Goal: Transaction & Acquisition: Purchase product/service

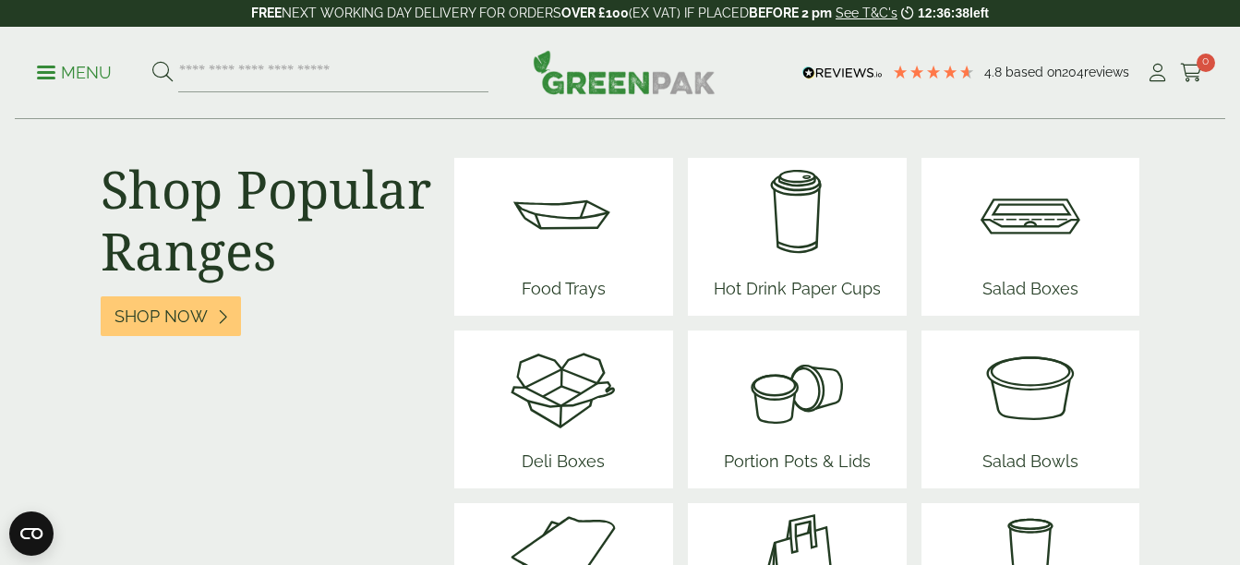
scroll to position [2385, 0]
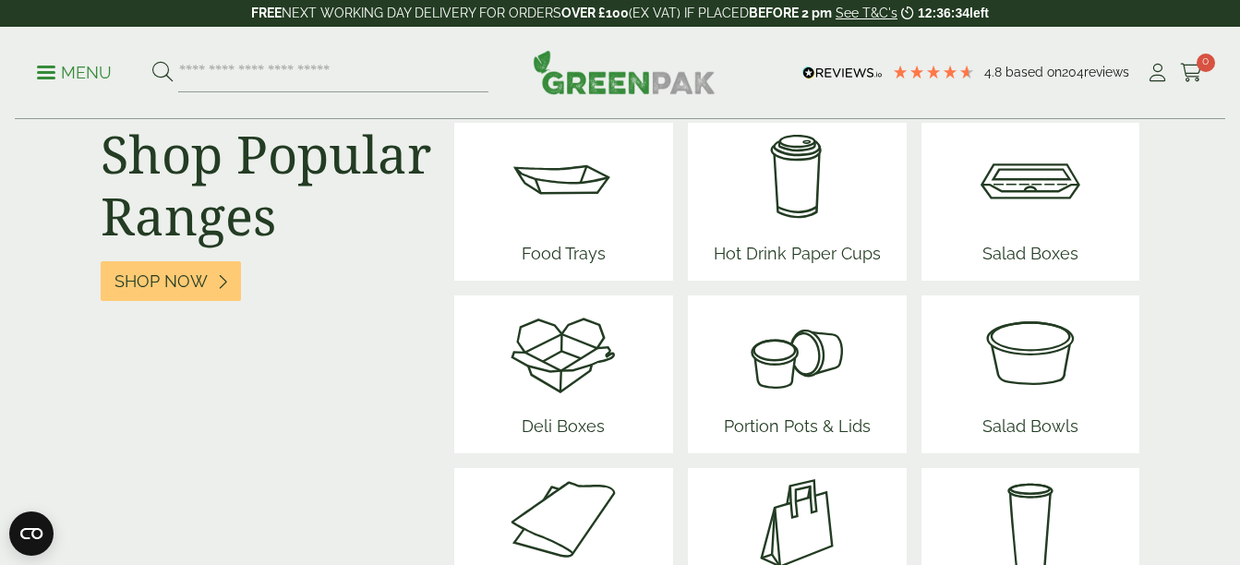
click at [1048, 397] on img at bounding box center [1030, 350] width 111 height 111
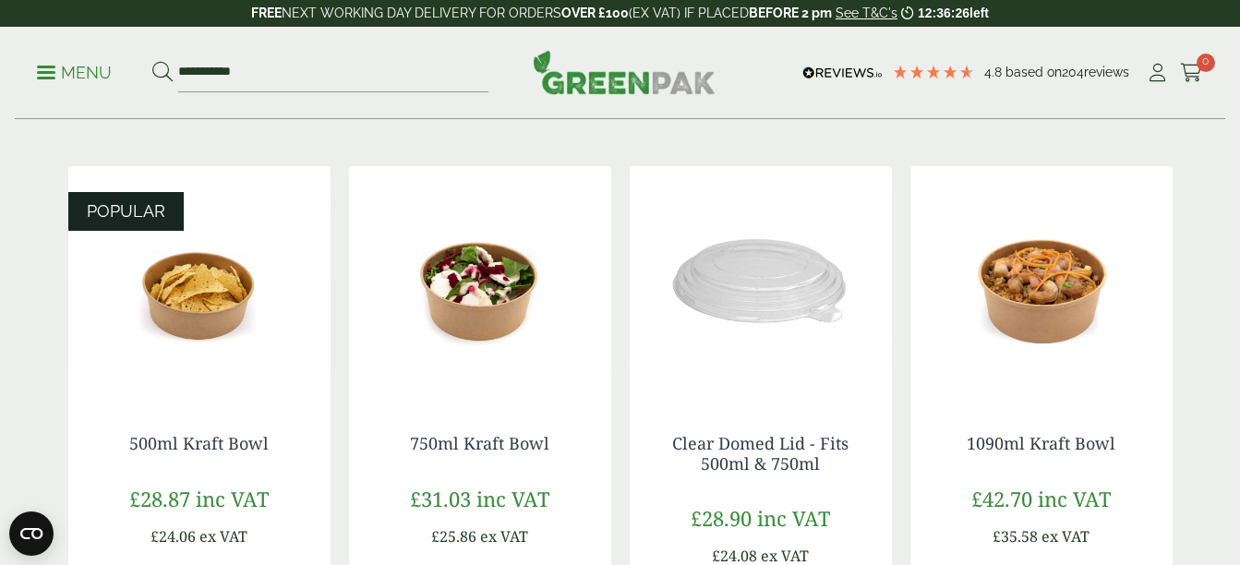
scroll to position [353, 0]
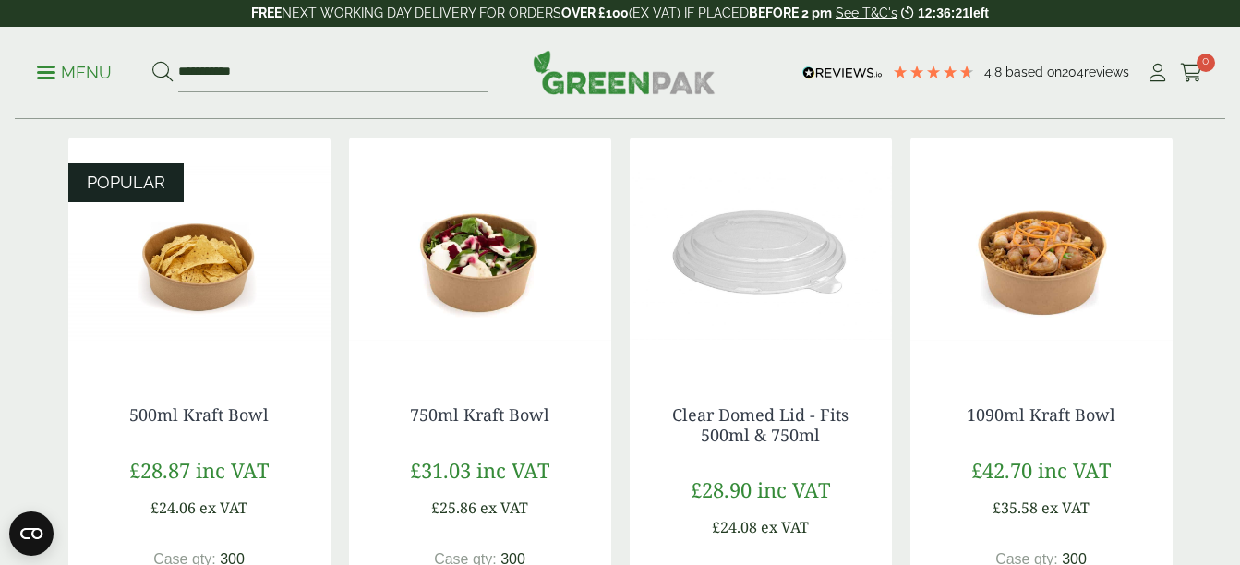
drag, startPoint x: 1237, startPoint y: 148, endPoint x: 1236, endPoint y: 162, distance: 13.9
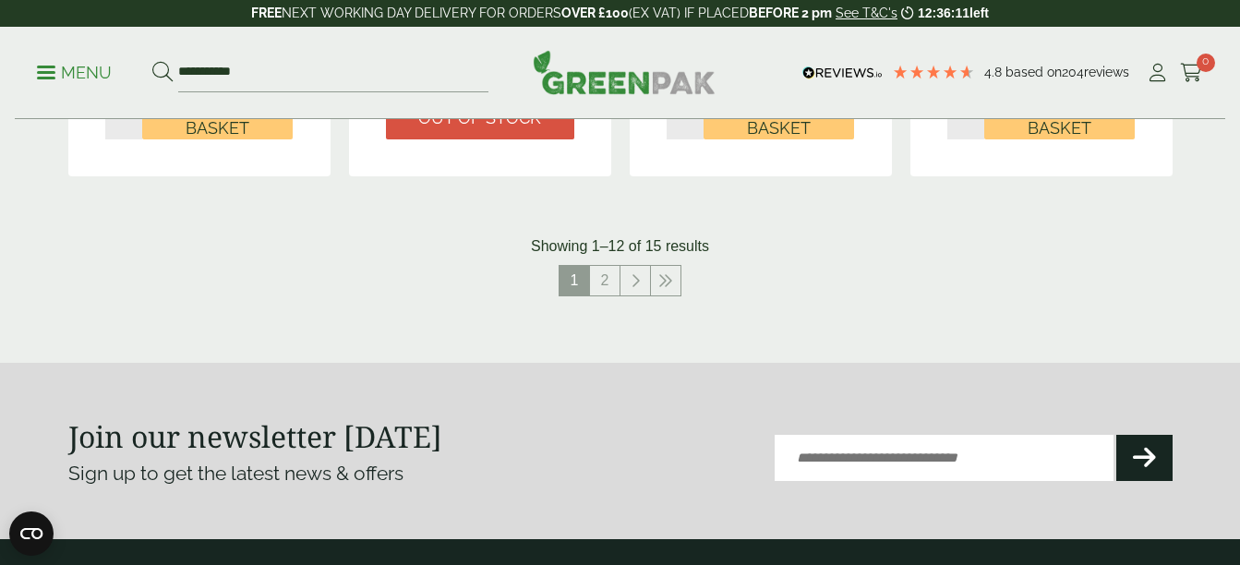
scroll to position [1996, 0]
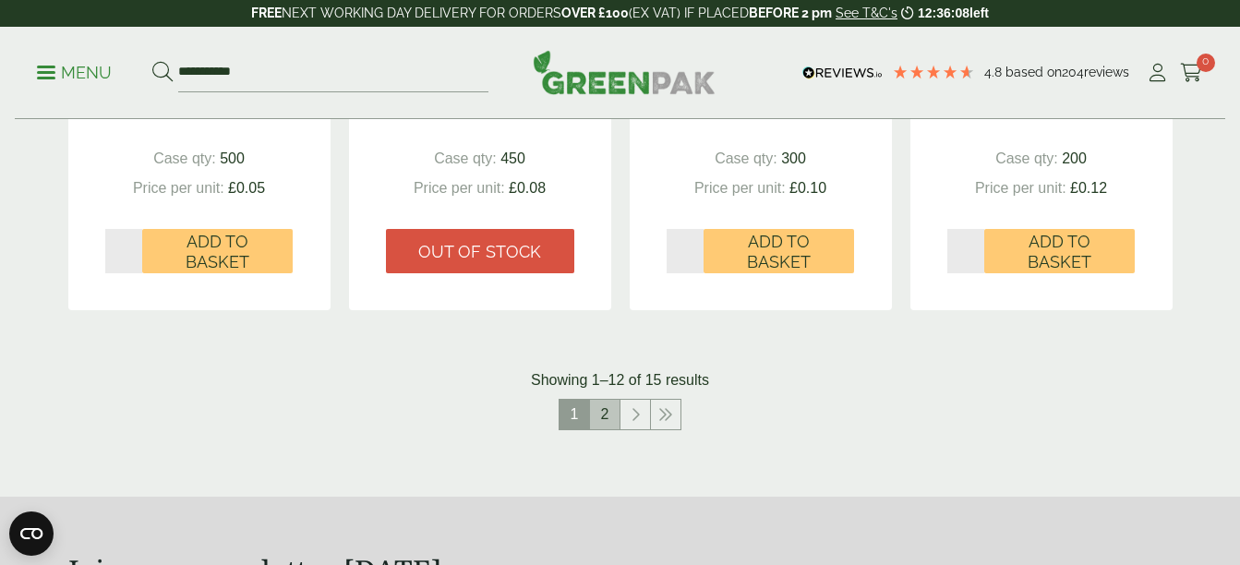
click at [603, 415] on link "2" at bounding box center [605, 415] width 30 height 30
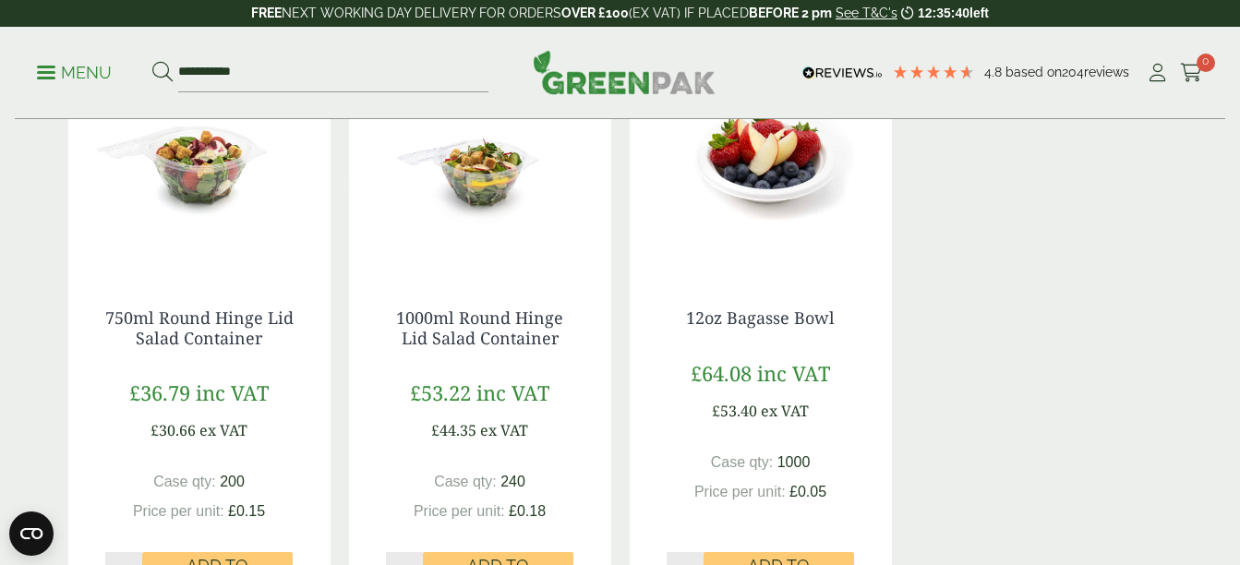
scroll to position [460, 0]
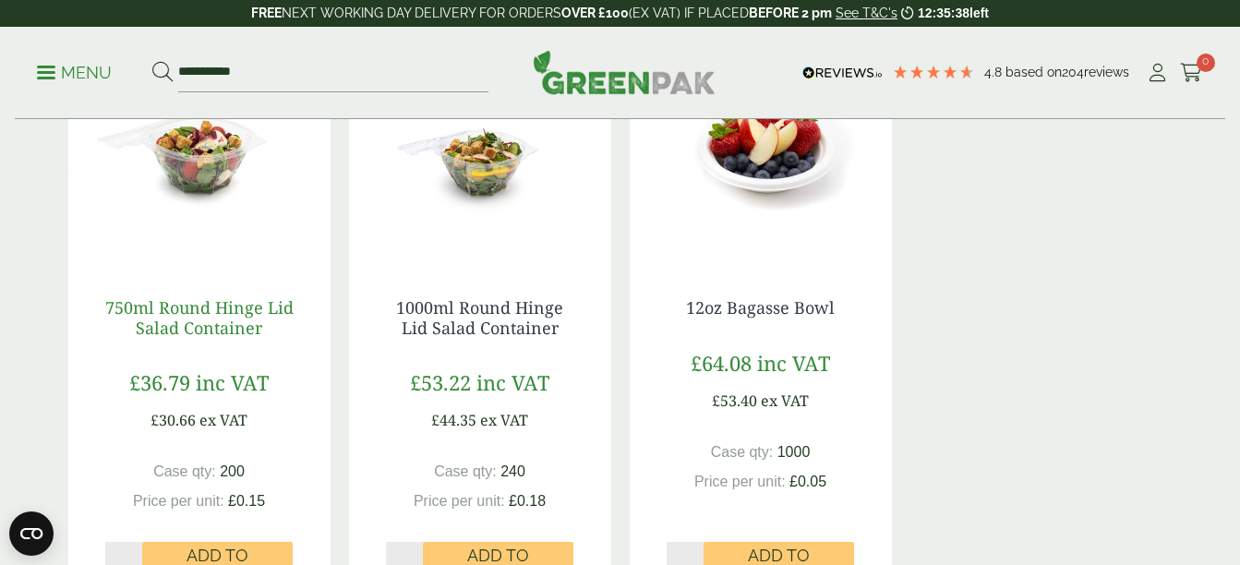
click at [206, 315] on link "750ml Round Hinge Lid Salad Container" at bounding box center [199, 317] width 188 height 42
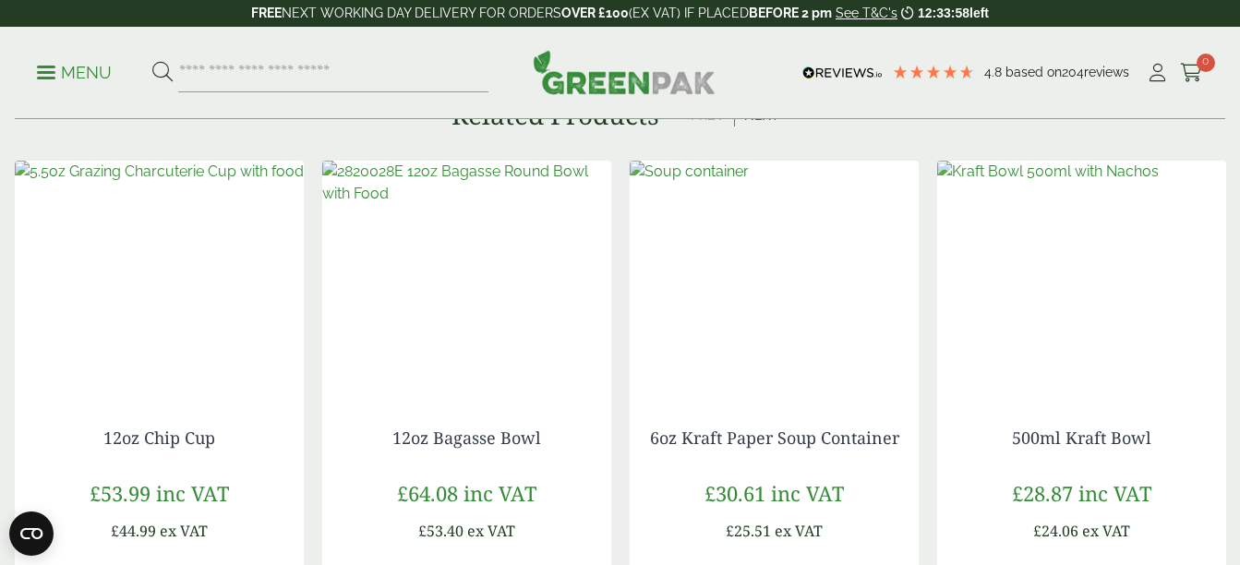
scroll to position [1540, 0]
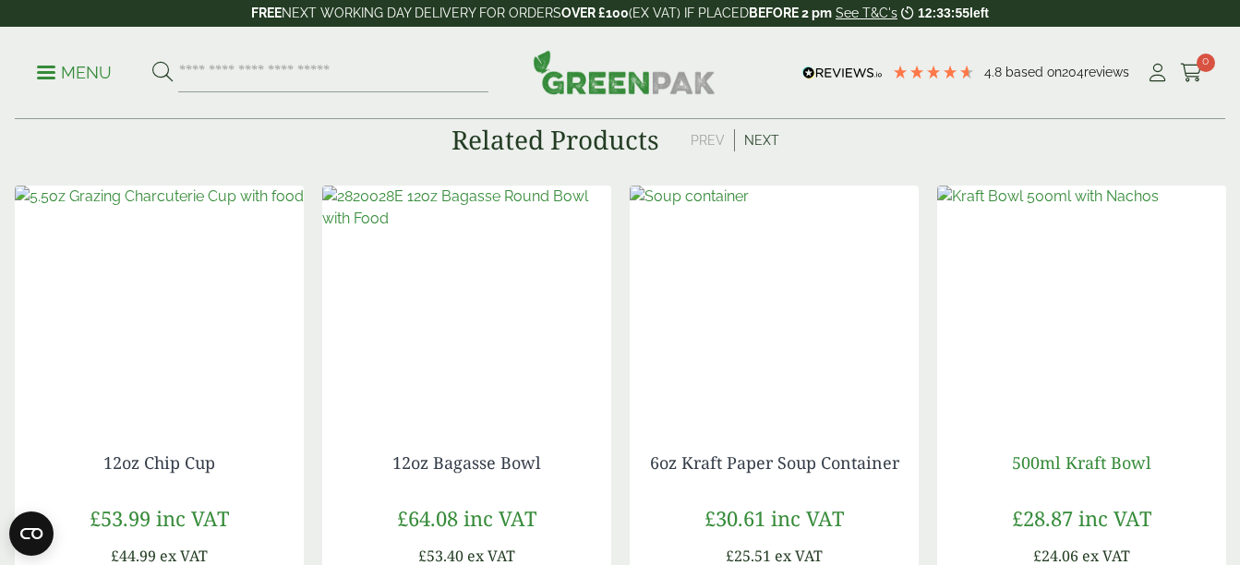
drag, startPoint x: 1212, startPoint y: 462, endPoint x: 1142, endPoint y: 431, distance: 76.5
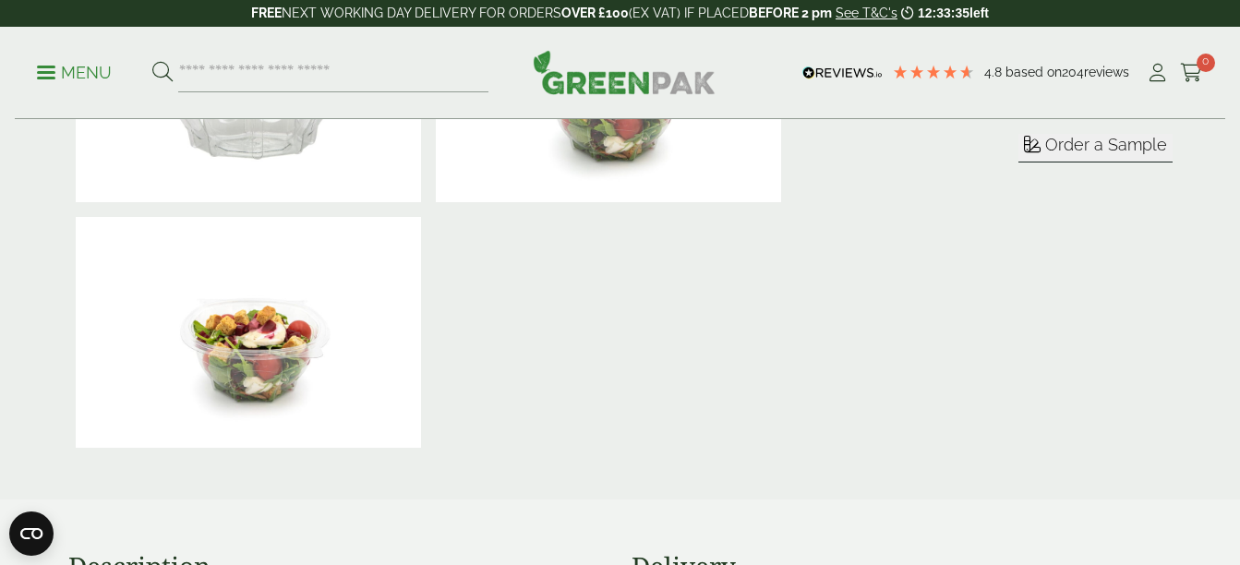
scroll to position [453, 0]
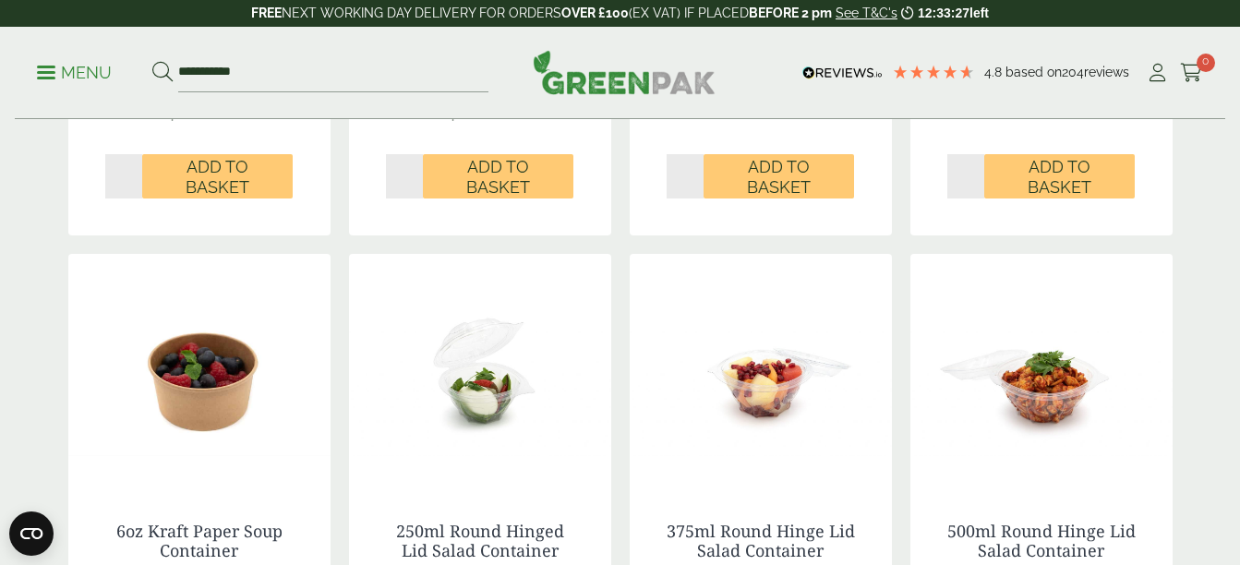
scroll to position [2600, 0]
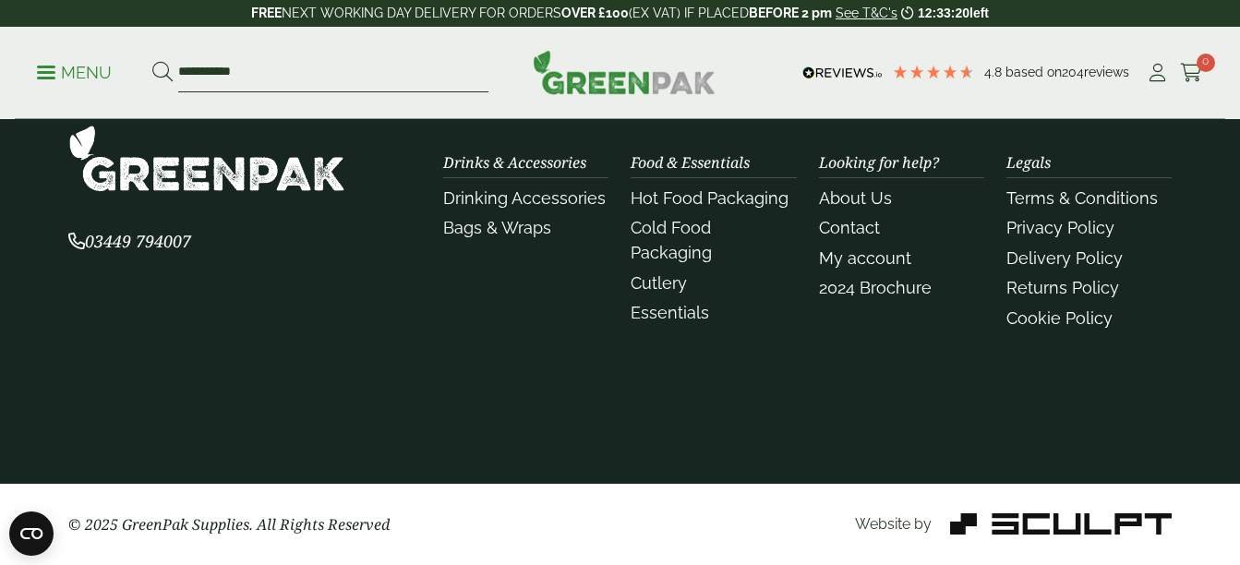
click at [282, 78] on input "**********" at bounding box center [333, 73] width 310 height 39
click at [152, 61] on button at bounding box center [162, 73] width 20 height 24
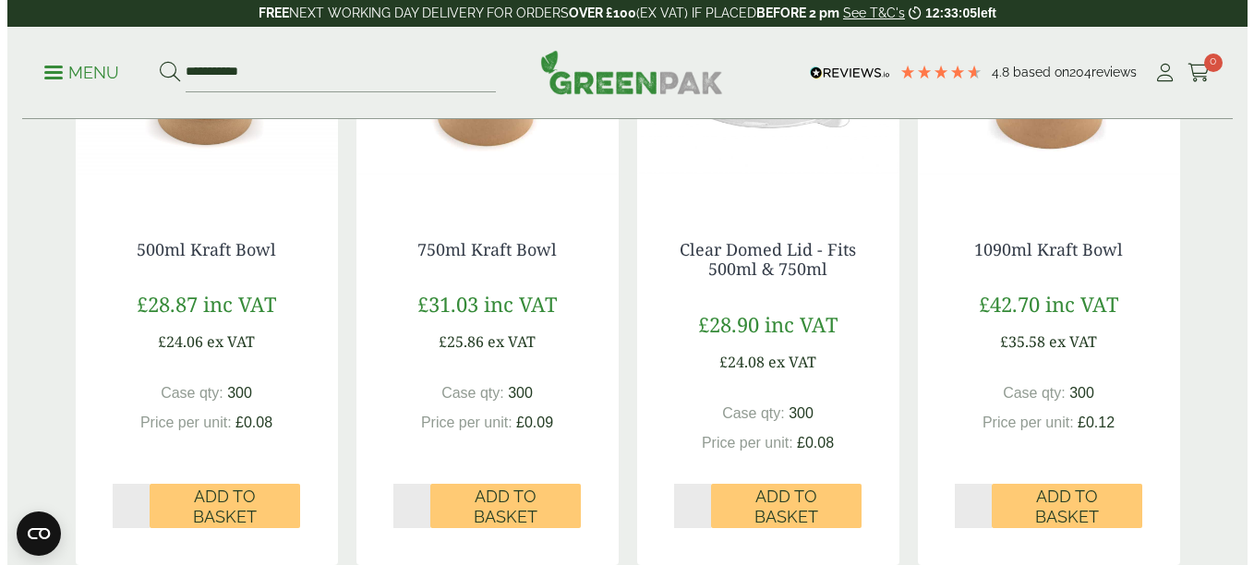
scroll to position [477, 0]
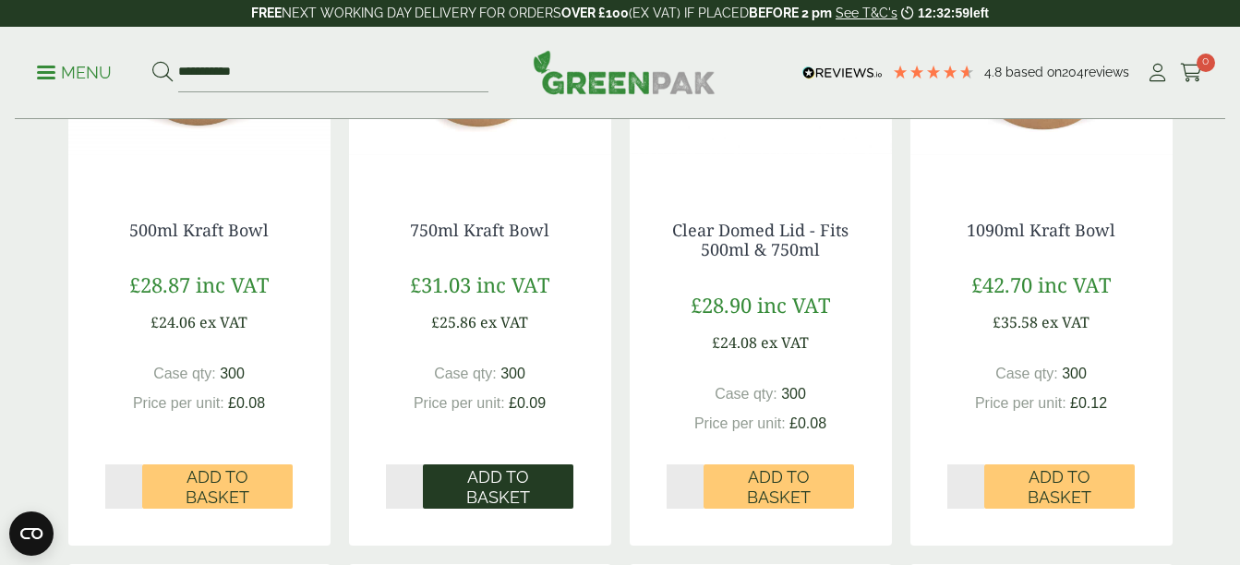
click at [506, 481] on span "Add to Basket" at bounding box center [498, 487] width 125 height 40
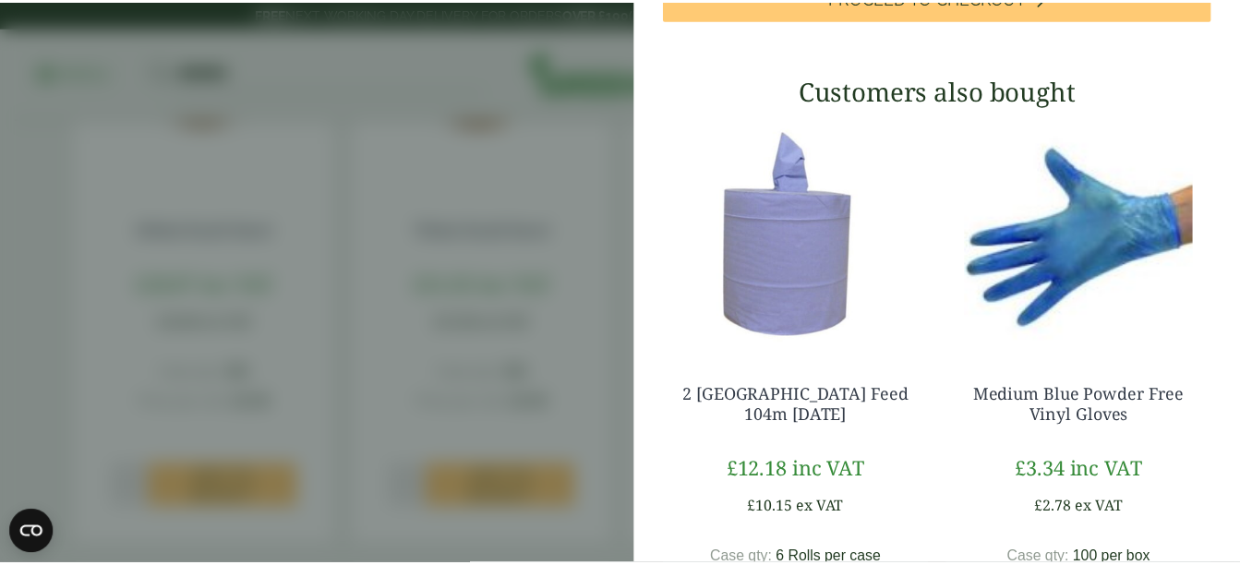
scroll to position [0, 0]
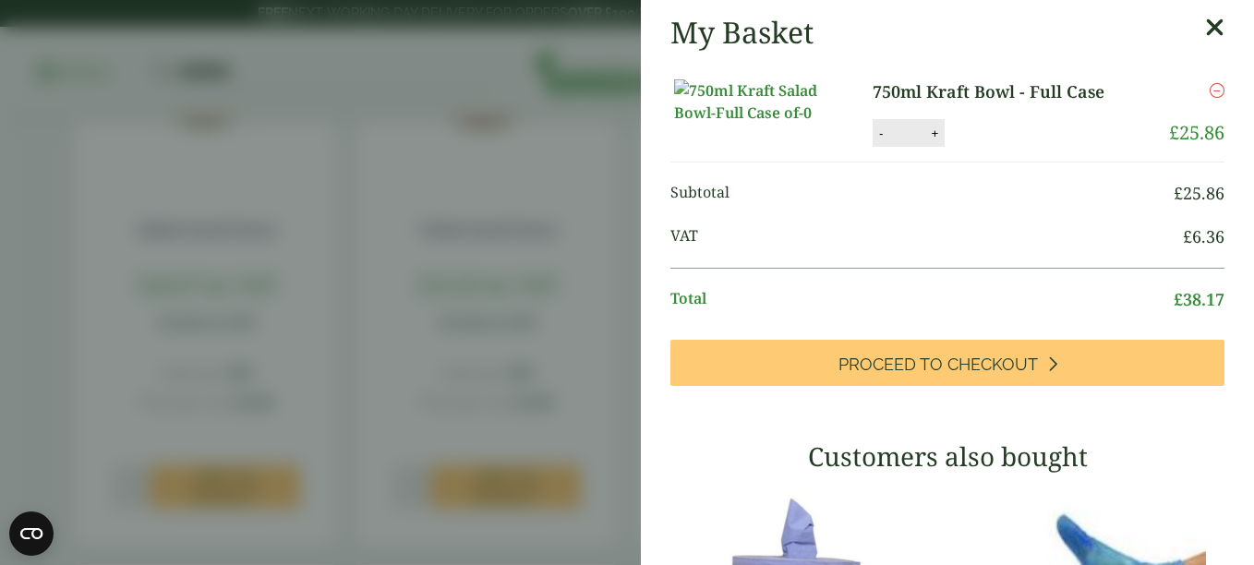
click at [1205, 32] on icon at bounding box center [1214, 28] width 19 height 26
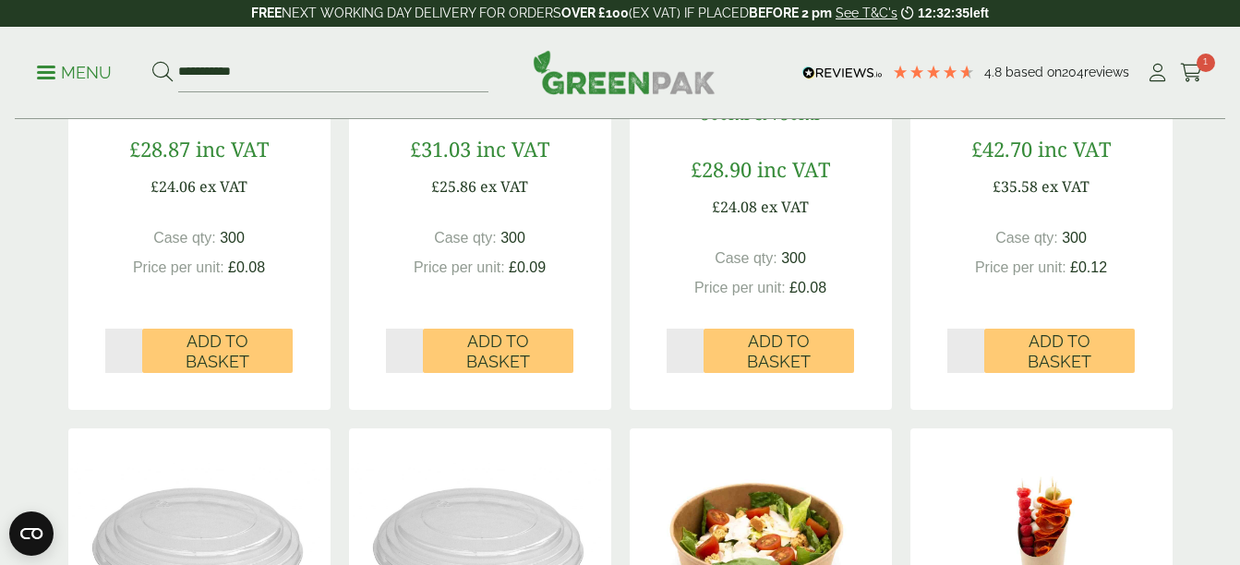
scroll to position [614, 0]
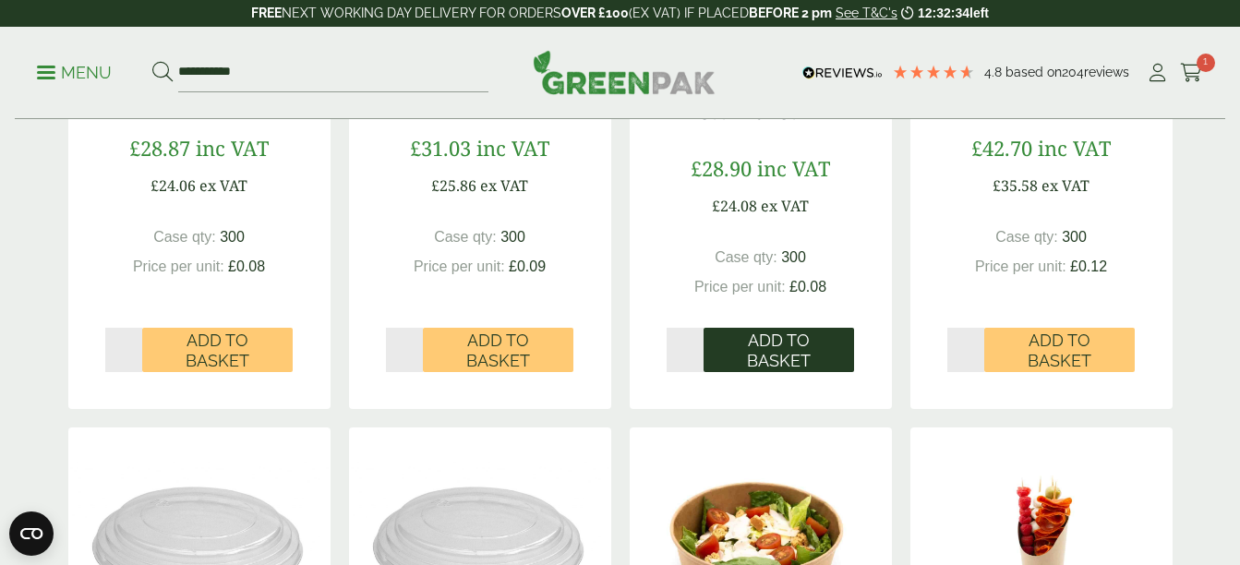
click at [796, 354] on span "Add to Basket" at bounding box center [778, 350] width 125 height 40
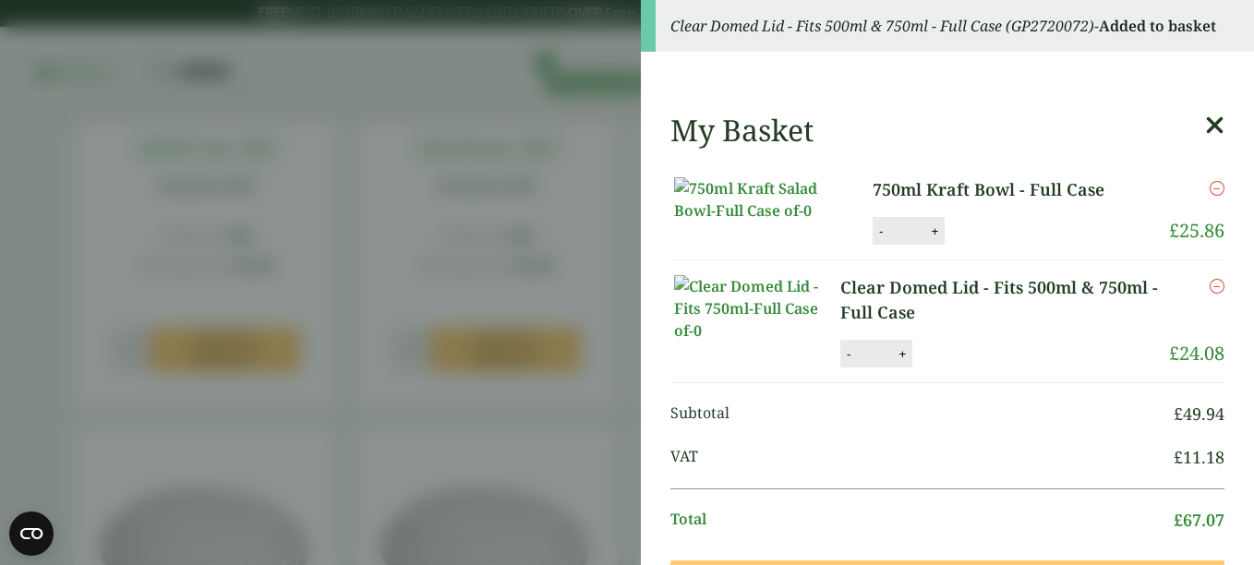
click at [1205, 120] on icon at bounding box center [1214, 126] width 19 height 26
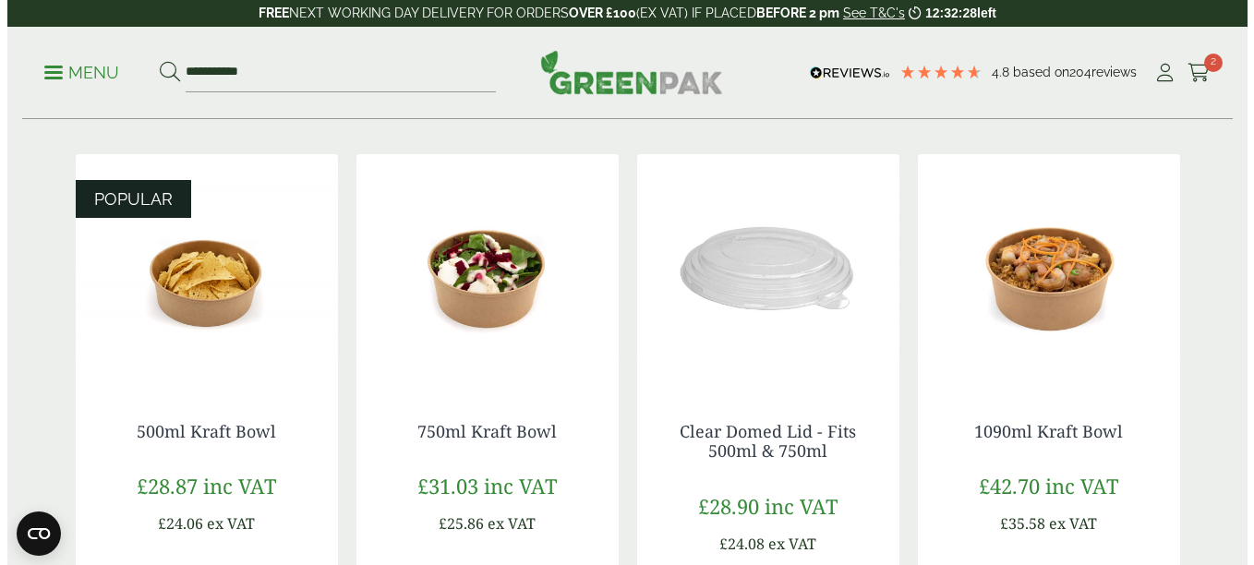
scroll to position [0, 0]
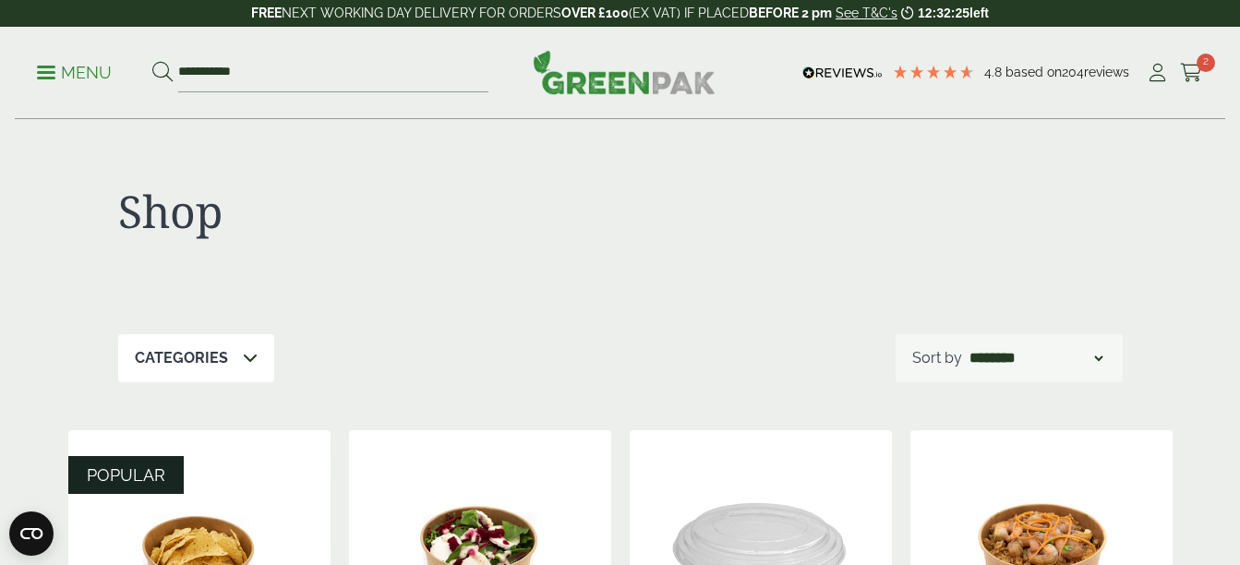
click at [66, 68] on p "Menu" at bounding box center [74, 73] width 75 height 22
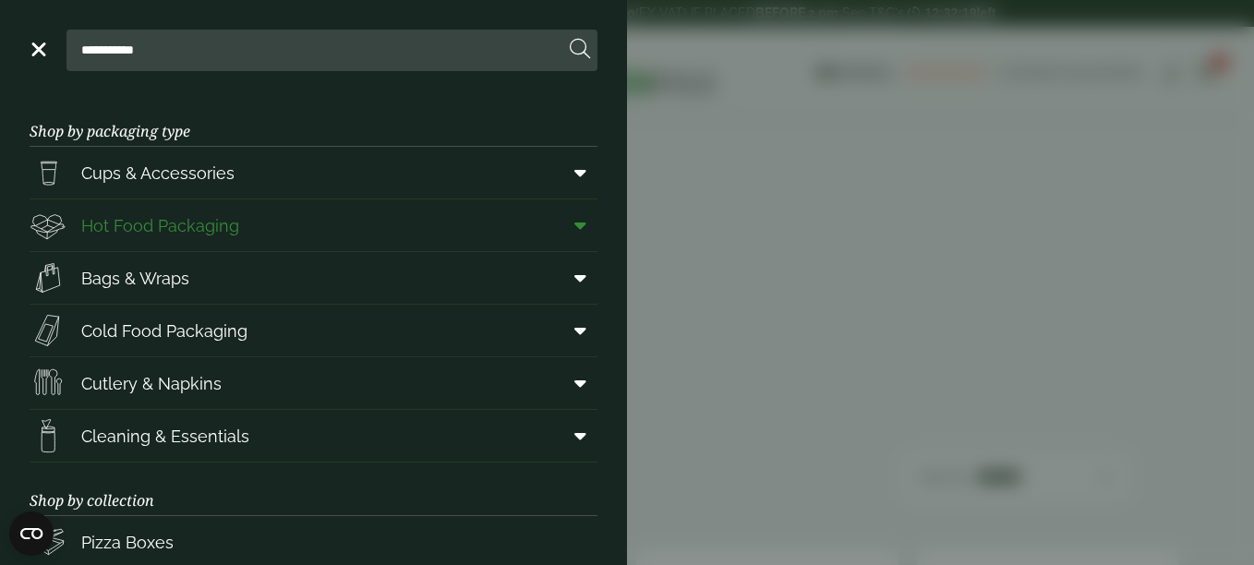
click at [125, 228] on span "Hot Food Packaging" at bounding box center [160, 225] width 158 height 25
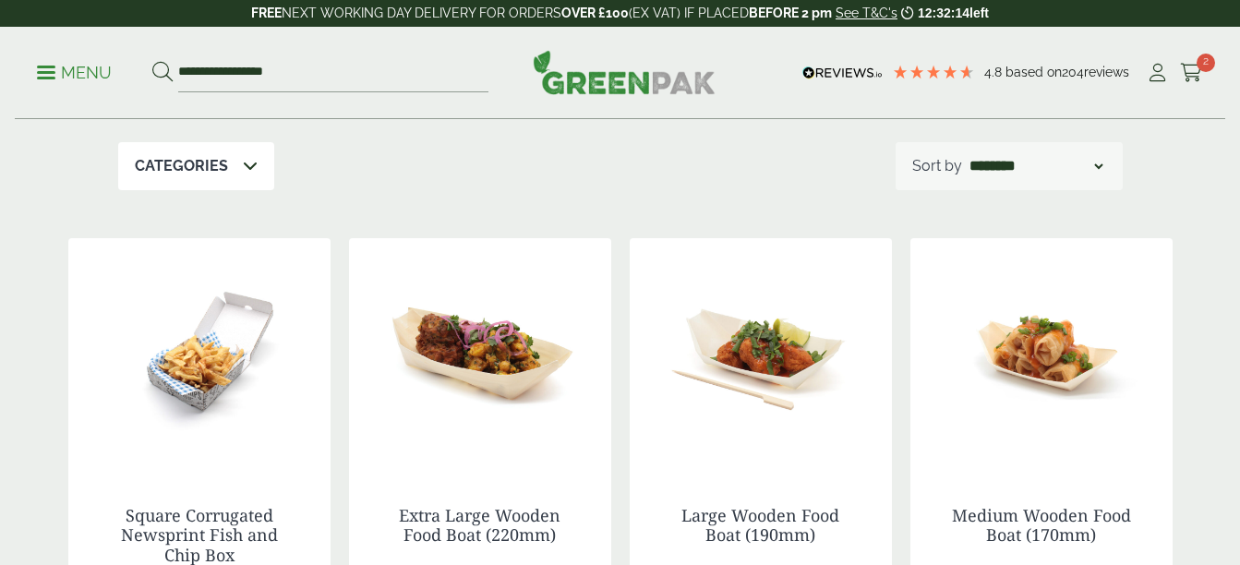
click at [243, 166] on icon at bounding box center [250, 165] width 15 height 15
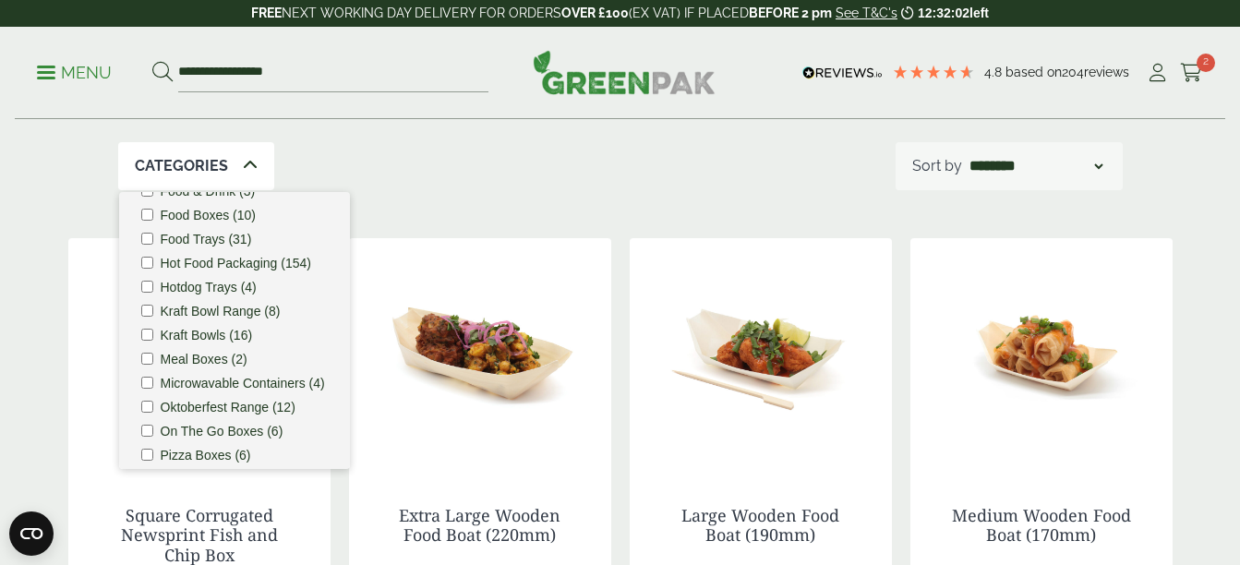
scroll to position [341, 0]
click at [205, 366] on label "Meal Boxes (2)" at bounding box center [204, 360] width 87 height 13
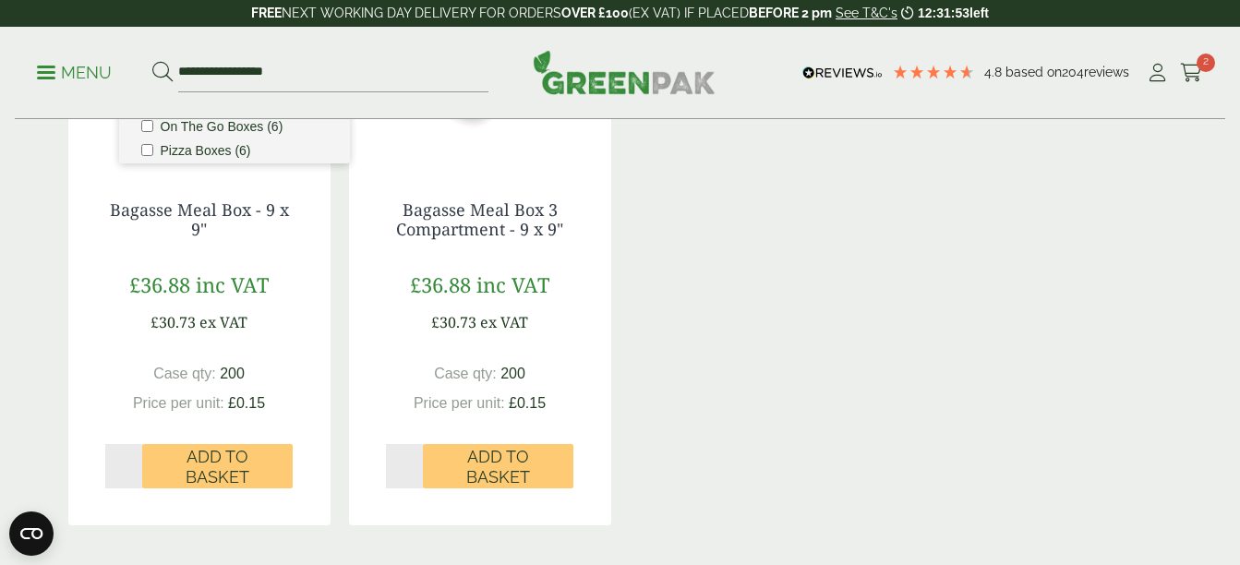
scroll to position [630, 0]
click at [787, 354] on div "Bagasse Meal Box - 9 x 9" £36.88 inc VAT £30.73 ex VAT Case qty: 200 Price per …" at bounding box center [620, 228] width 1104 height 593
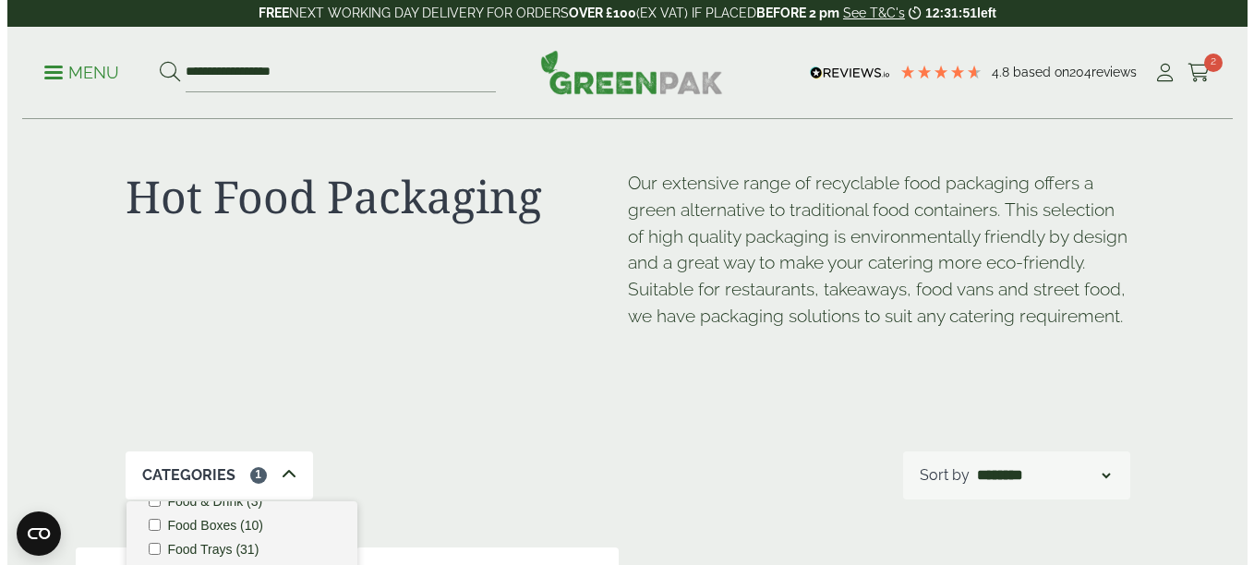
scroll to position [14, 0]
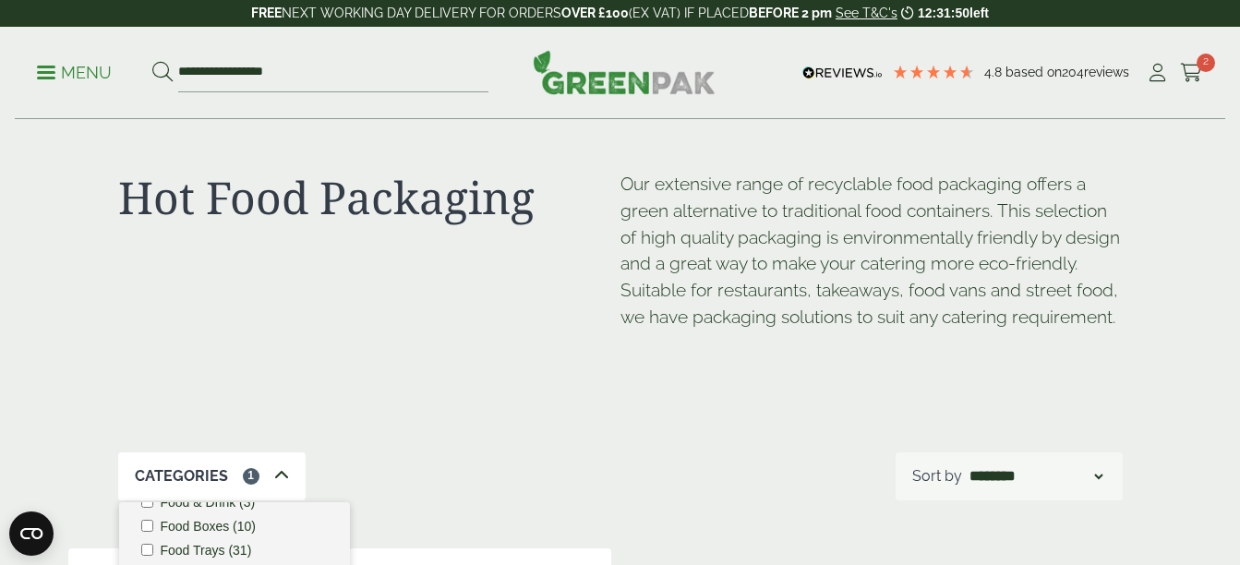
click at [71, 88] on ul "**********" at bounding box center [262, 73] width 451 height 39
click at [58, 65] on p "Menu" at bounding box center [74, 73] width 75 height 22
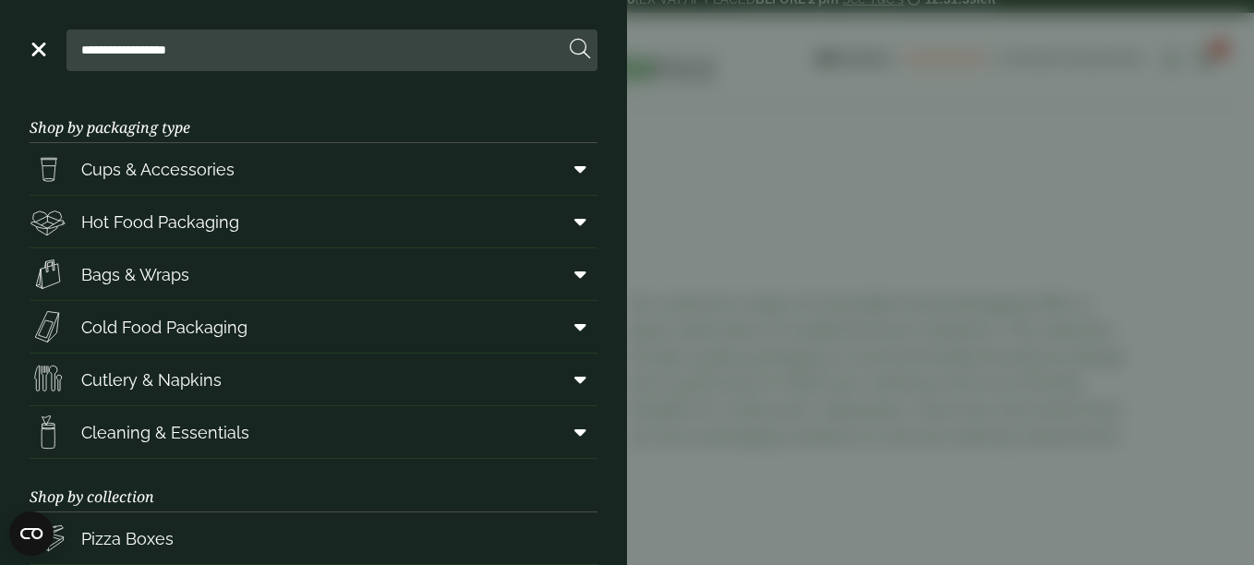
scroll to position [0, 0]
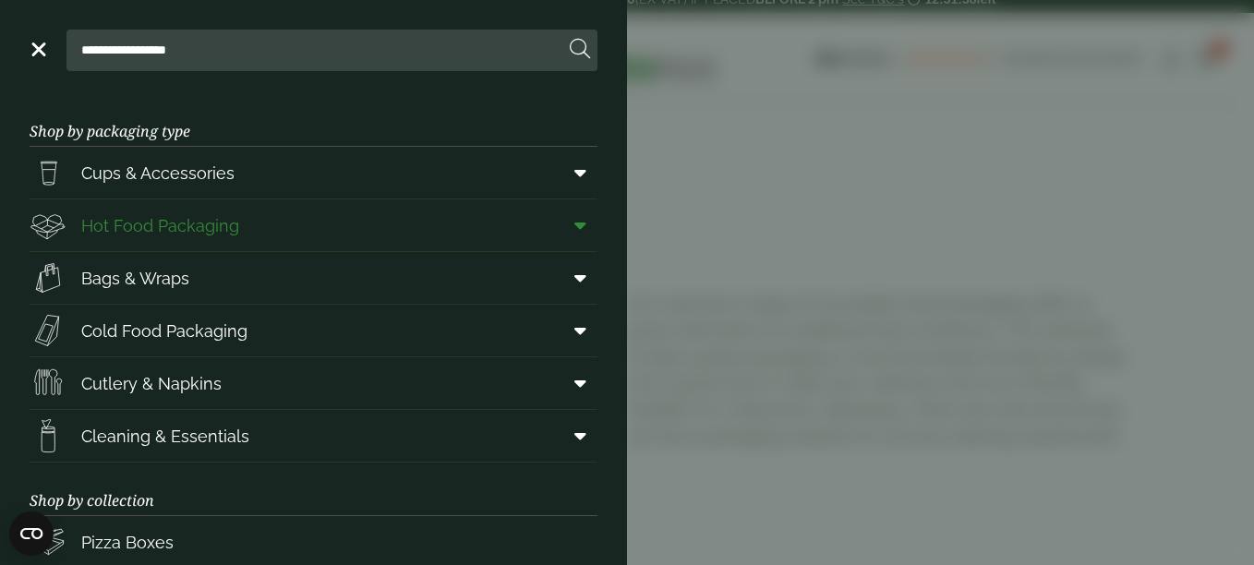
click at [132, 221] on span "Hot Food Packaging" at bounding box center [160, 225] width 158 height 25
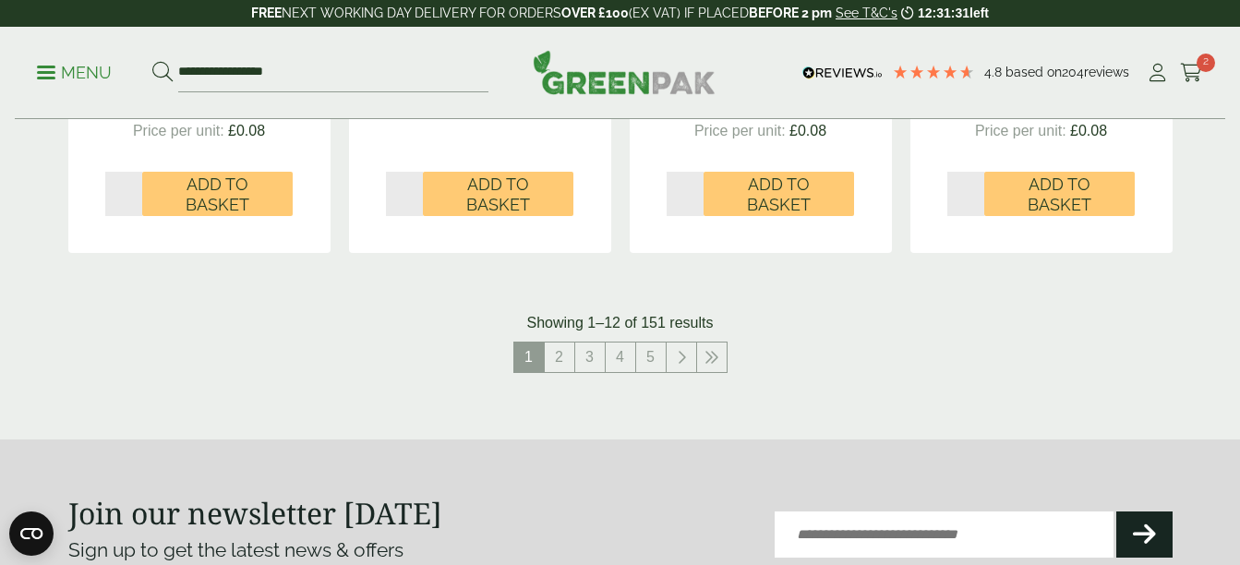
scroll to position [2127, 0]
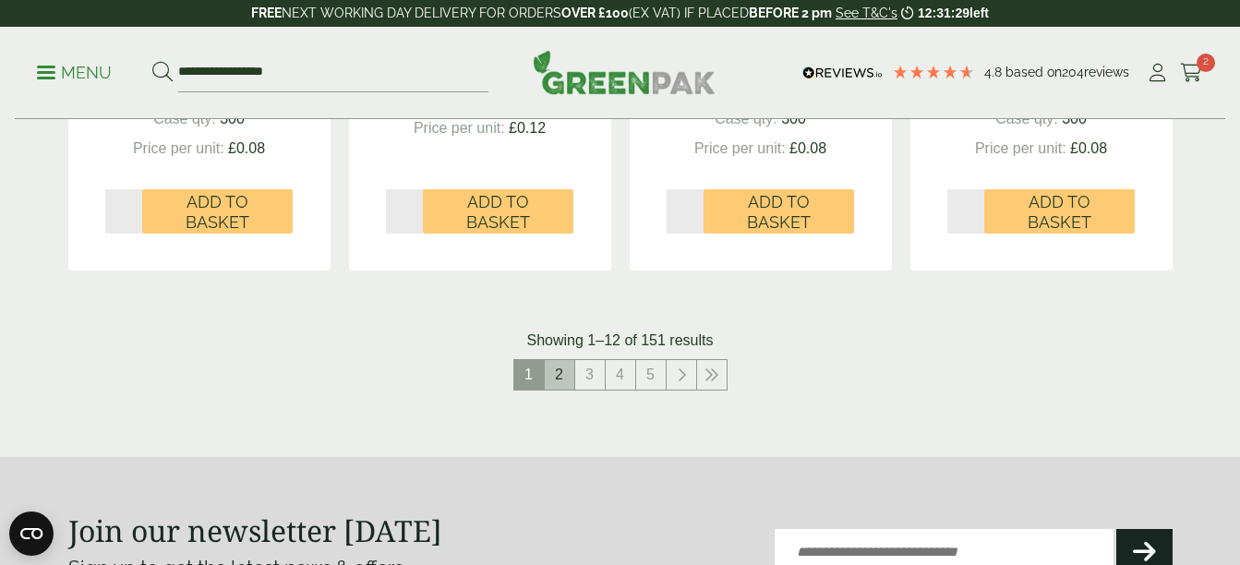
click at [562, 375] on link "2" at bounding box center [560, 375] width 30 height 30
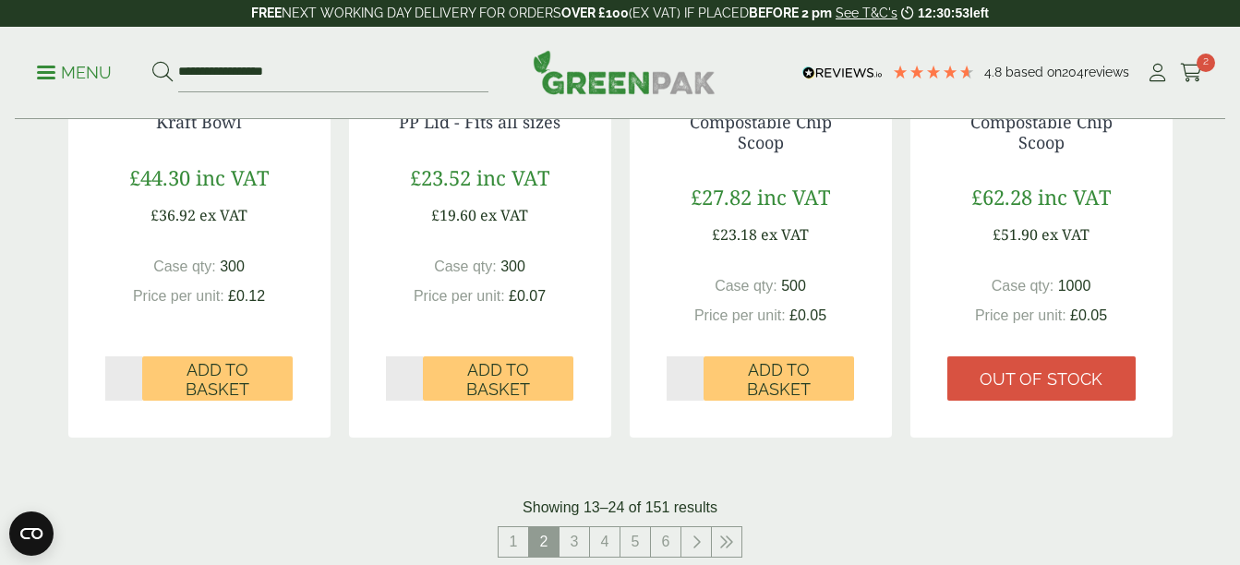
scroll to position [2014, 0]
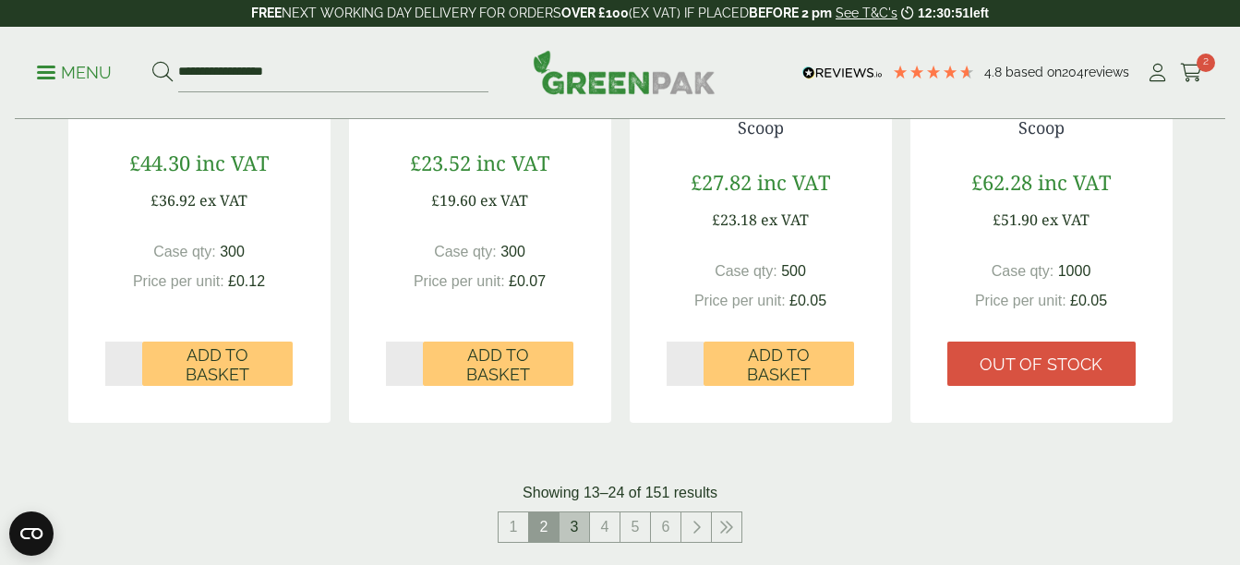
click at [572, 520] on link "3" at bounding box center [574, 527] width 30 height 30
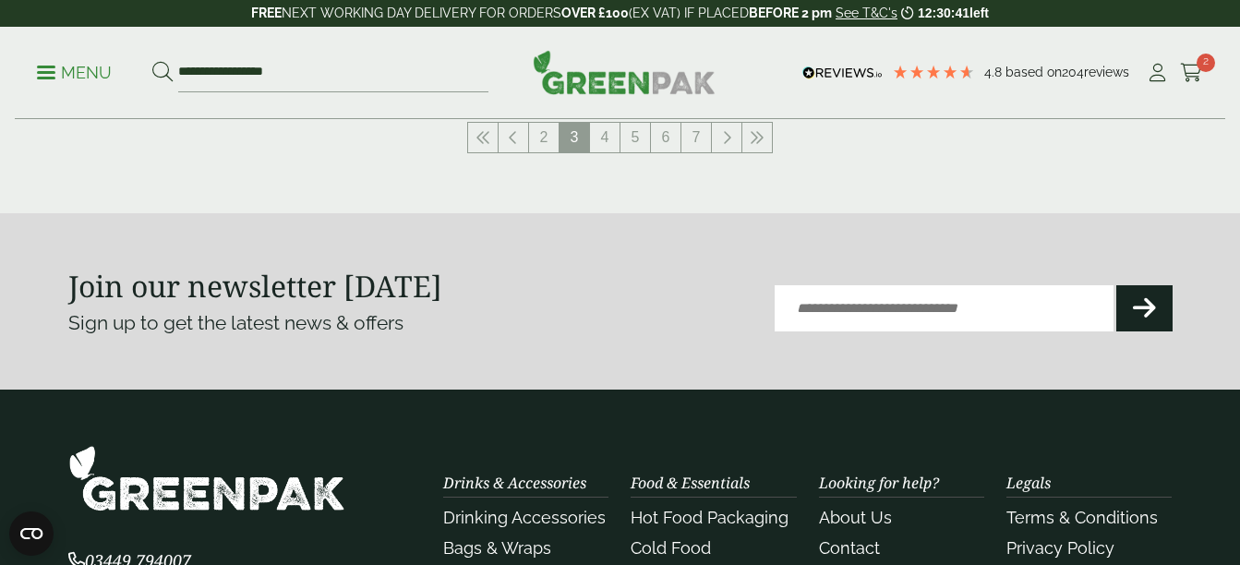
scroll to position [2398, 0]
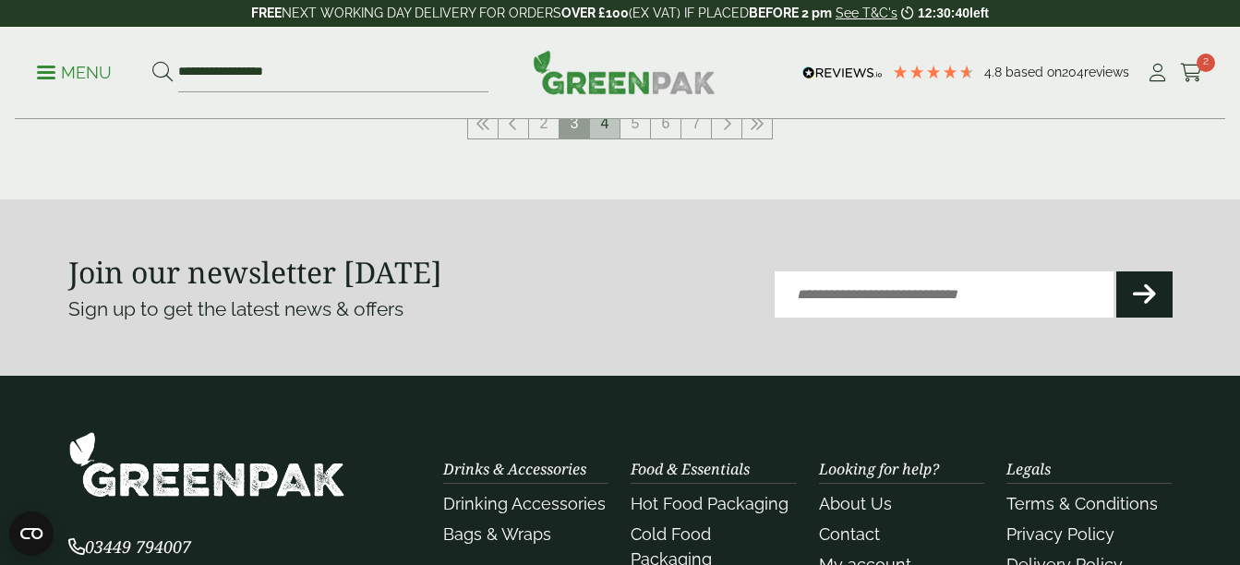
click at [607, 124] on link "4" at bounding box center [605, 124] width 30 height 30
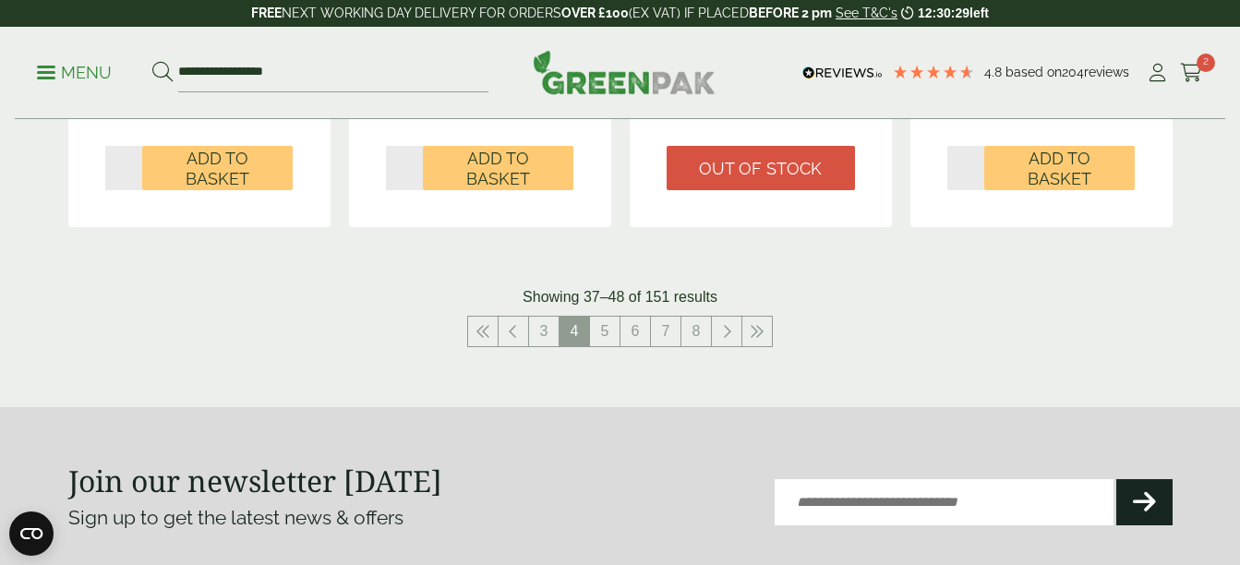
scroll to position [2187, 0]
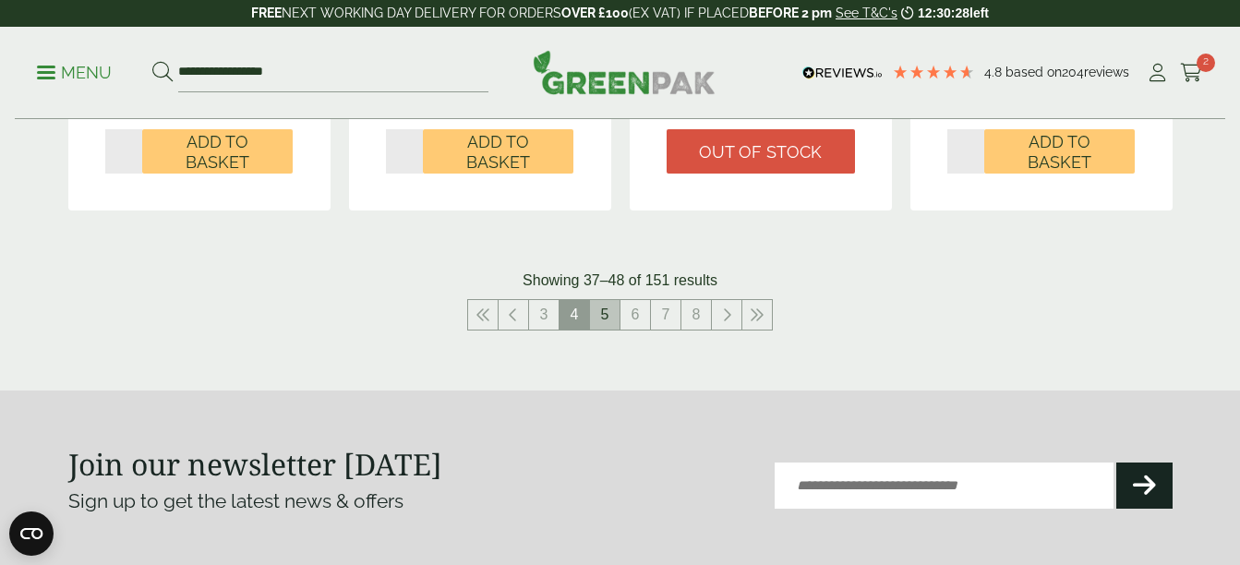
click at [601, 323] on link "5" at bounding box center [605, 315] width 30 height 30
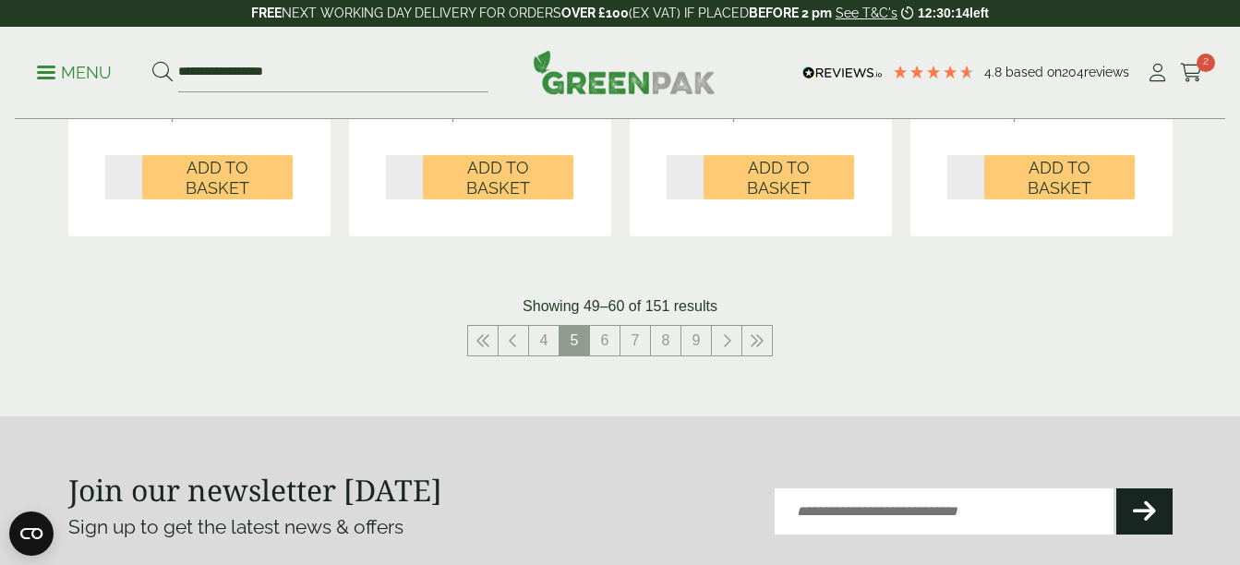
scroll to position [2156, 0]
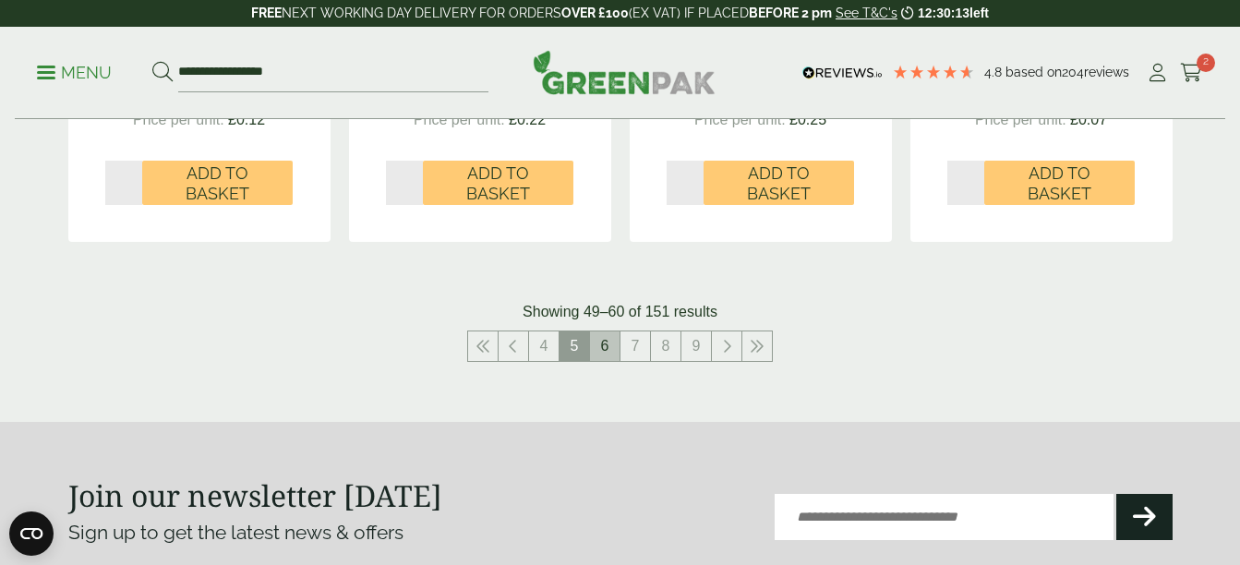
click at [595, 348] on link "6" at bounding box center [605, 346] width 30 height 30
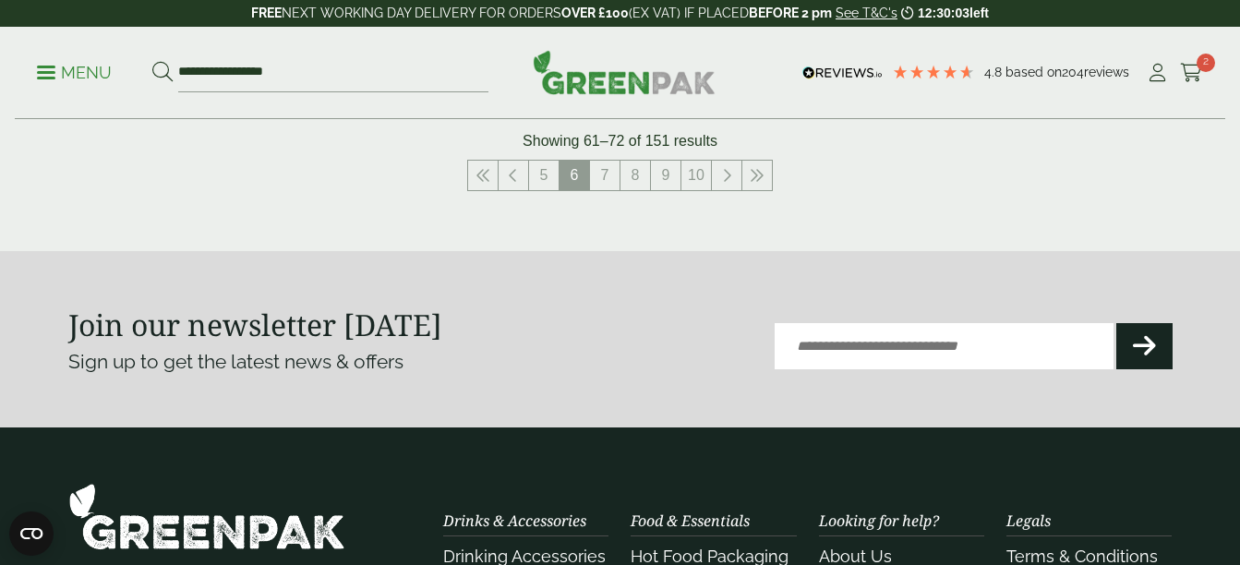
scroll to position [2336, 0]
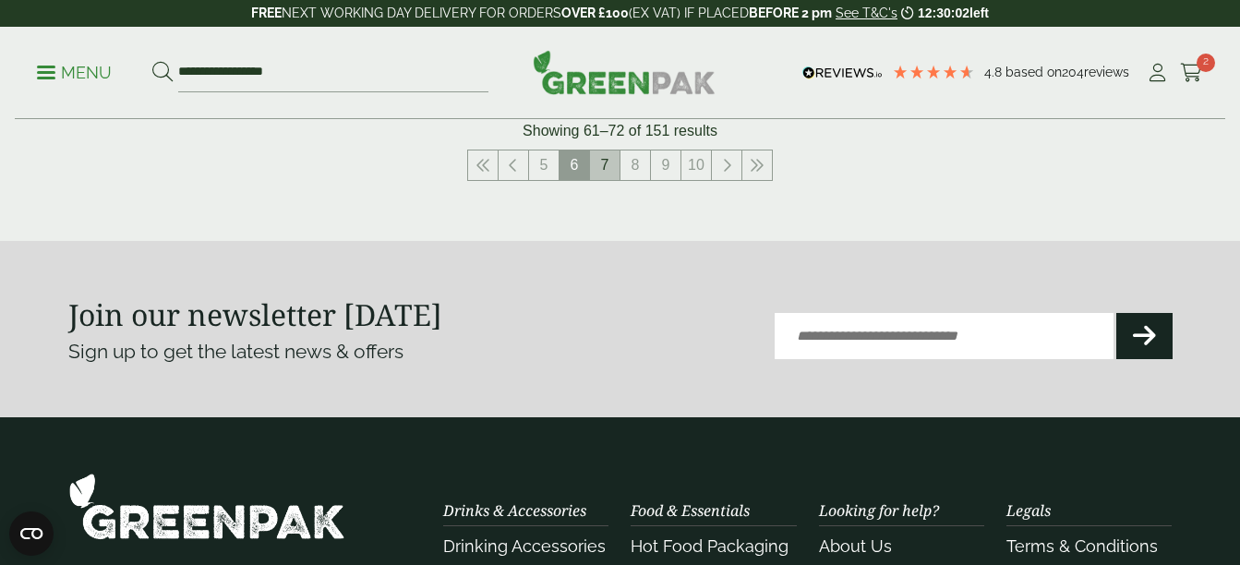
click at [598, 167] on link "7" at bounding box center [605, 165] width 30 height 30
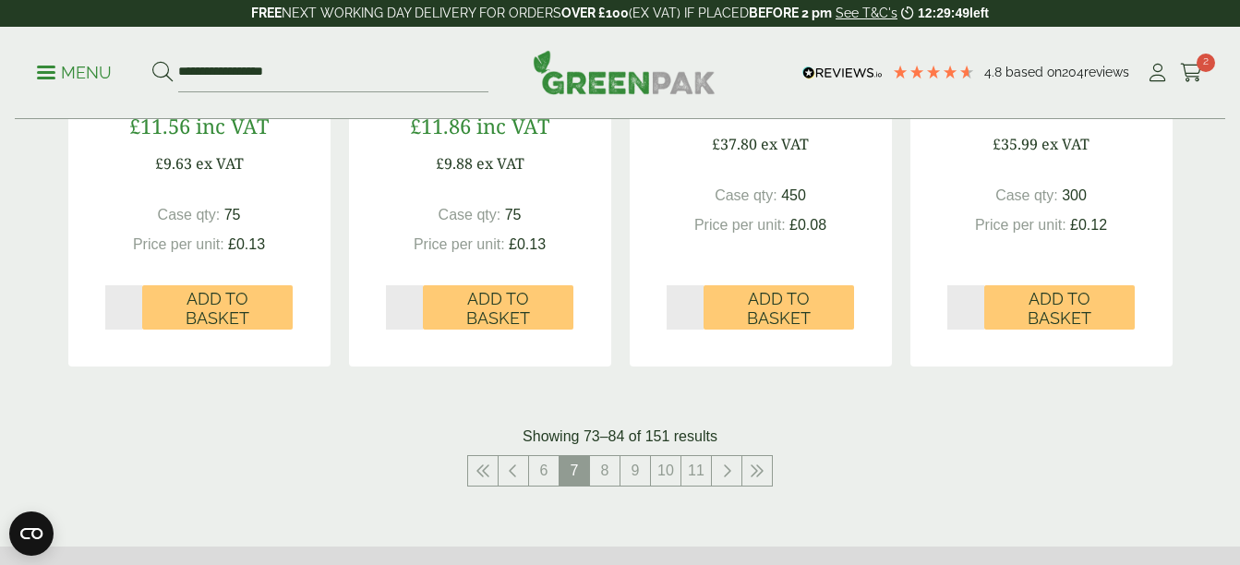
scroll to position [2086, 0]
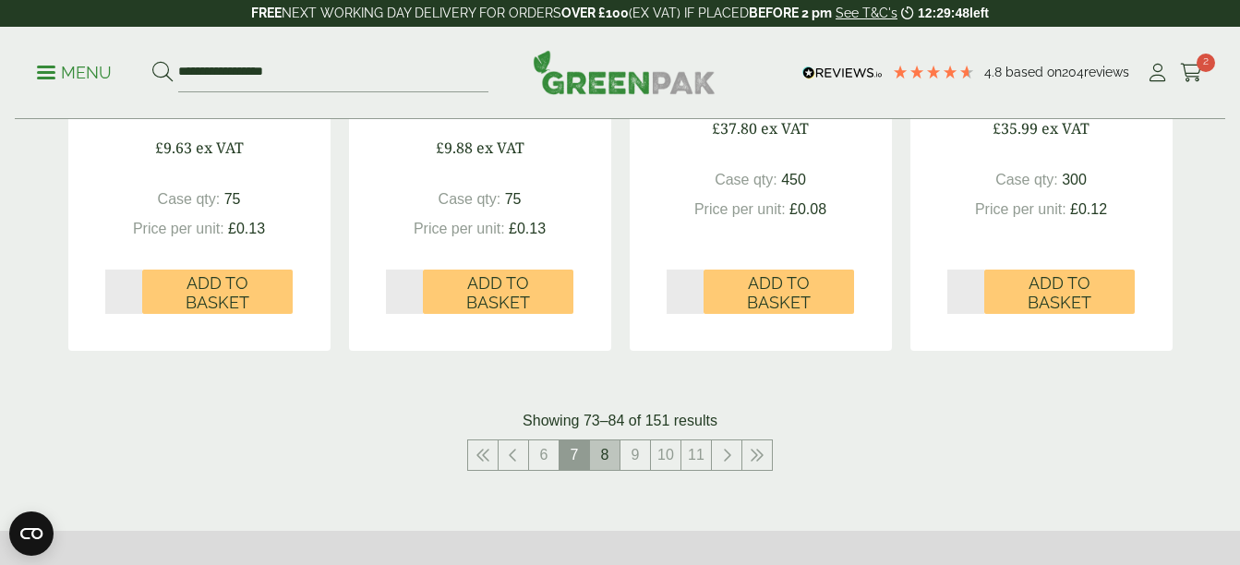
click at [612, 462] on link "8" at bounding box center [605, 455] width 30 height 30
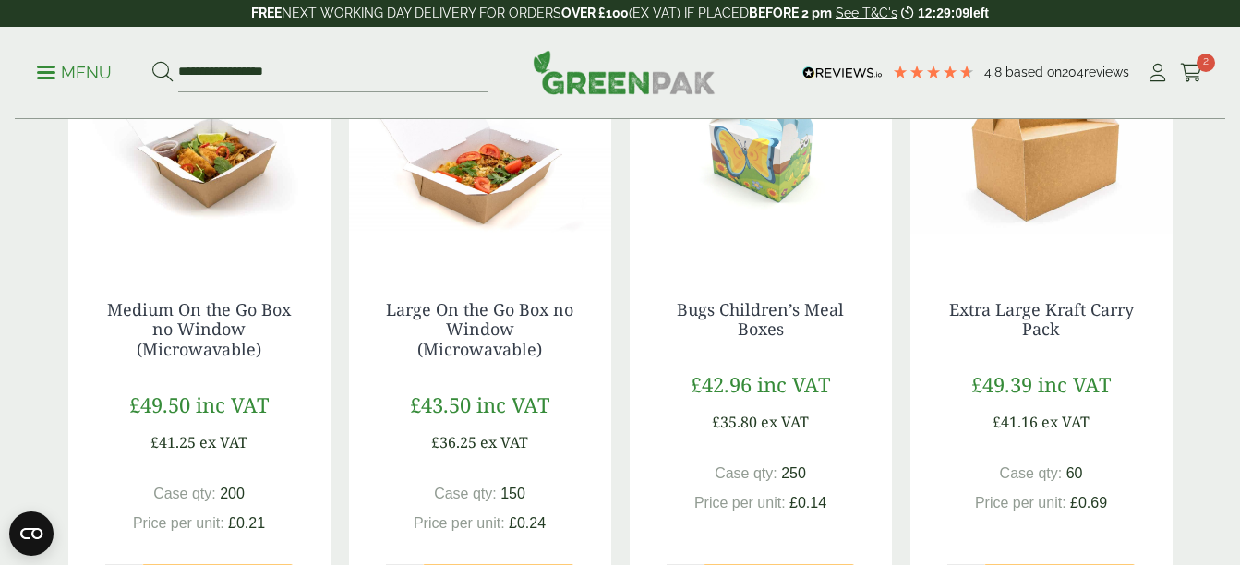
scroll to position [1831, 0]
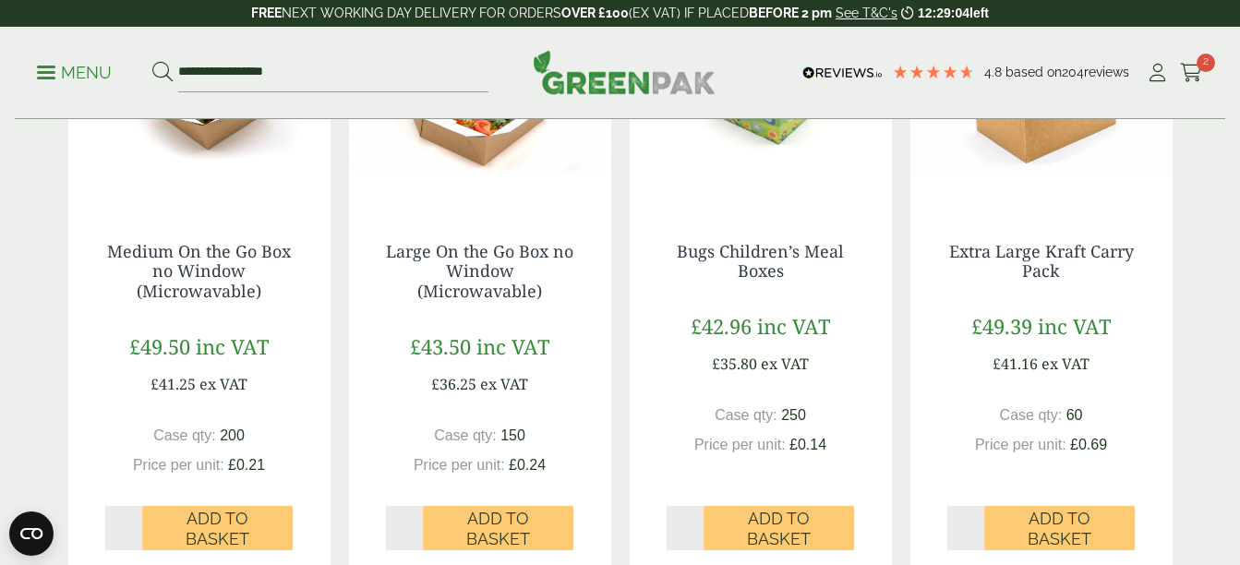
click at [741, 285] on div "Bugs Children’s Meal Boxes £42.96 inc VAT £35.80 ex VAT Case qty: 250 Price per…" at bounding box center [761, 386] width 262 height 362
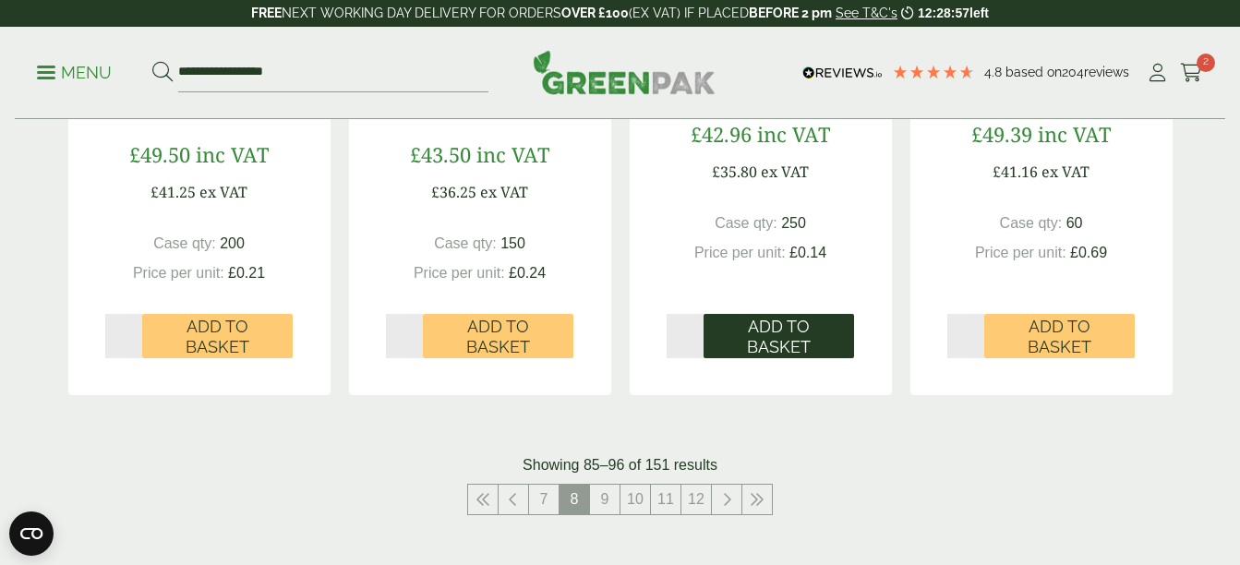
scroll to position [2025, 0]
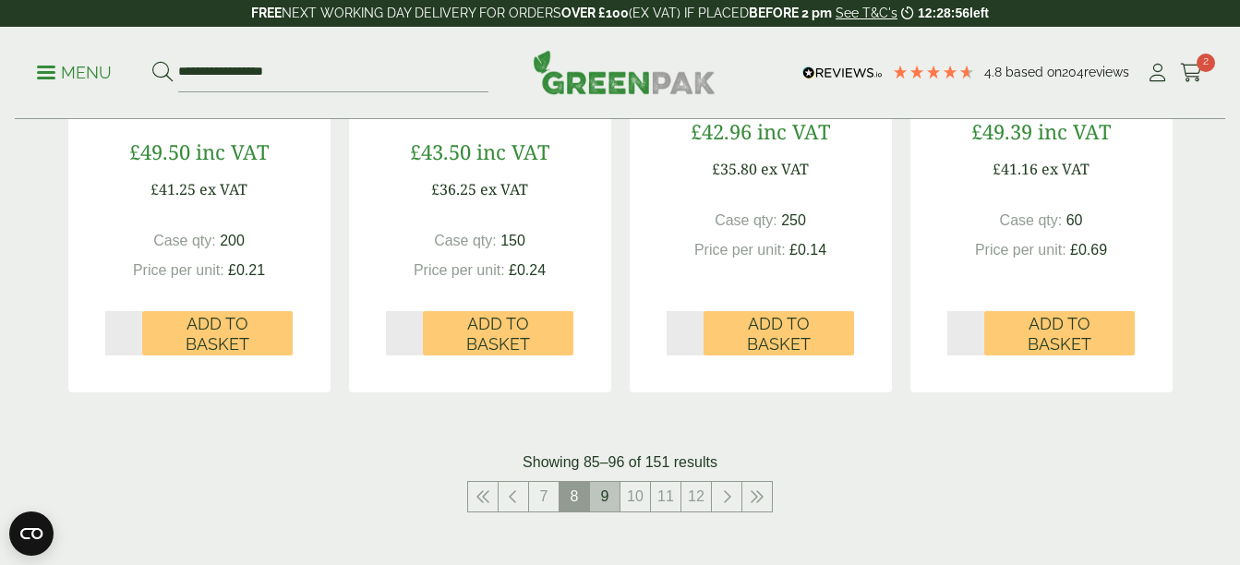
click at [609, 494] on link "9" at bounding box center [605, 497] width 30 height 30
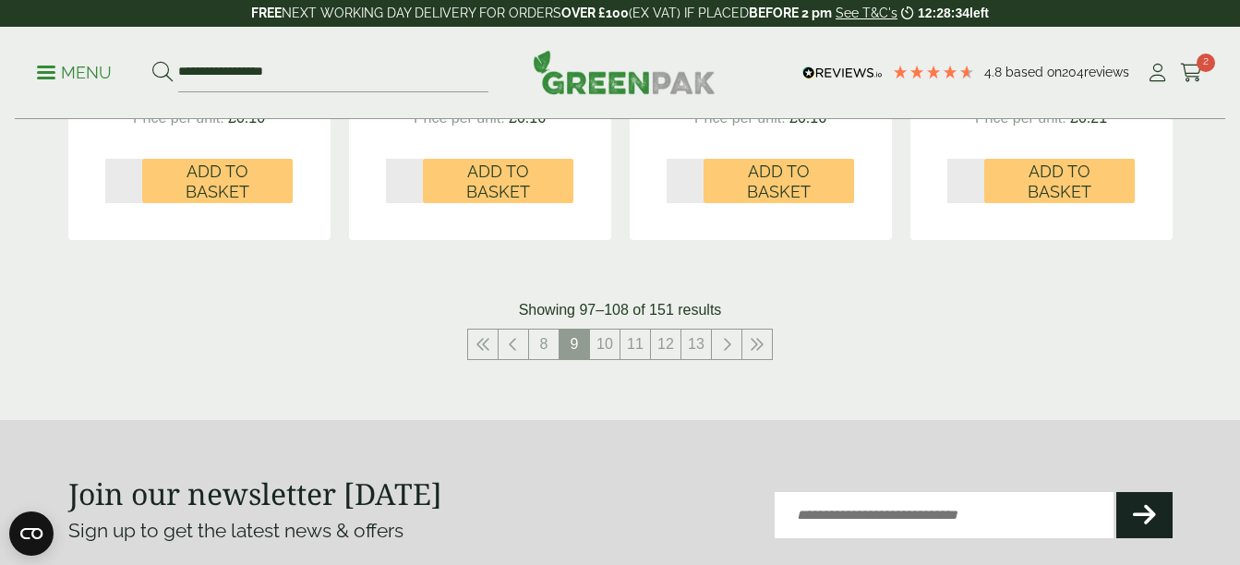
scroll to position [2119, 0]
click at [609, 337] on link "10" at bounding box center [605, 344] width 30 height 30
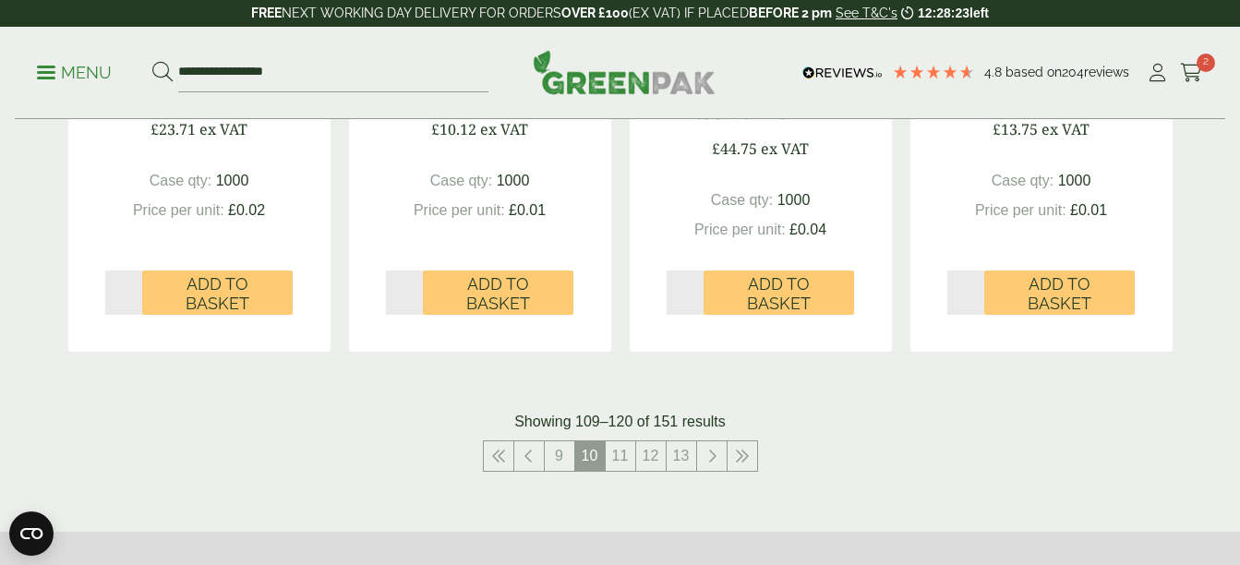
scroll to position [2026, 0]
click at [618, 456] on link "11" at bounding box center [621, 455] width 30 height 30
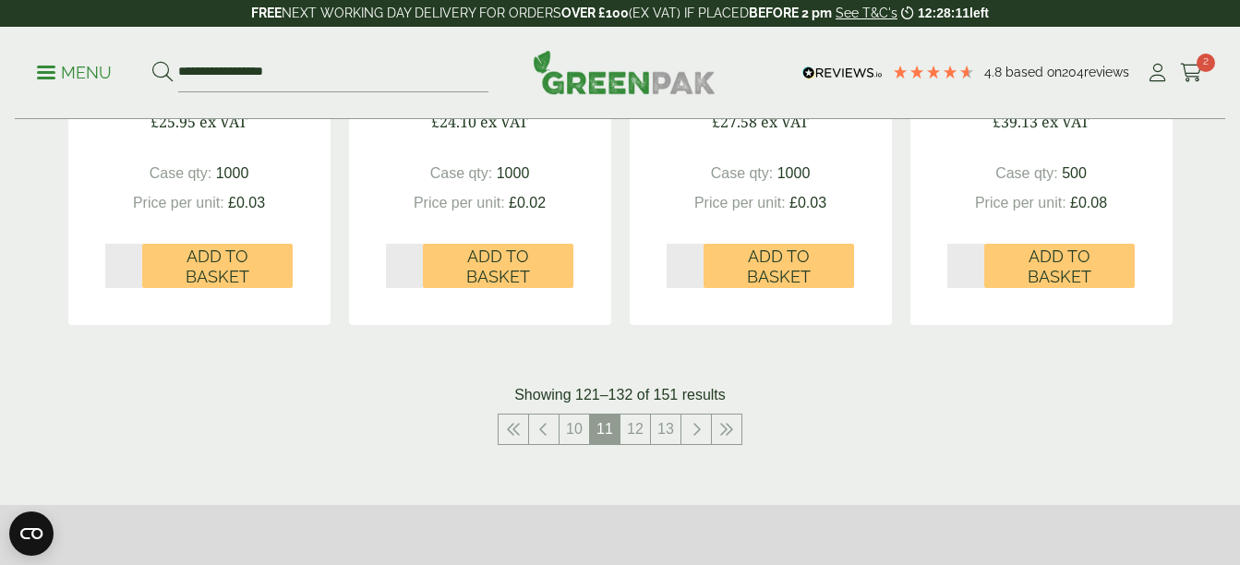
scroll to position [2073, 0]
click at [634, 414] on link "12" at bounding box center [635, 429] width 30 height 30
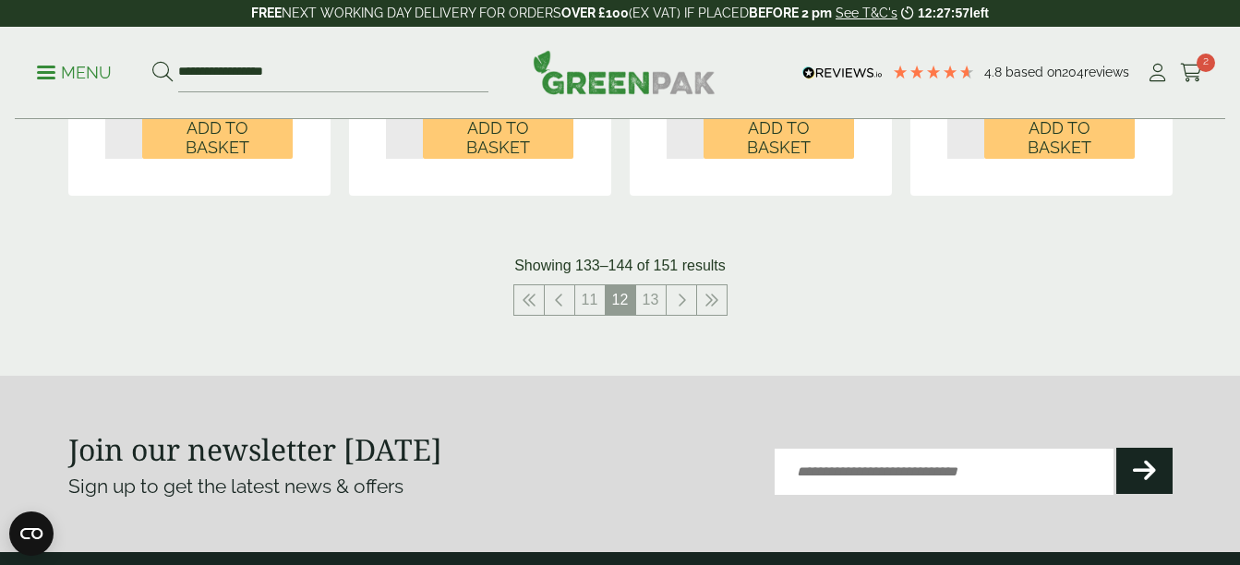
scroll to position [2210, 0]
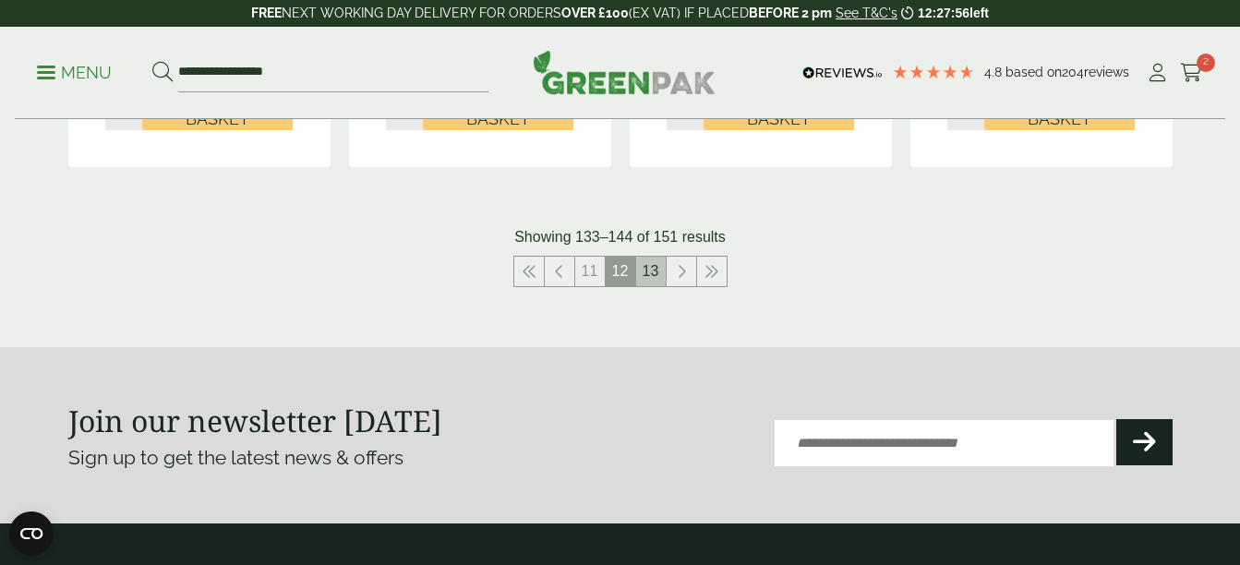
click at [645, 270] on link "13" at bounding box center [651, 272] width 30 height 30
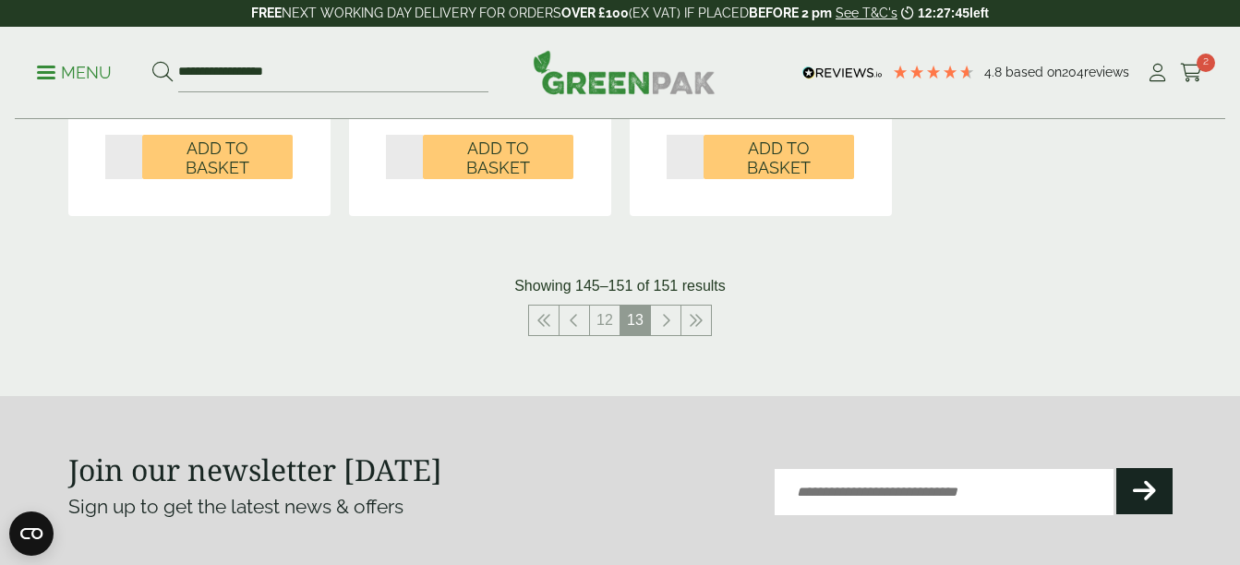
scroll to position [1591, 0]
click at [602, 309] on link "12" at bounding box center [605, 320] width 30 height 30
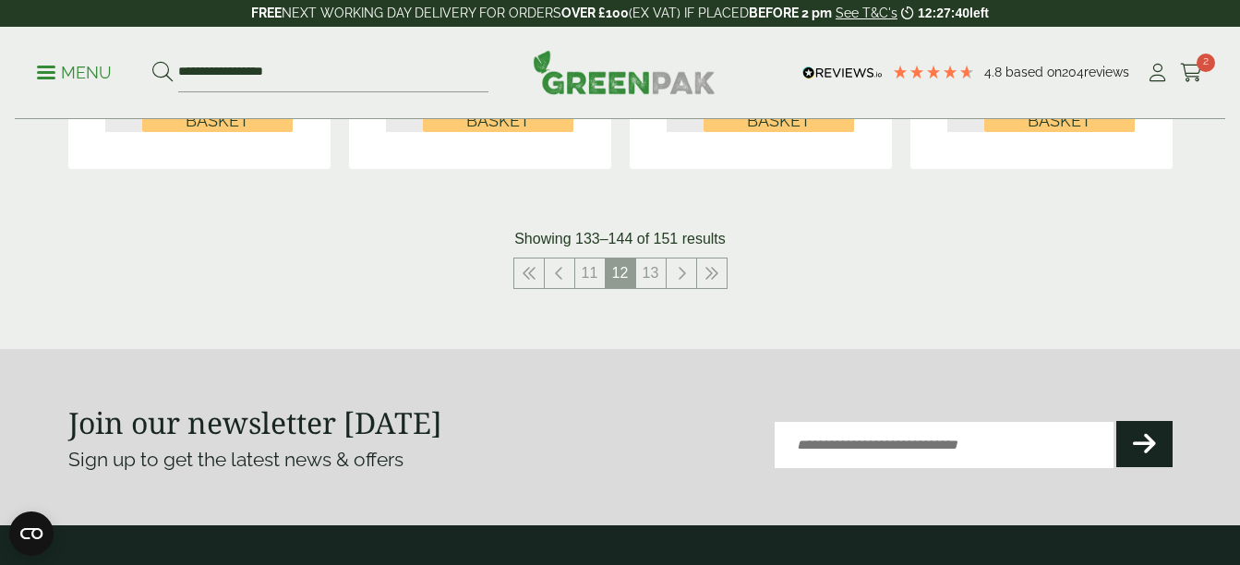
scroll to position [2210, 0]
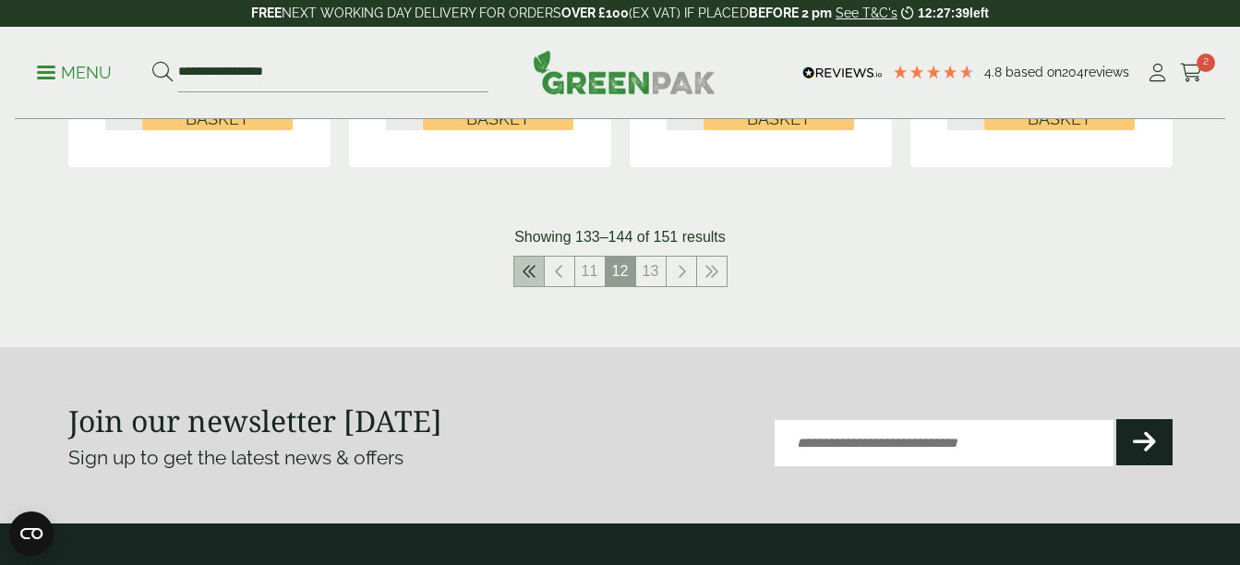
click at [526, 276] on icon at bounding box center [529, 271] width 15 height 15
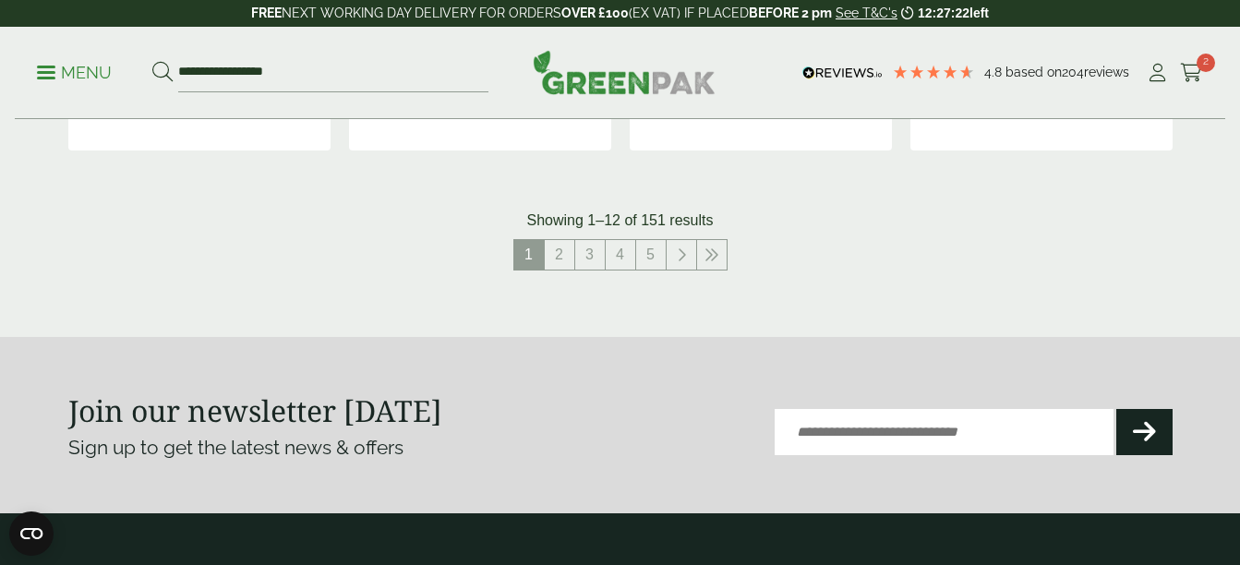
scroll to position [2251, 0]
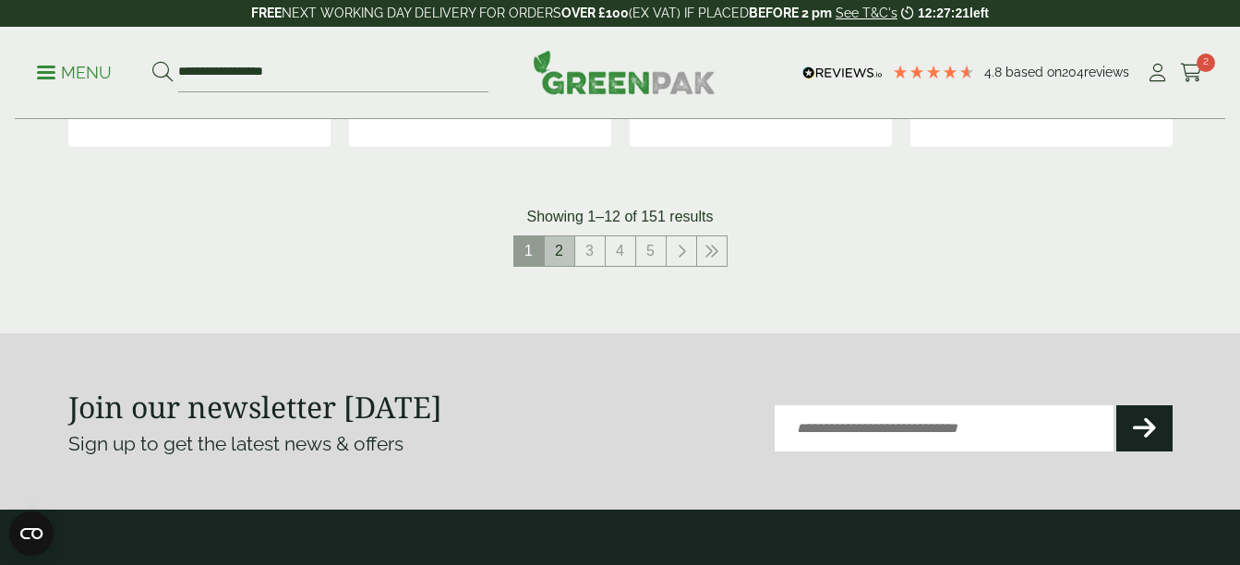
click at [552, 260] on link "2" at bounding box center [560, 251] width 30 height 30
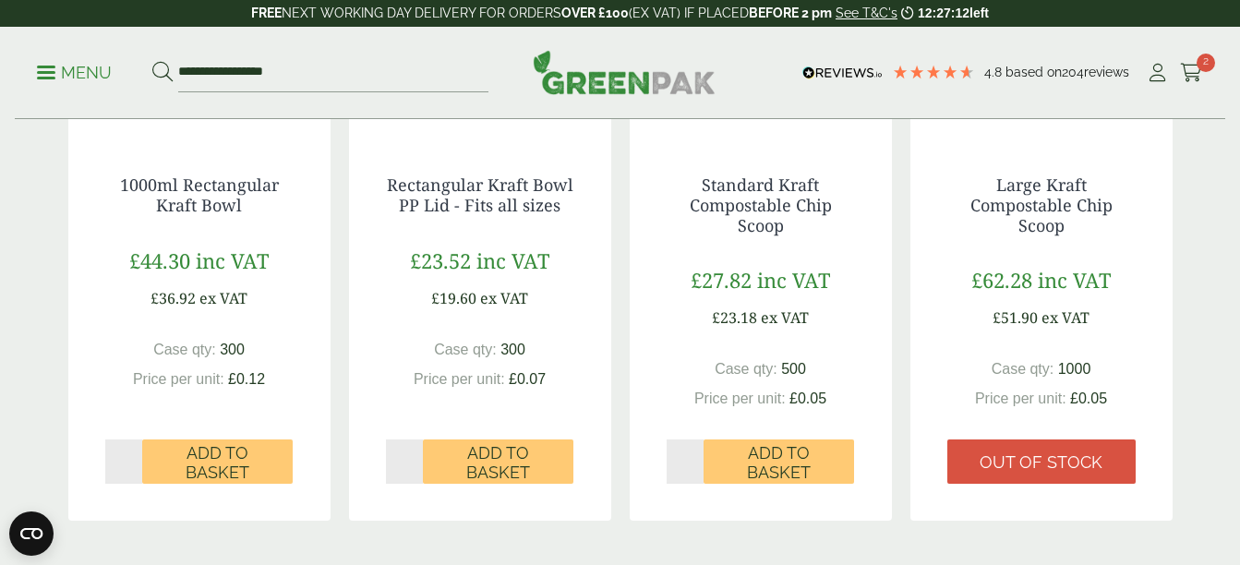
scroll to position [1917, 0]
click at [568, 419] on div "Rectangular Kraft Bowl PP Lid - Fits all sizes £23.52 inc VAT £19.60 ex VAT Cas…" at bounding box center [480, 319] width 262 height 362
click at [260, 382] on span "£0.12" at bounding box center [246, 378] width 37 height 16
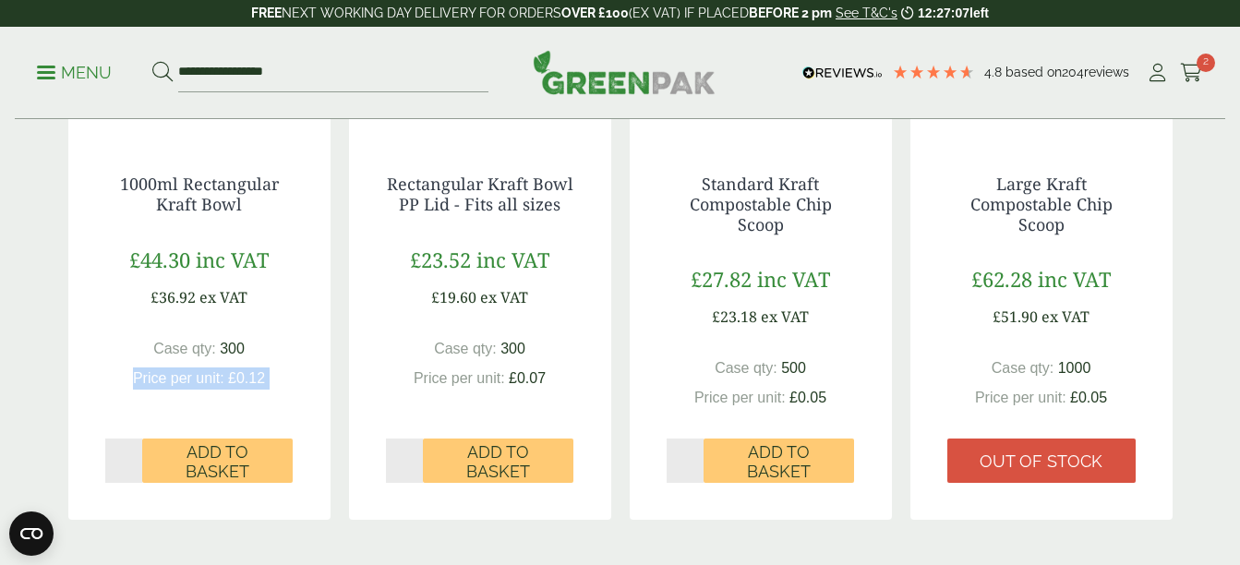
click at [260, 382] on span "£0.12" at bounding box center [246, 378] width 37 height 16
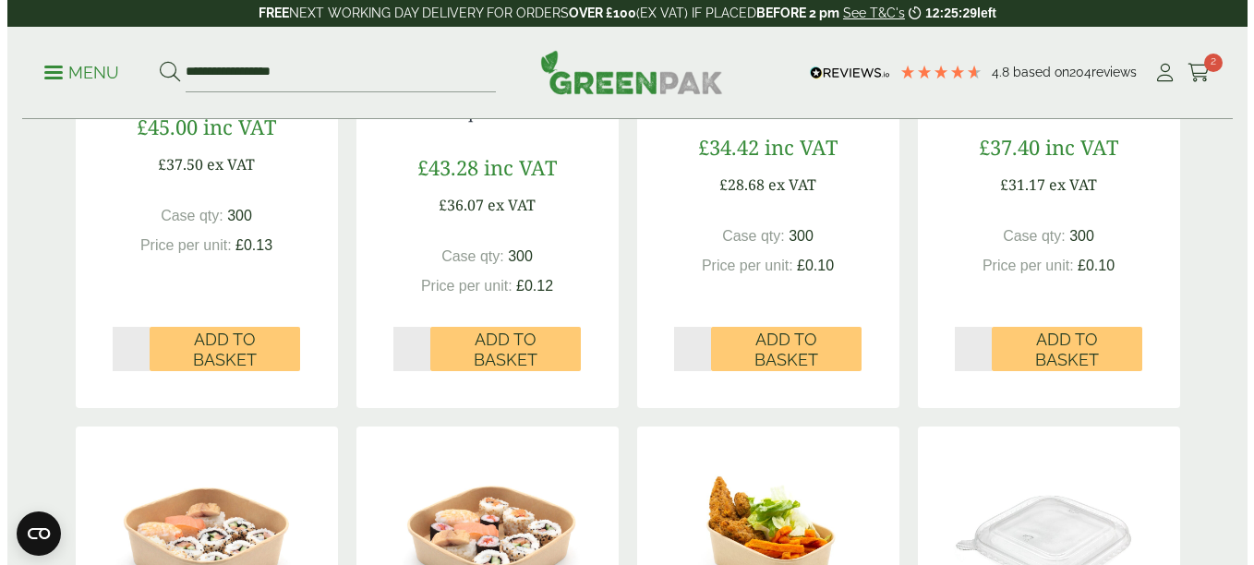
scroll to position [768, 0]
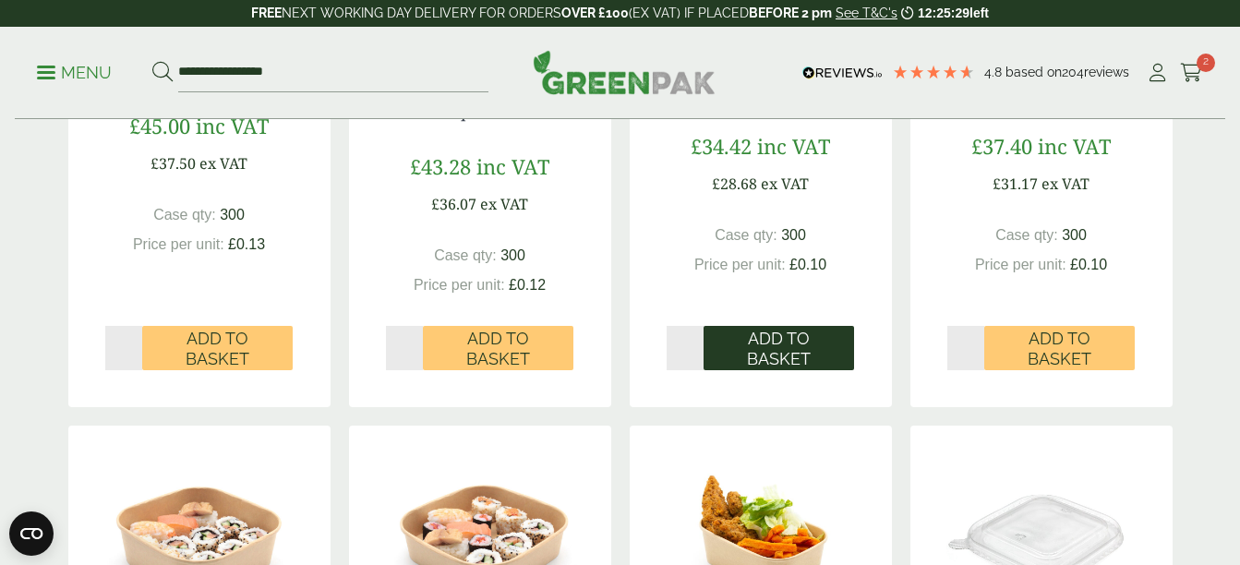
click at [765, 366] on span "Add to Basket" at bounding box center [778, 349] width 125 height 40
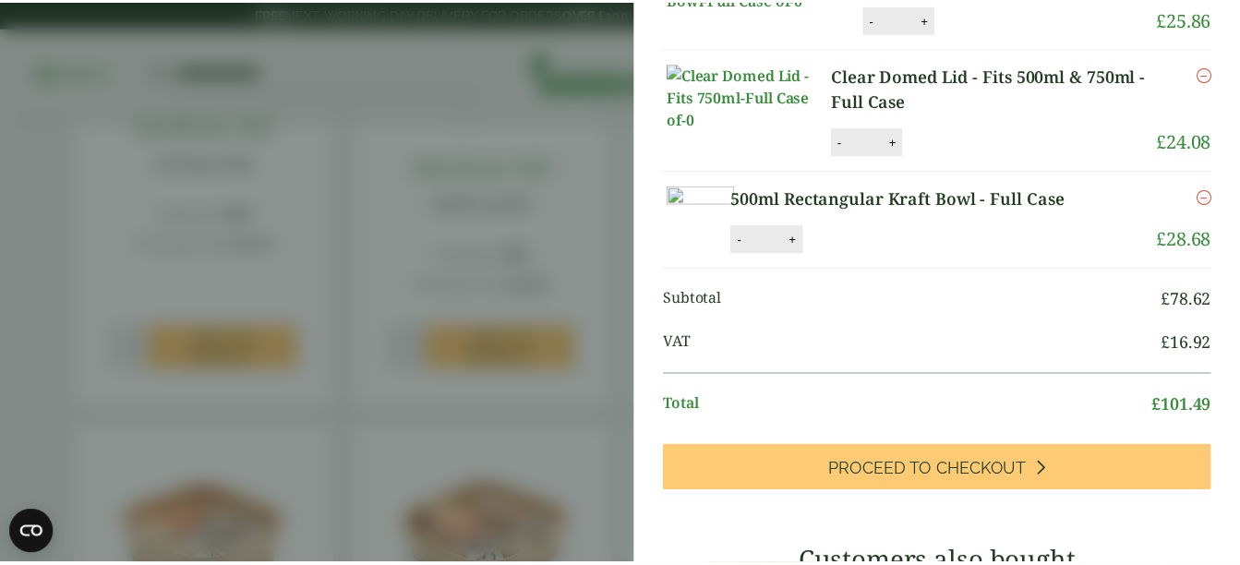
scroll to position [0, 0]
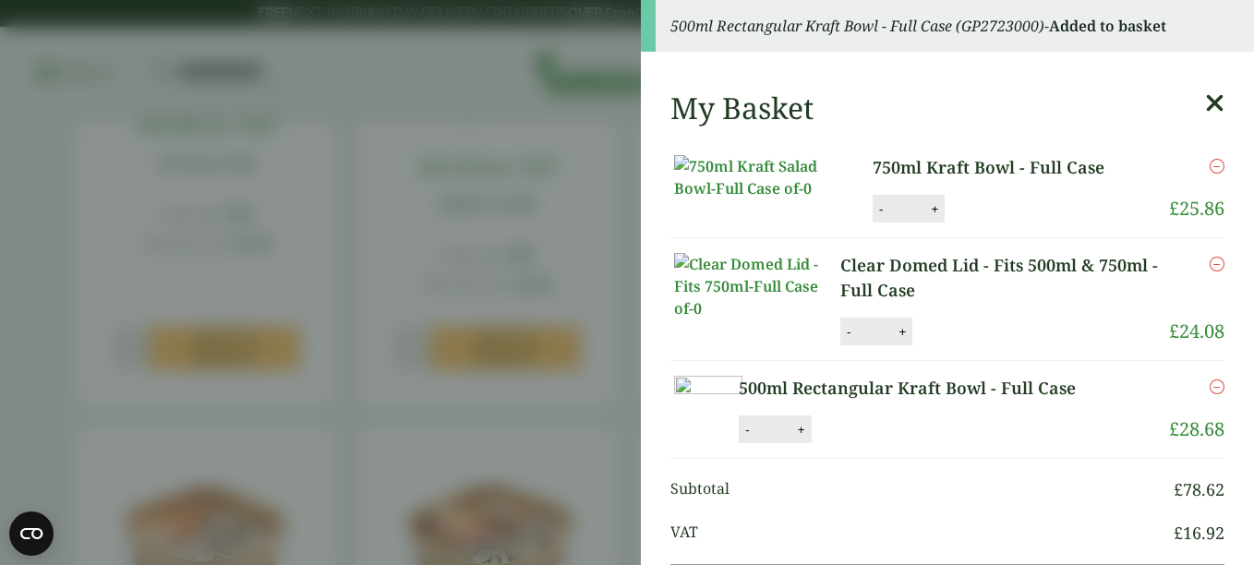
click at [1205, 102] on icon at bounding box center [1214, 103] width 19 height 26
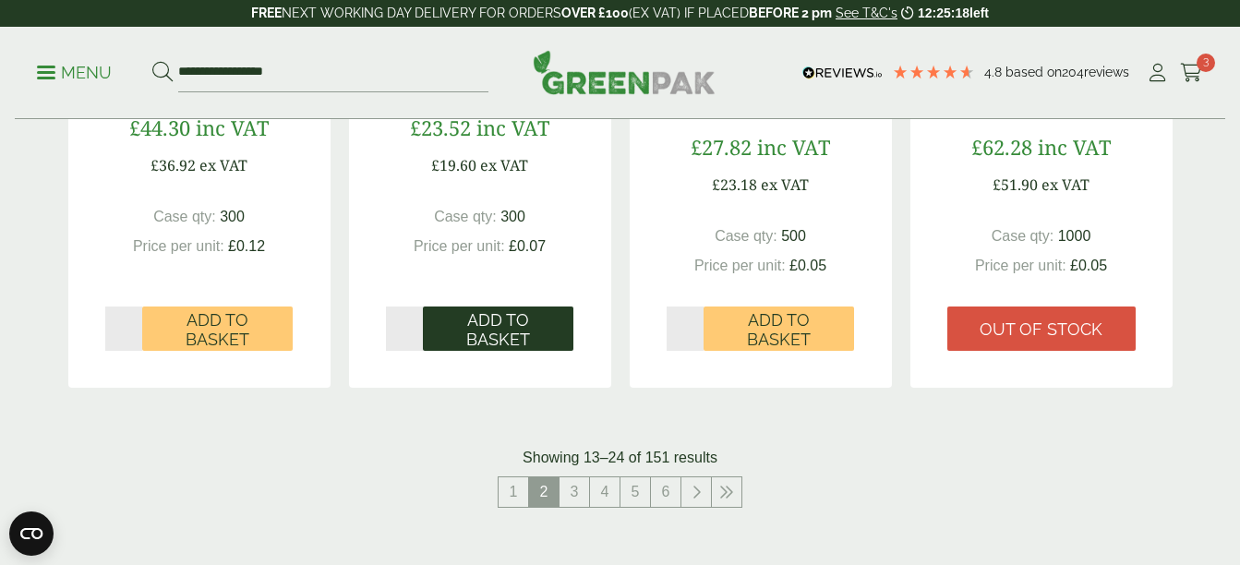
scroll to position [2050, 0]
click at [483, 331] on span "Add to Basket" at bounding box center [498, 329] width 125 height 40
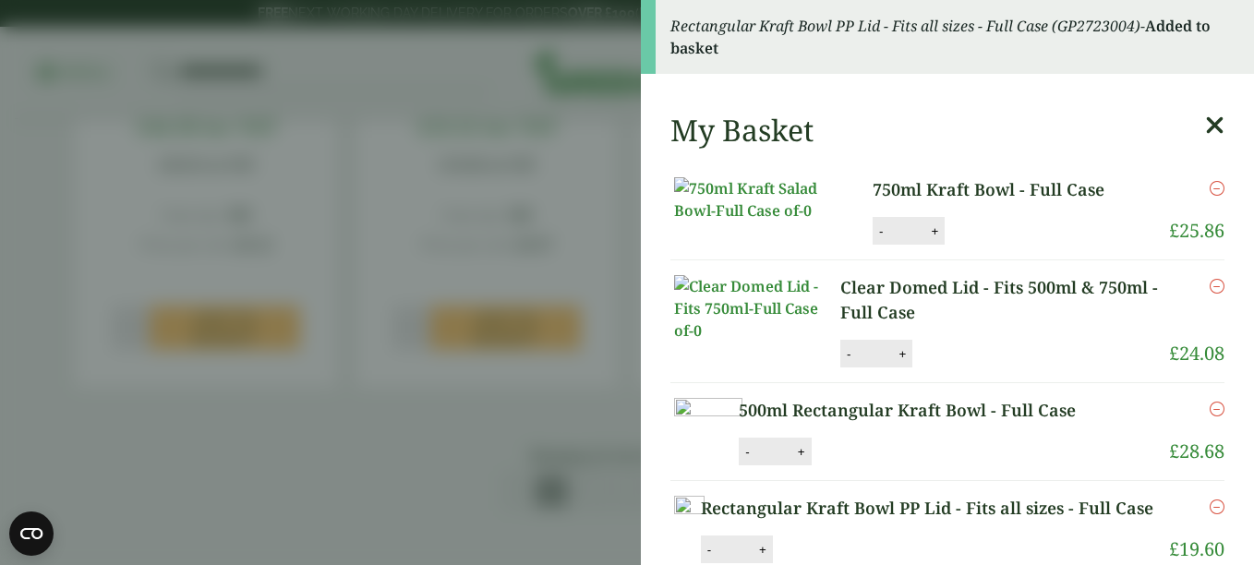
click at [1205, 129] on icon at bounding box center [1214, 126] width 19 height 26
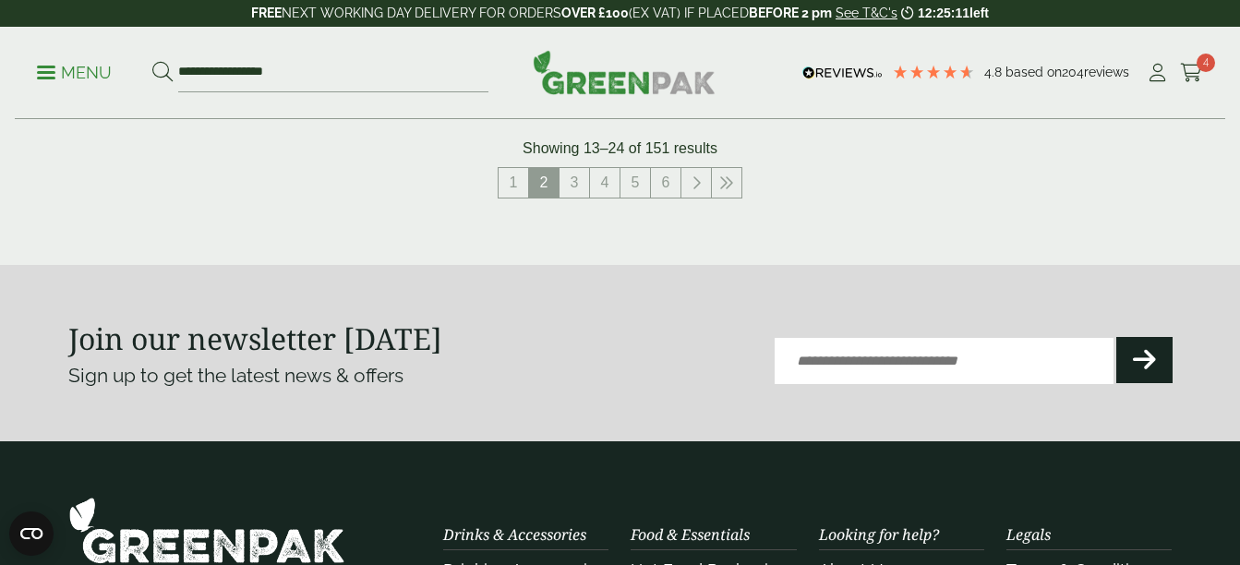
scroll to position [2355, 0]
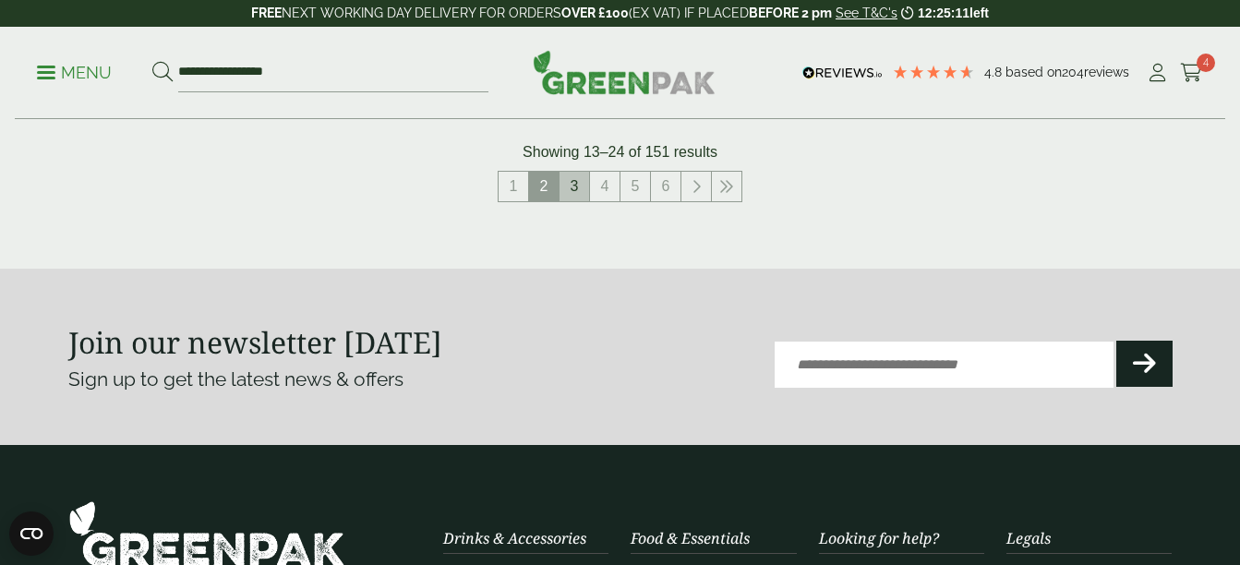
click at [581, 182] on link "3" at bounding box center [574, 187] width 30 height 30
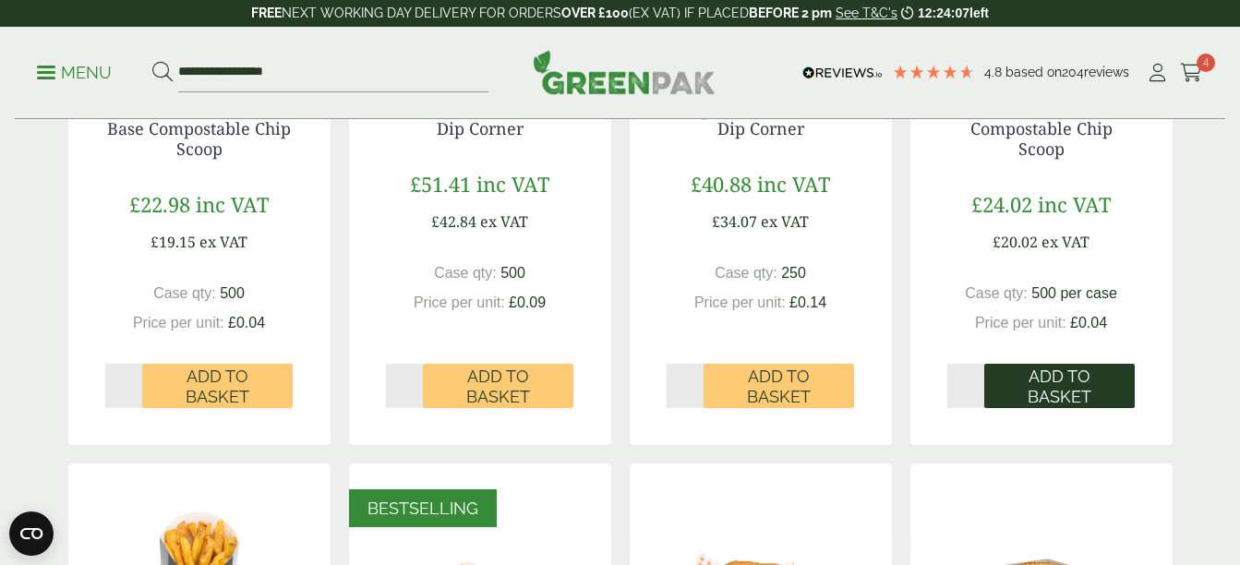
scroll to position [731, 0]
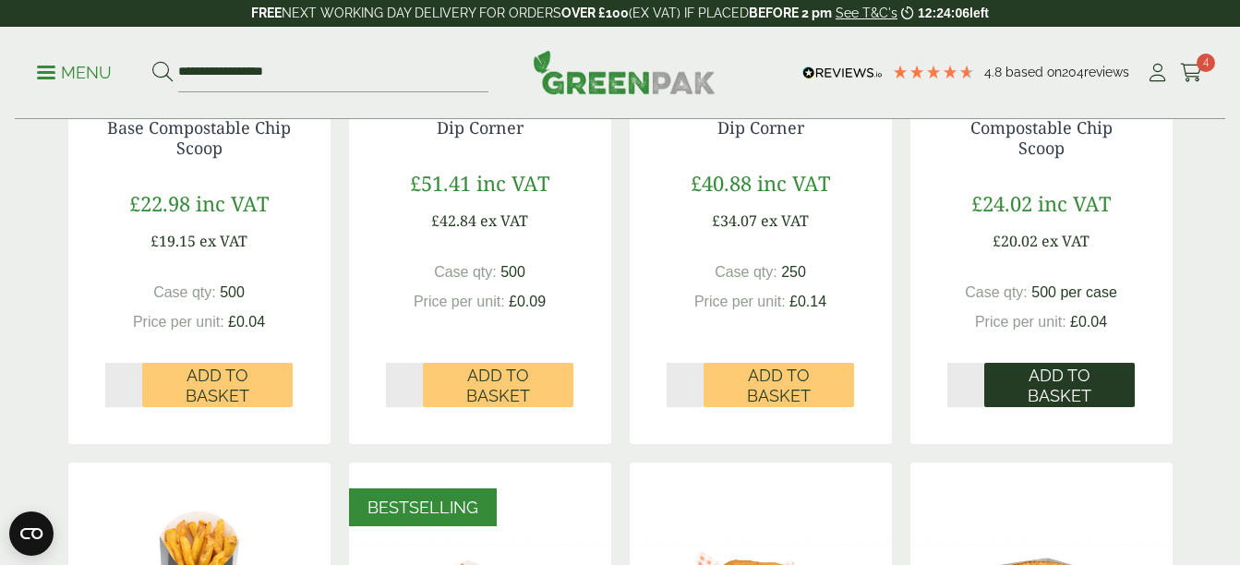
click at [1057, 378] on span "Add to Basket" at bounding box center [1059, 386] width 125 height 40
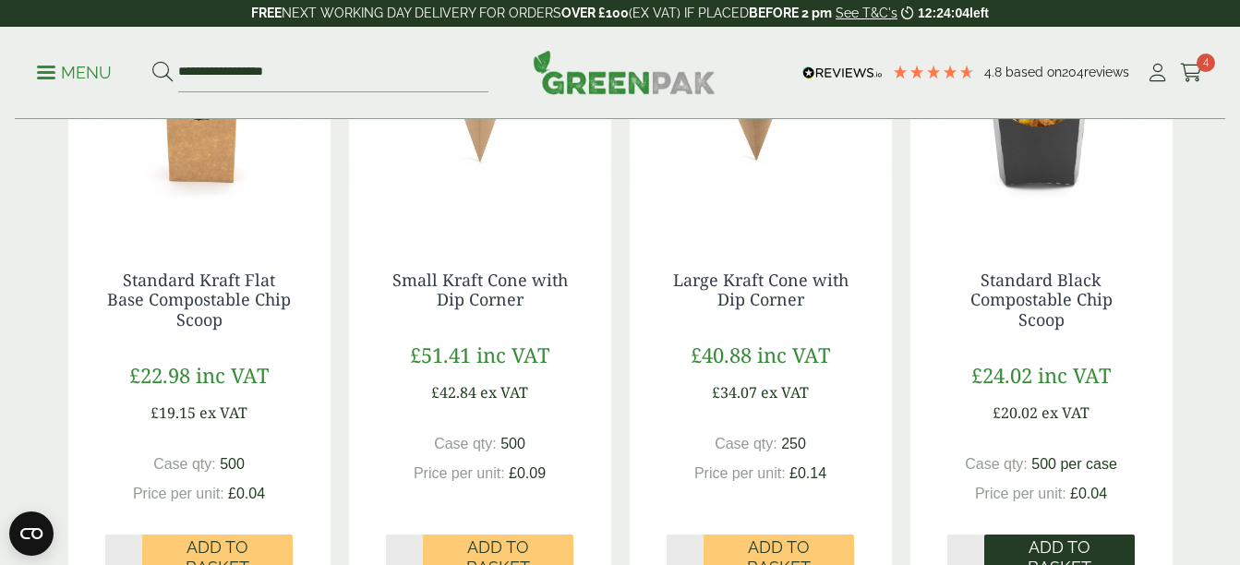
scroll to position [558, 0]
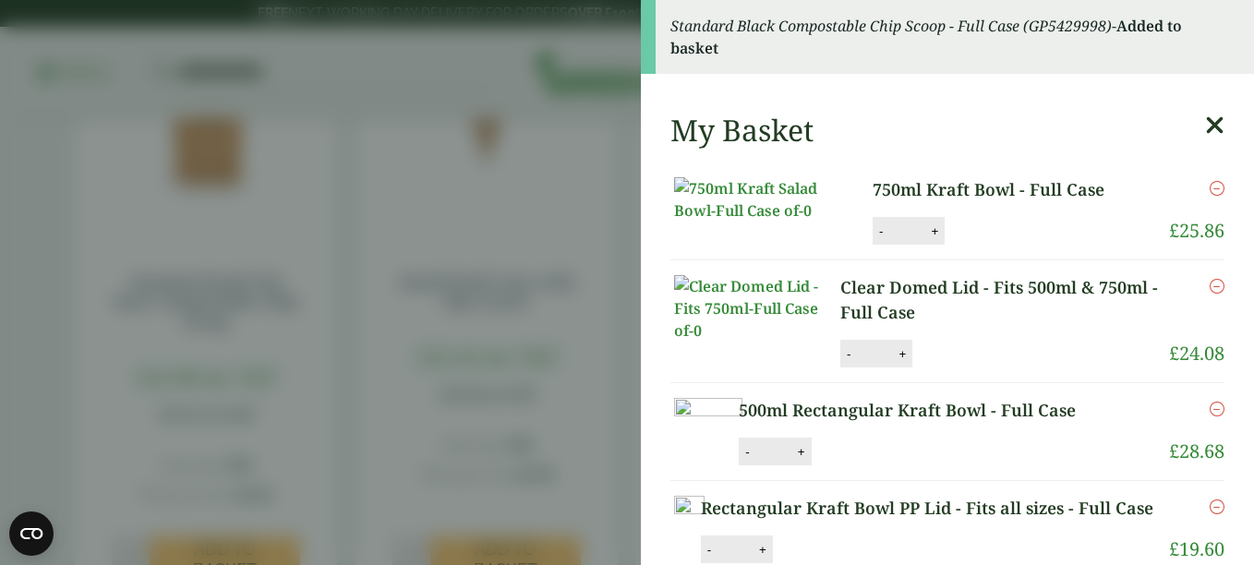
click at [1205, 138] on icon at bounding box center [1214, 126] width 19 height 26
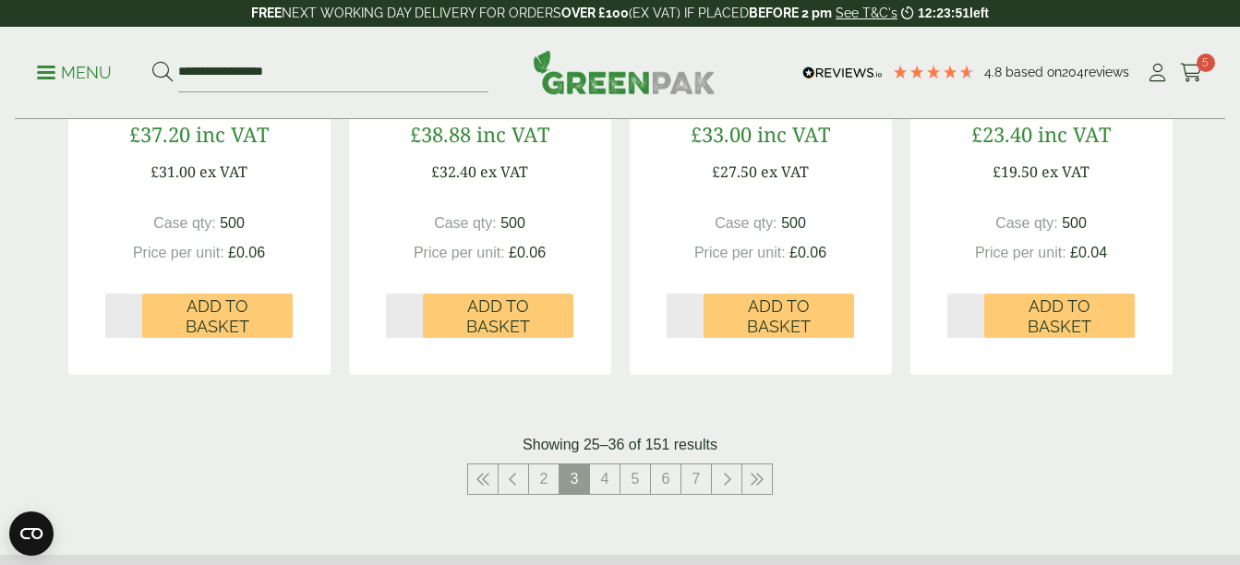
scroll to position [2042, 0]
click at [606, 474] on link "4" at bounding box center [605, 480] width 30 height 30
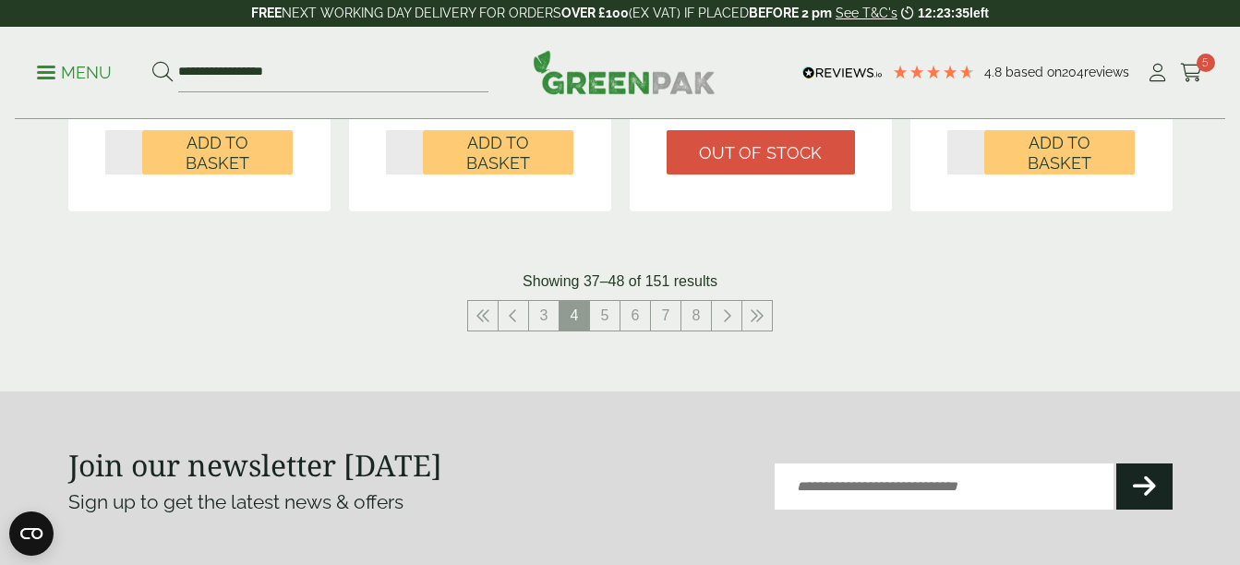
scroll to position [2189, 0]
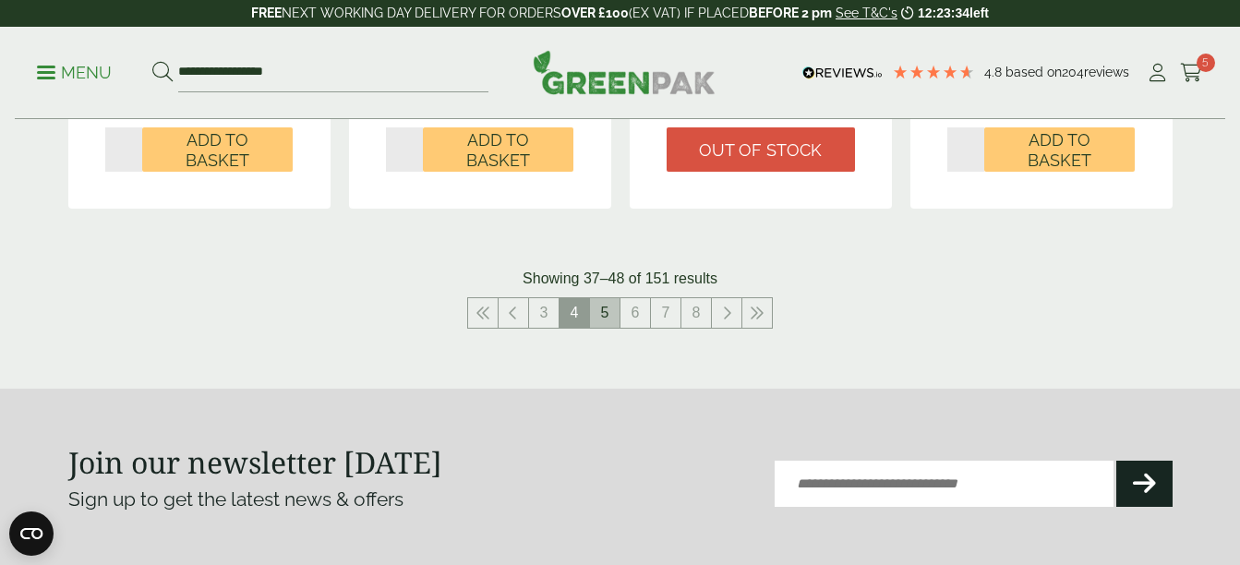
click at [609, 306] on link "5" at bounding box center [605, 313] width 30 height 30
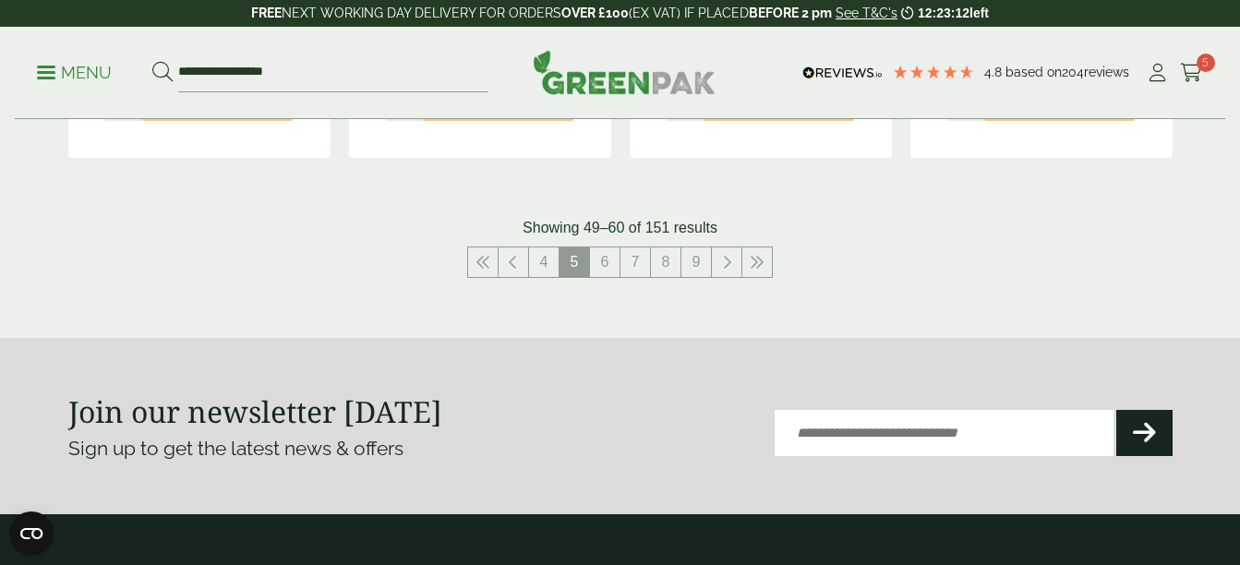
scroll to position [2240, 0]
click at [604, 246] on link "6" at bounding box center [605, 261] width 30 height 30
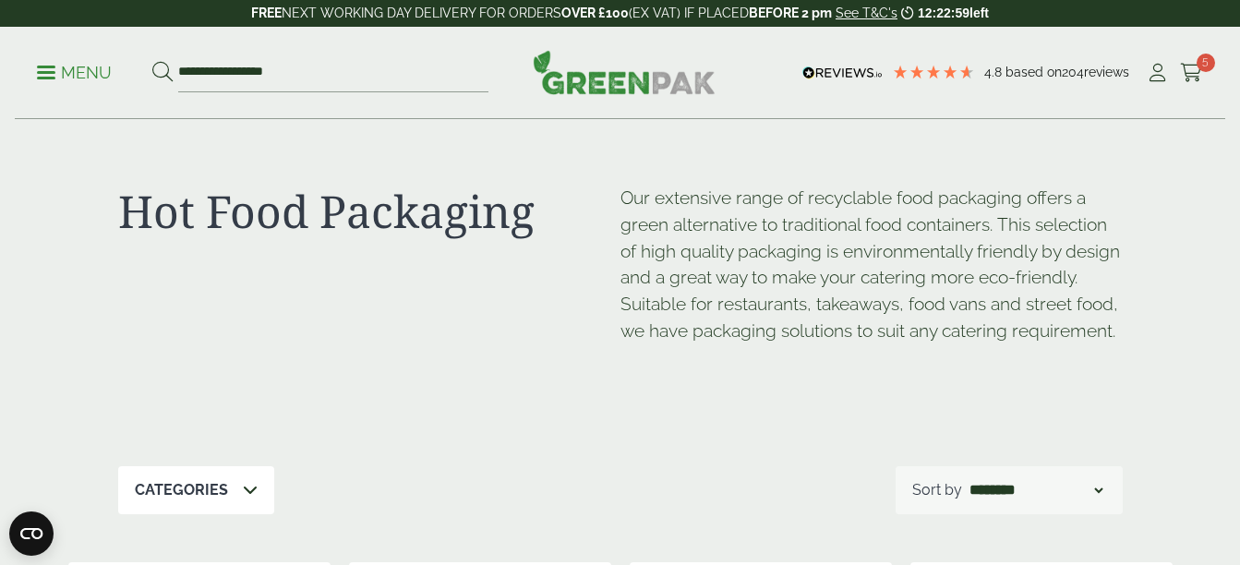
click at [45, 68] on p "Menu" at bounding box center [74, 73] width 75 height 22
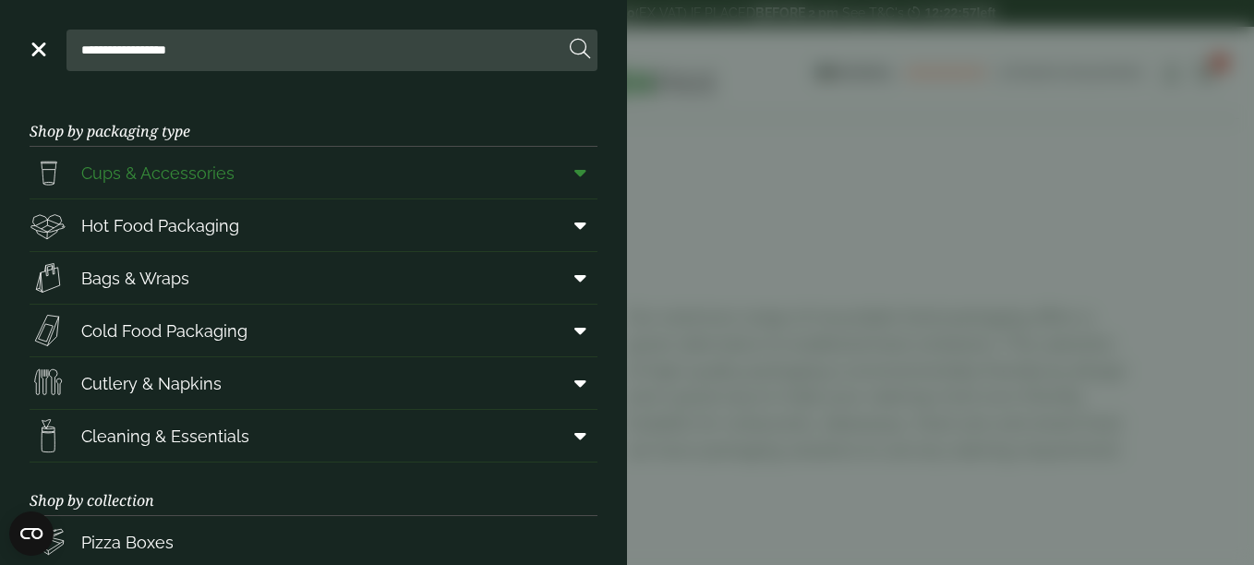
click at [128, 175] on span "Cups & Accessories" at bounding box center [157, 173] width 153 height 25
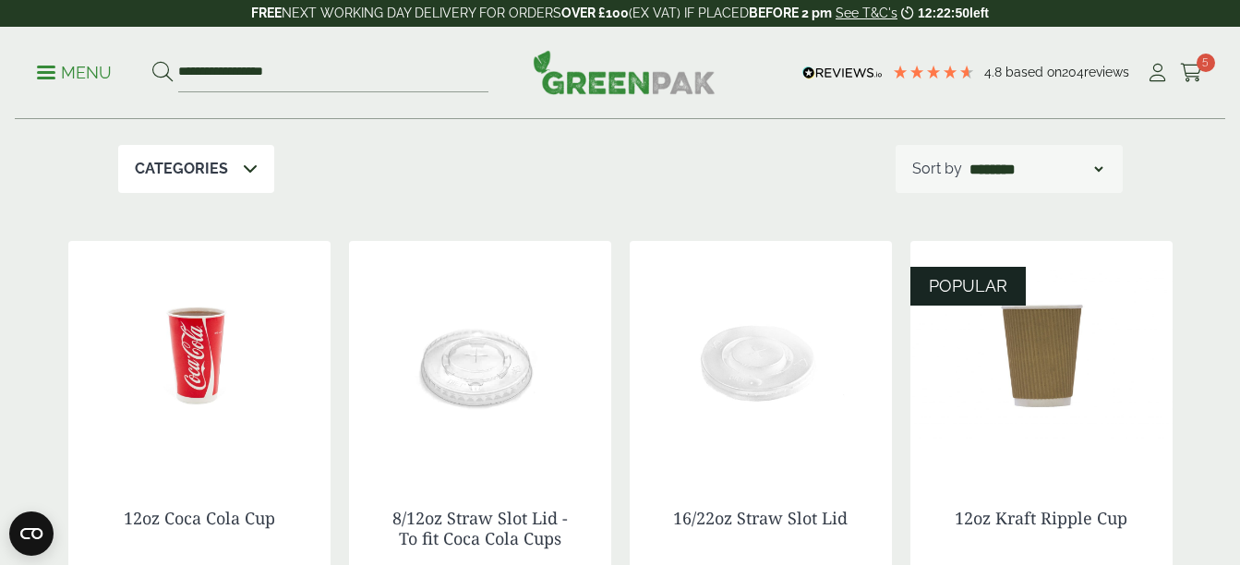
scroll to position [222, 0]
click at [228, 165] on div "Categories" at bounding box center [196, 170] width 156 height 48
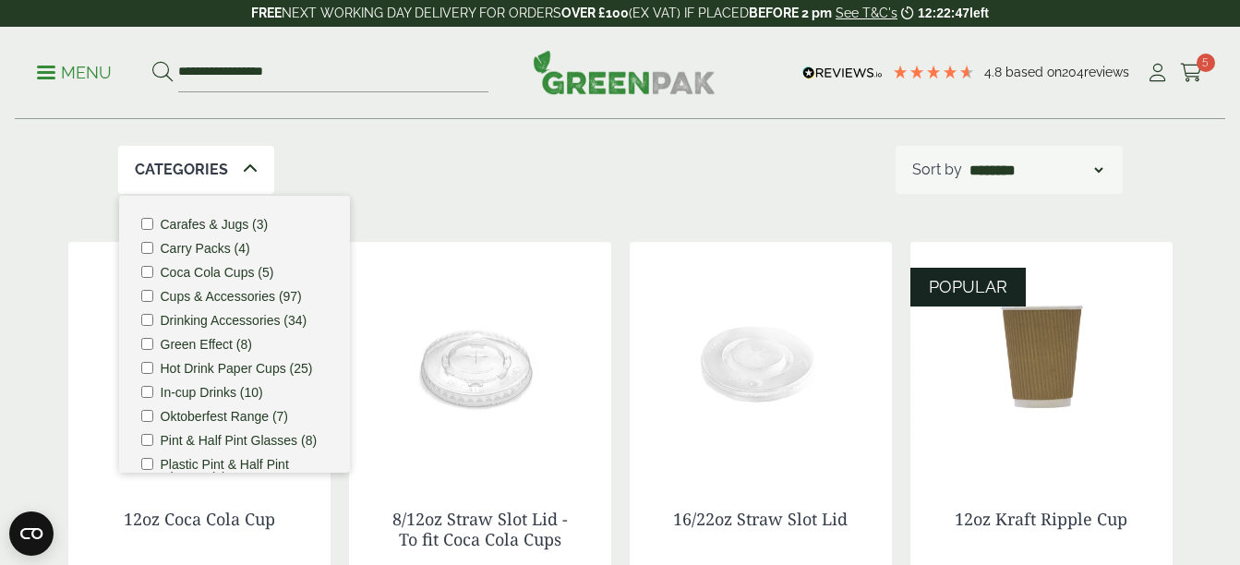
click at [228, 165] on div "Categories" at bounding box center [196, 170] width 156 height 48
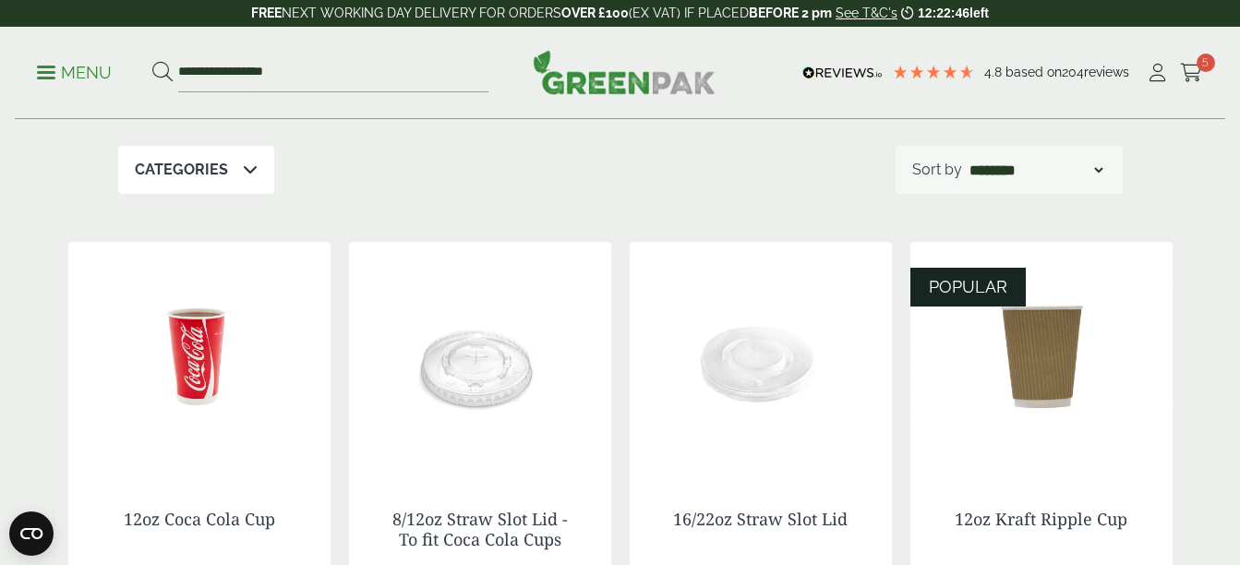
click at [1038, 165] on select "**********" at bounding box center [1036, 170] width 140 height 22
select select "*********"
click at [966, 159] on select "**********" at bounding box center [1036, 170] width 140 height 22
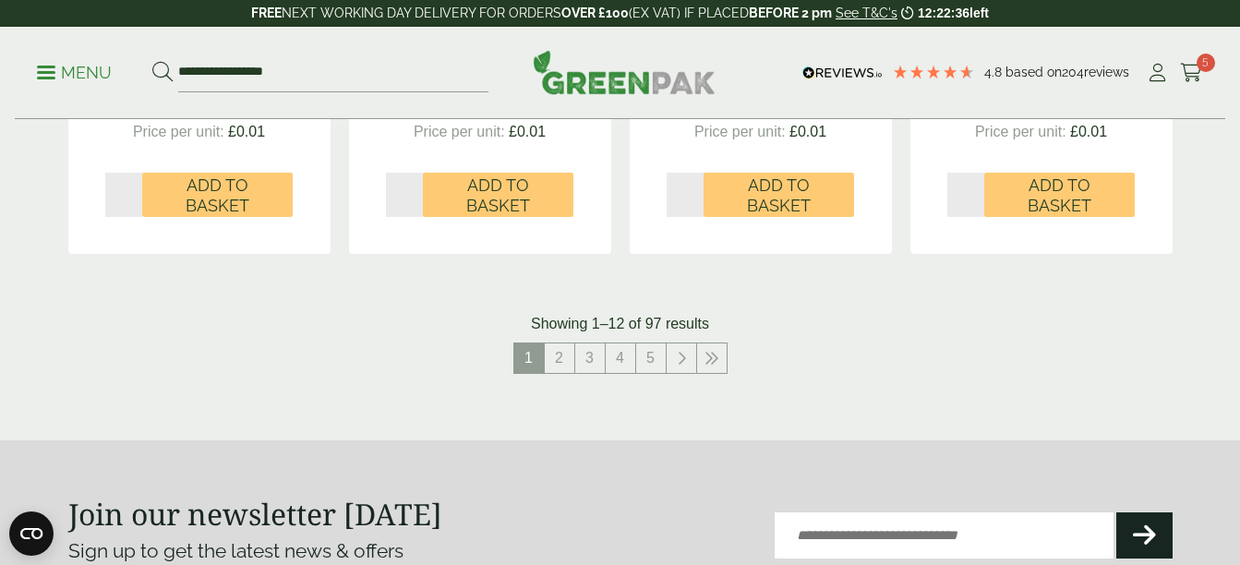
scroll to position [2028, 0]
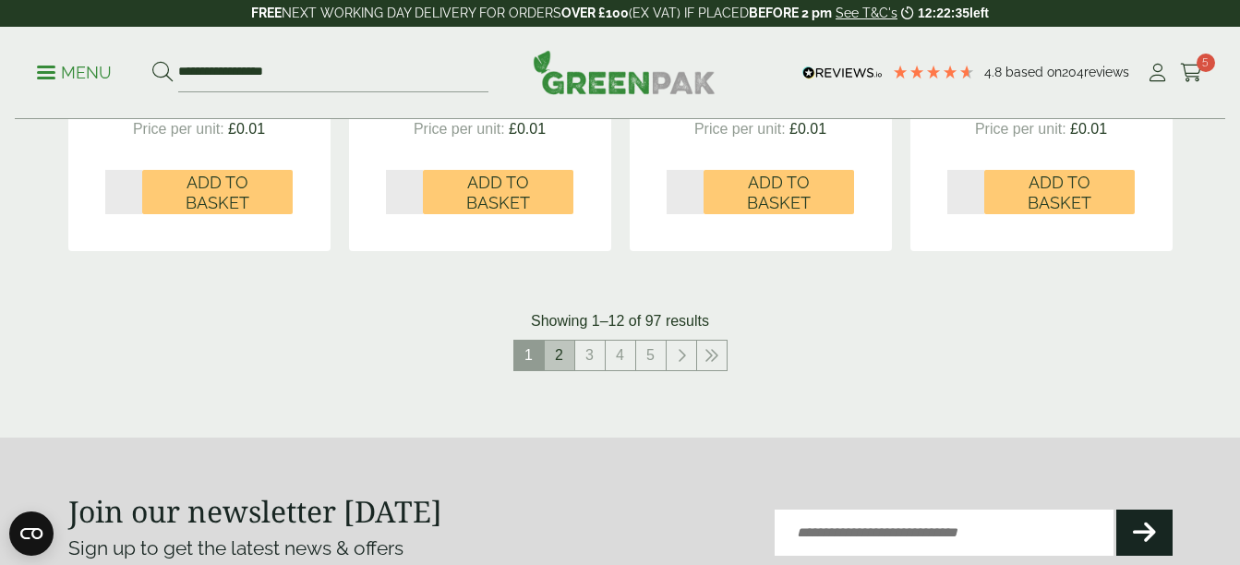
click at [558, 354] on link "2" at bounding box center [560, 356] width 30 height 30
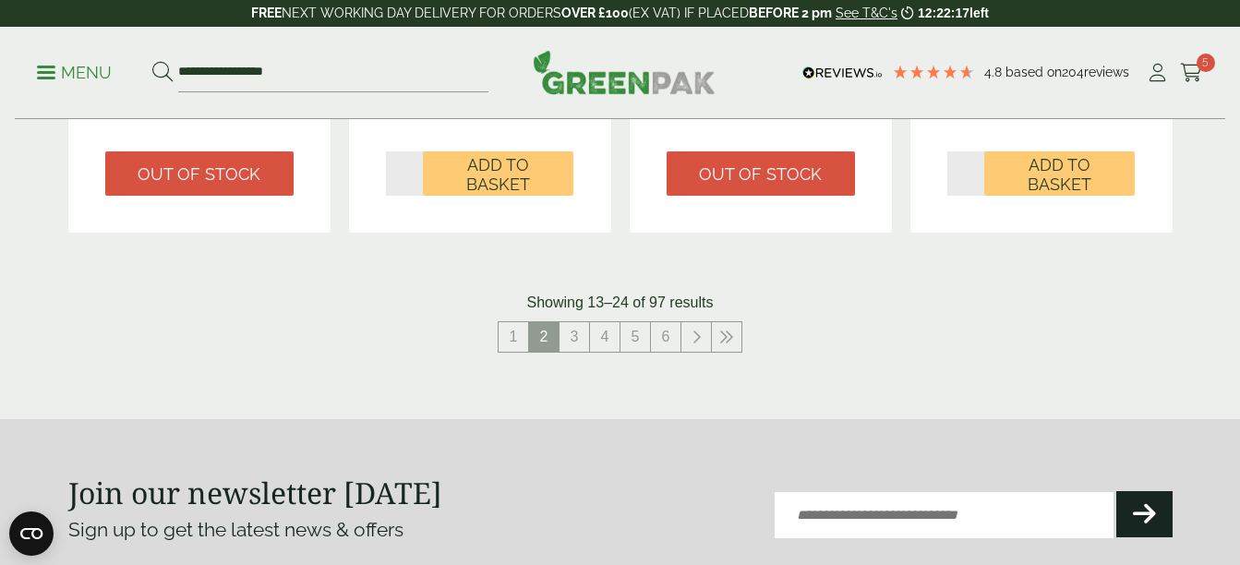
scroll to position [2087, 0]
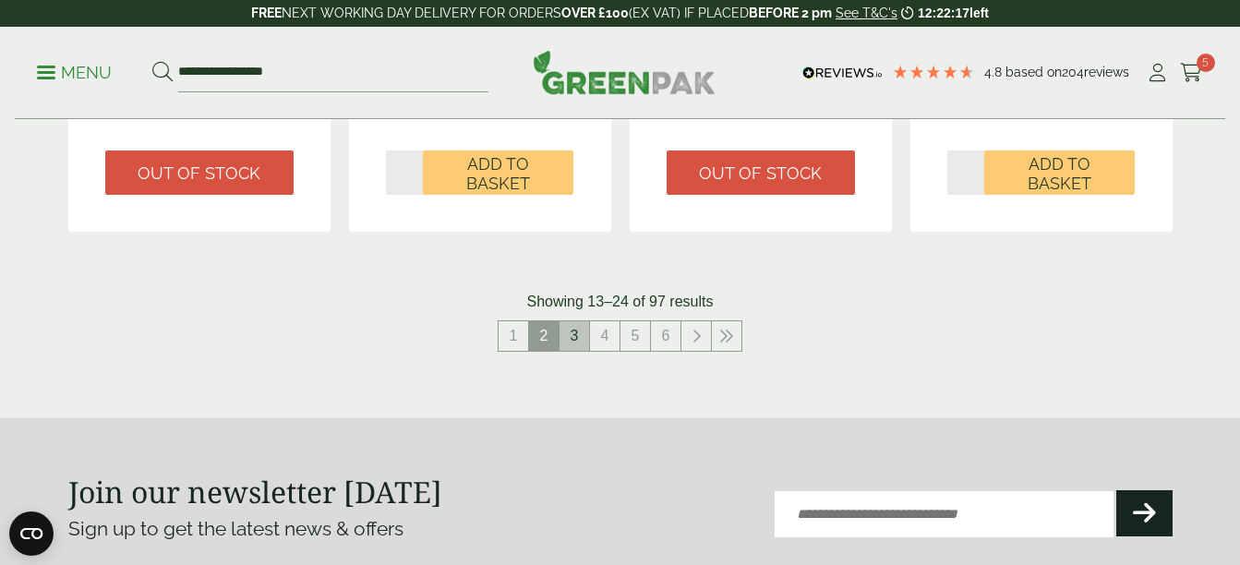
click at [578, 343] on link "3" at bounding box center [574, 336] width 30 height 30
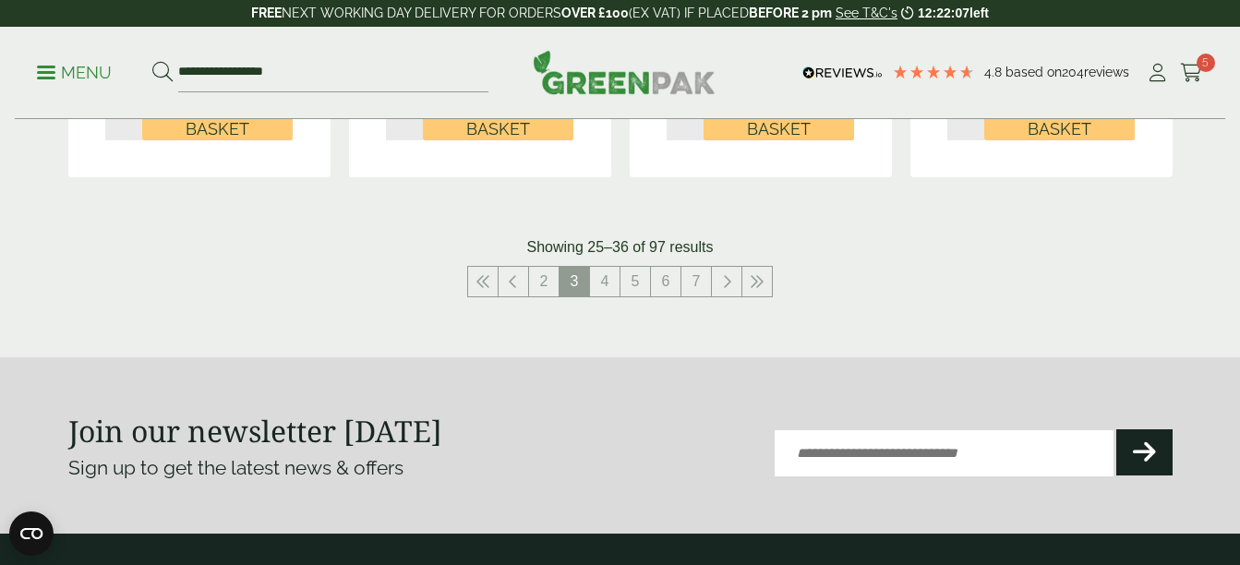
scroll to position [2144, 0]
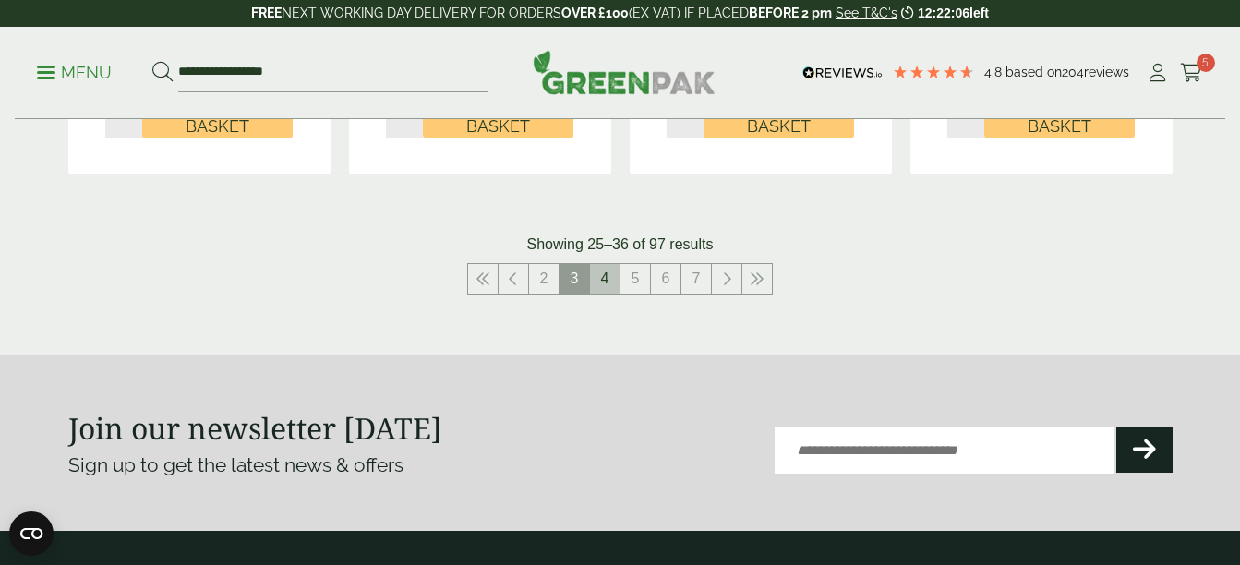
click at [600, 284] on link "4" at bounding box center [605, 279] width 30 height 30
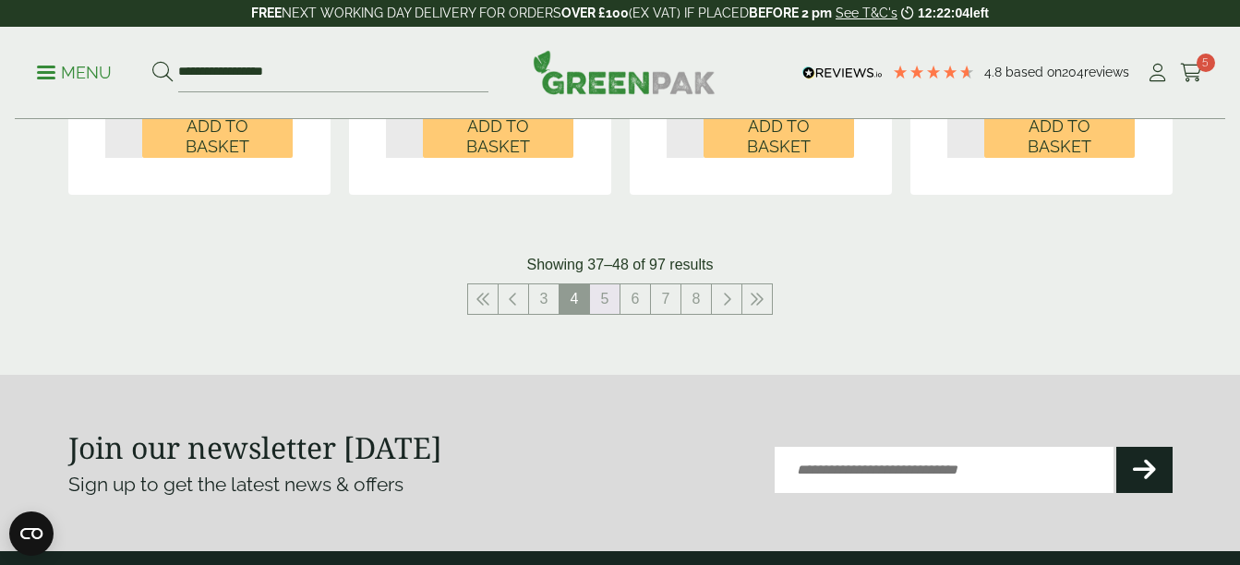
click at [600, 284] on link "5" at bounding box center [605, 299] width 30 height 30
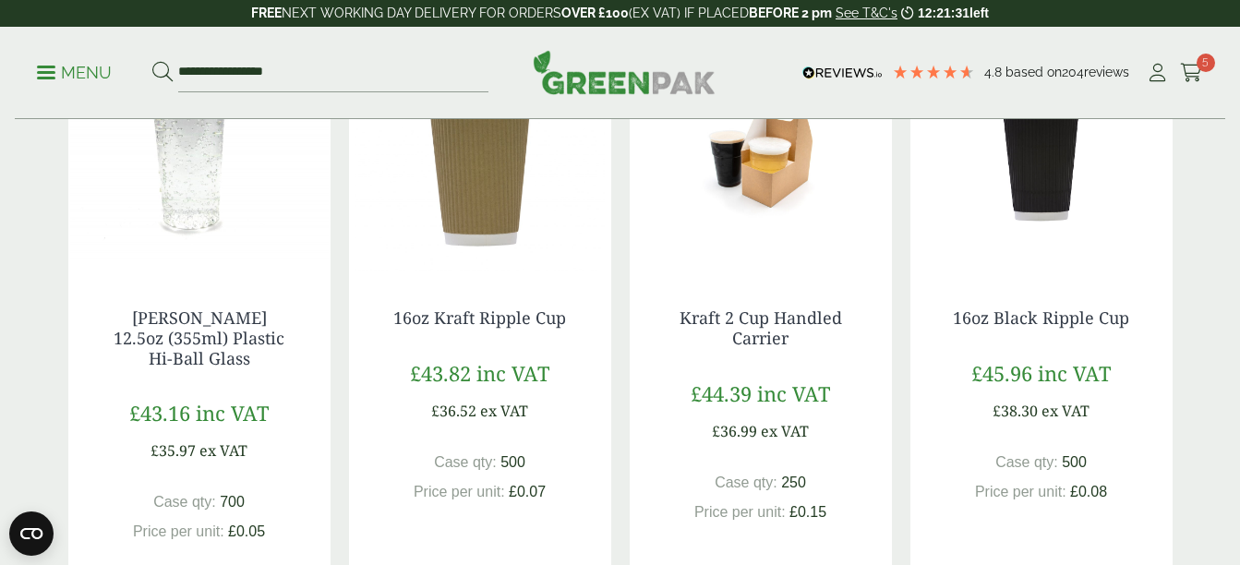
scroll to position [1667, 0]
click at [489, 366] on span "inc VAT" at bounding box center [512, 371] width 73 height 28
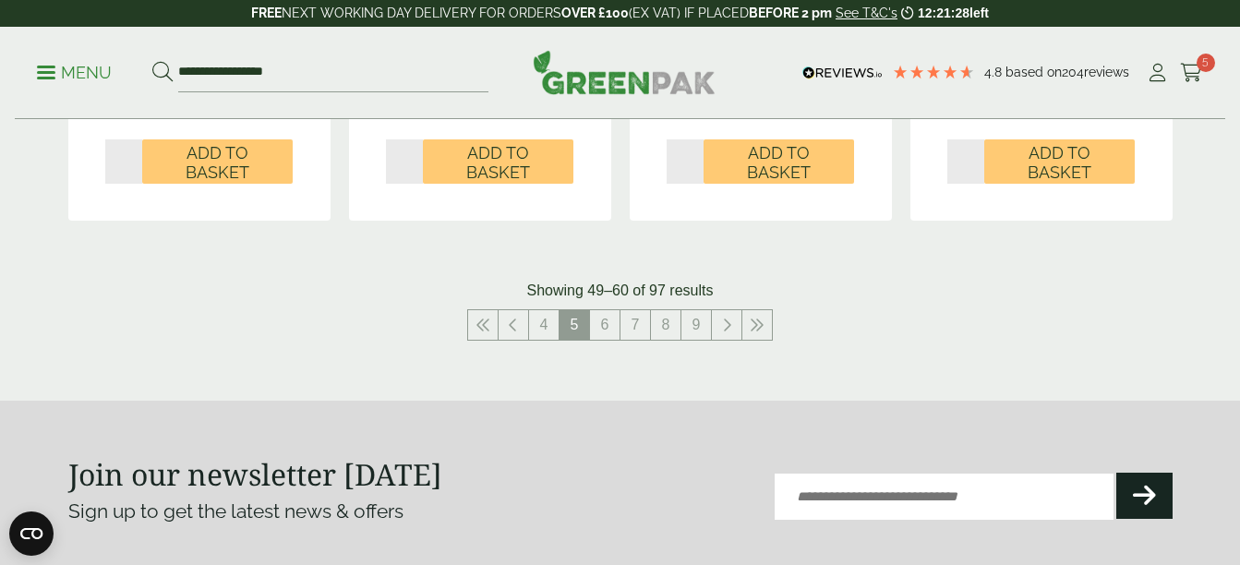
scroll to position [2099, 0]
click at [609, 309] on link "6" at bounding box center [605, 324] width 30 height 30
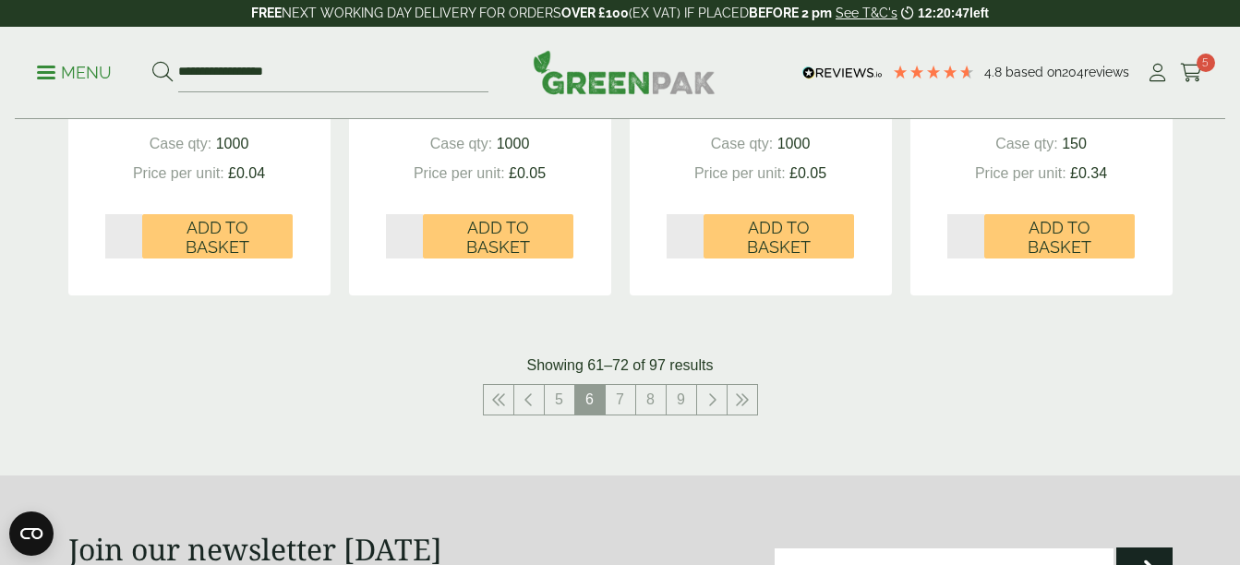
scroll to position [2024, 0]
click at [617, 394] on link "7" at bounding box center [621, 399] width 30 height 30
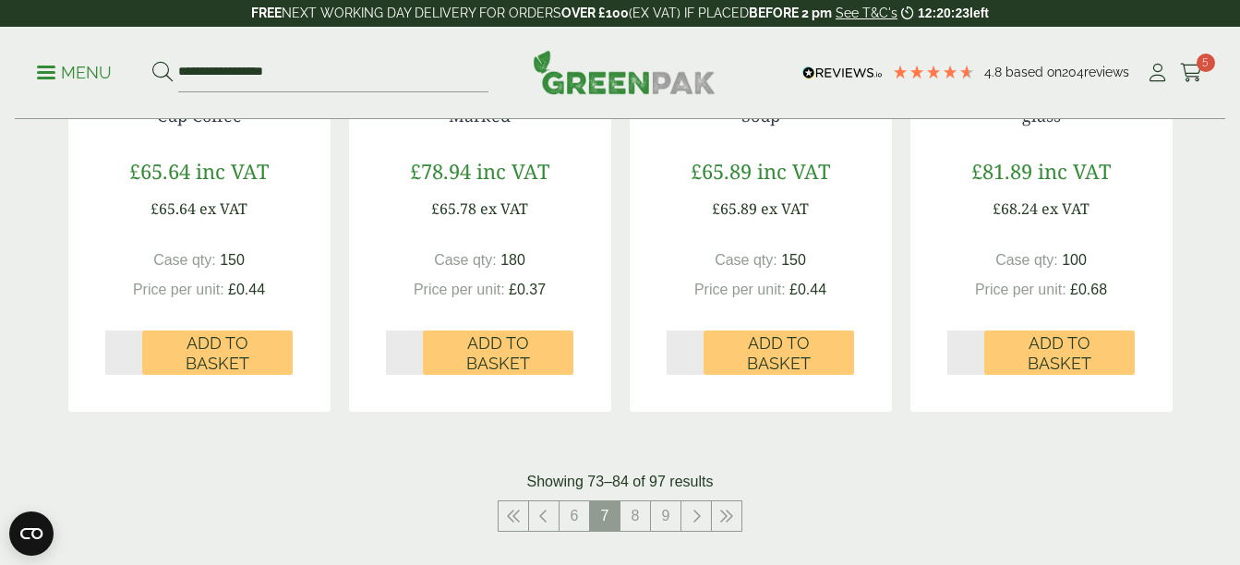
scroll to position [1915, 0]
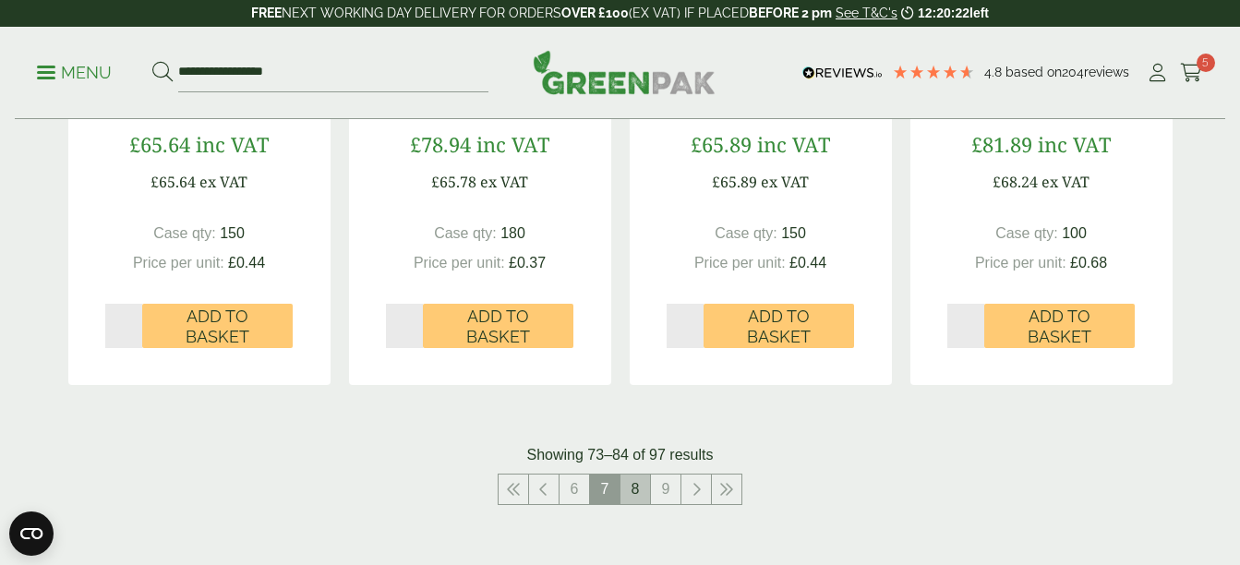
click at [631, 494] on link "8" at bounding box center [635, 489] width 30 height 30
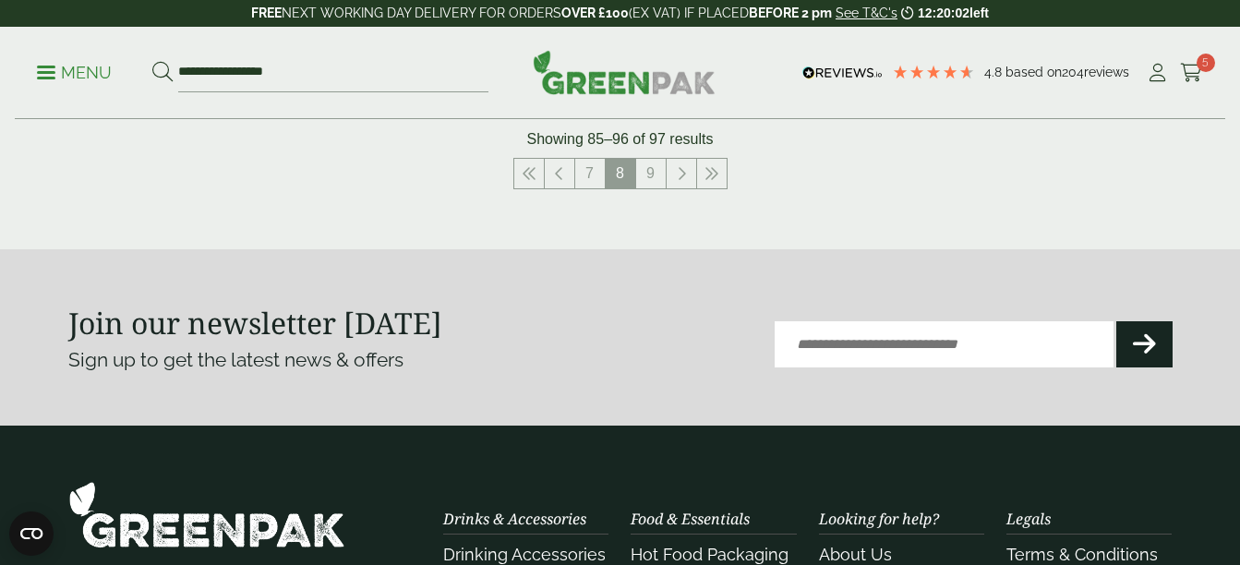
scroll to position [2211, 0]
click at [652, 172] on link "9" at bounding box center [651, 173] width 30 height 30
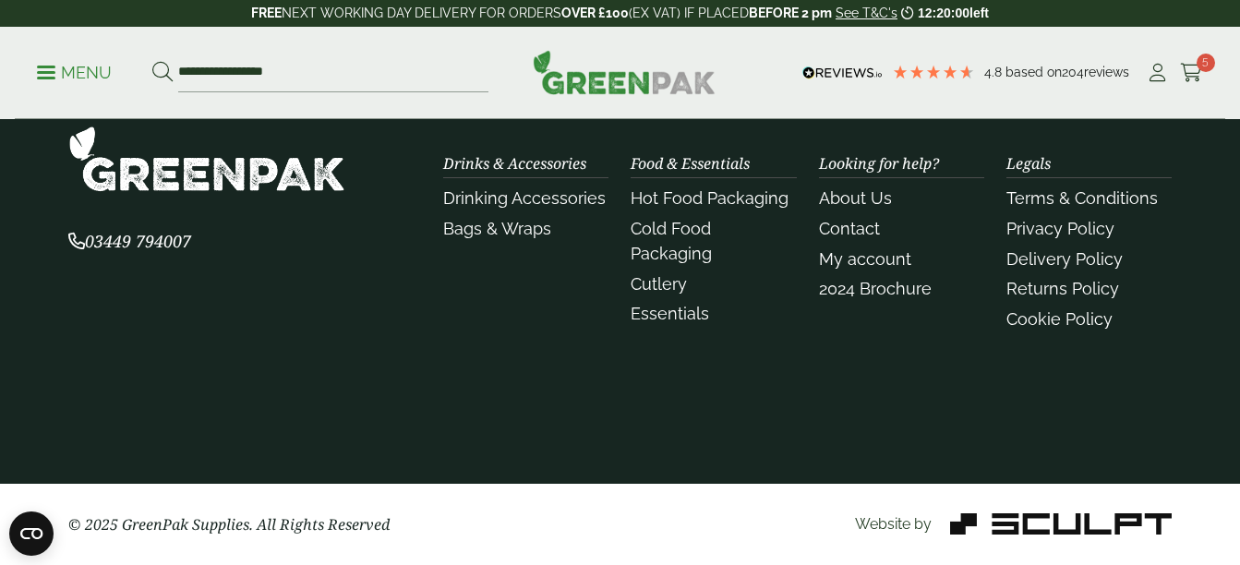
scroll to position [1343, 0]
click at [851, 224] on link "Contact" at bounding box center [849, 228] width 61 height 19
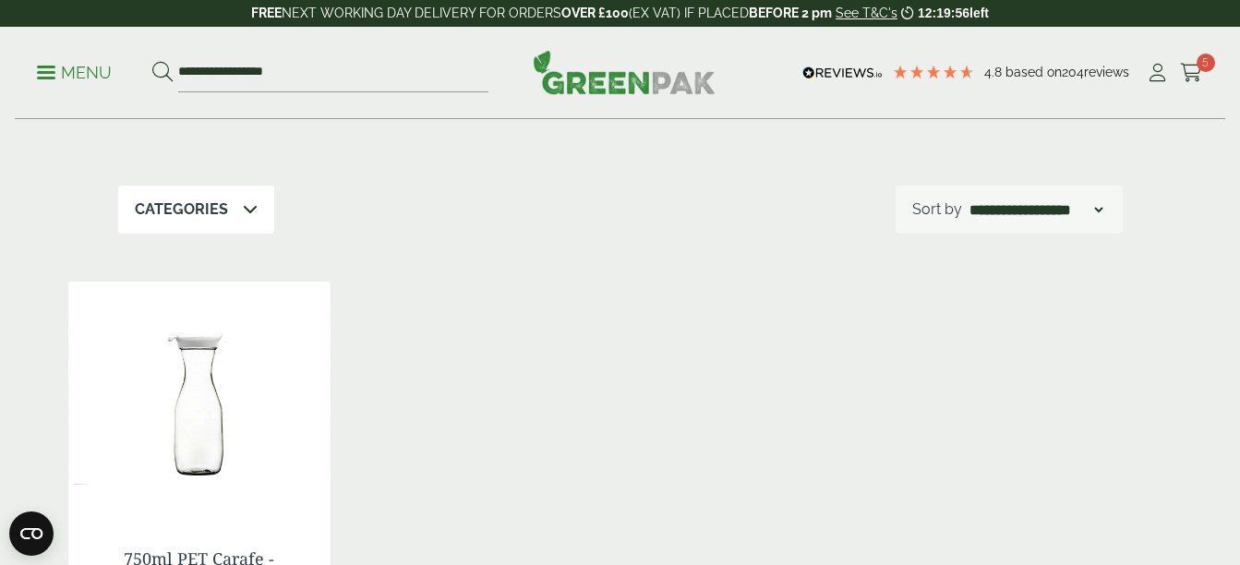
scroll to position [181, 0]
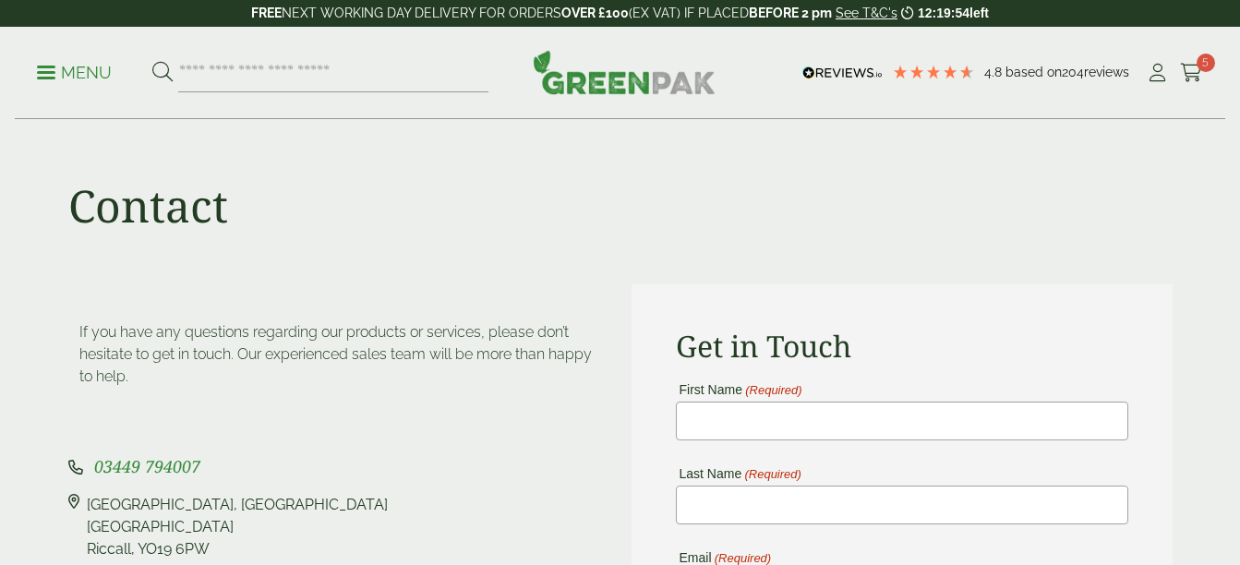
click at [547, 397] on div "If you have any questions regarding our products or services, please don’t hesi…" at bounding box center [338, 369] width 541 height 96
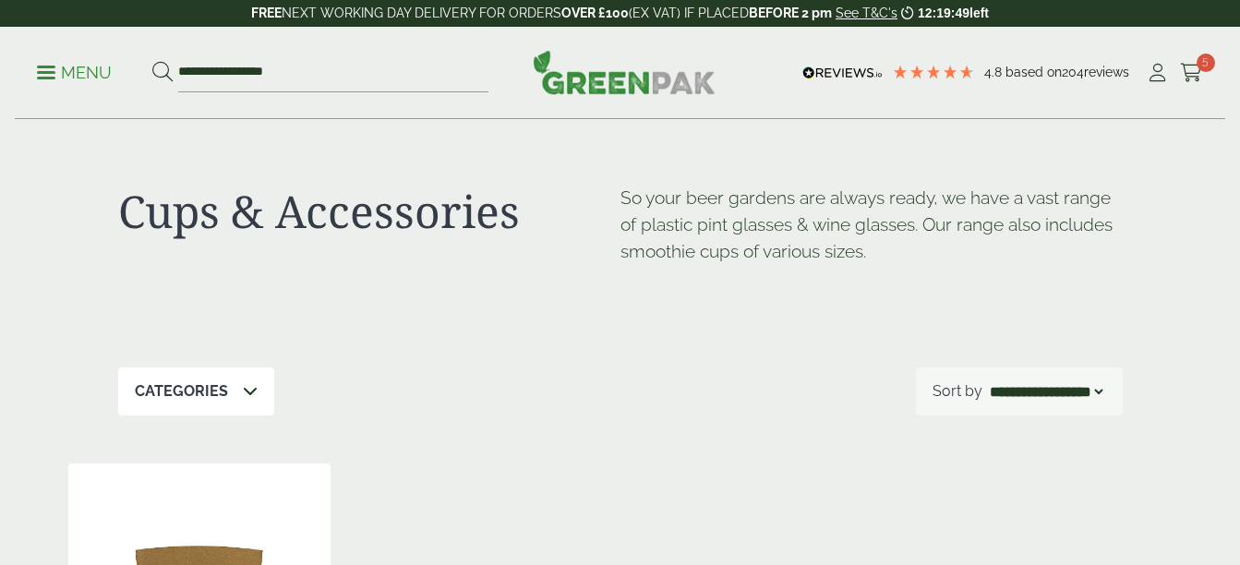
select select "*********"
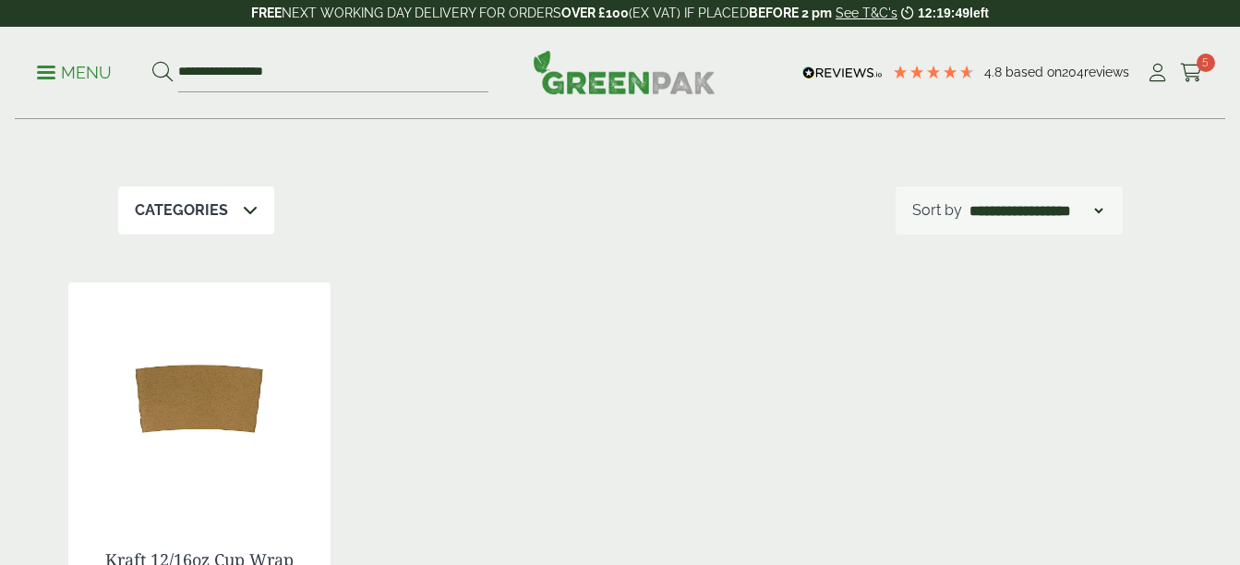
scroll to position [181, 0]
click at [53, 68] on p "Menu" at bounding box center [74, 73] width 75 height 22
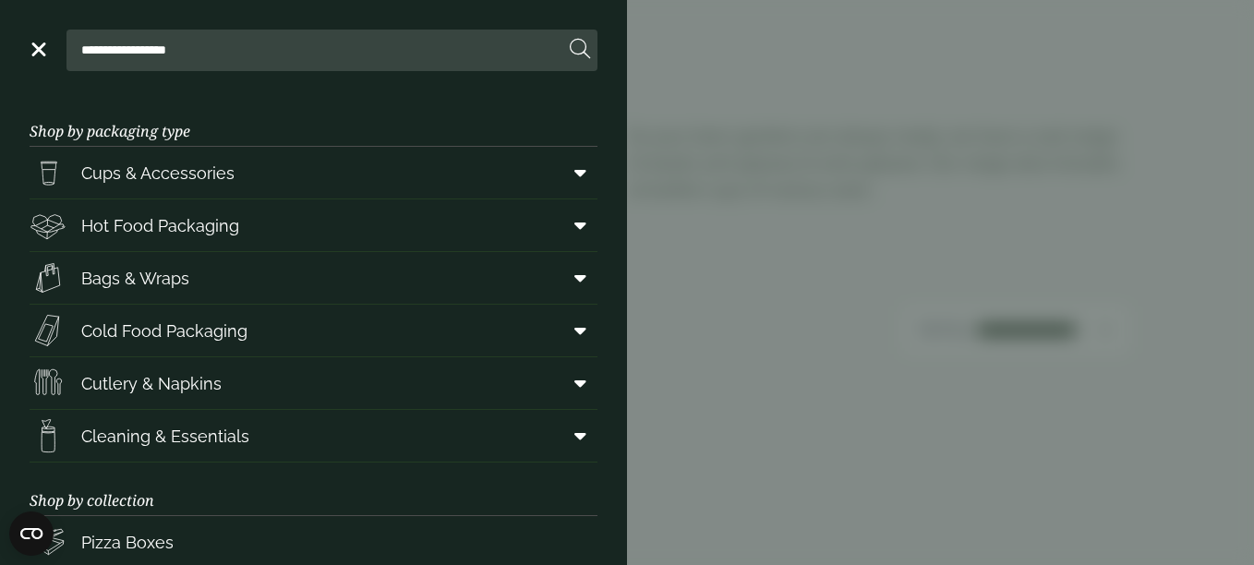
click at [53, 68] on div "**********" at bounding box center [314, 51] width 568 height 42
click at [174, 166] on span "Cups & Accessories" at bounding box center [157, 173] width 153 height 25
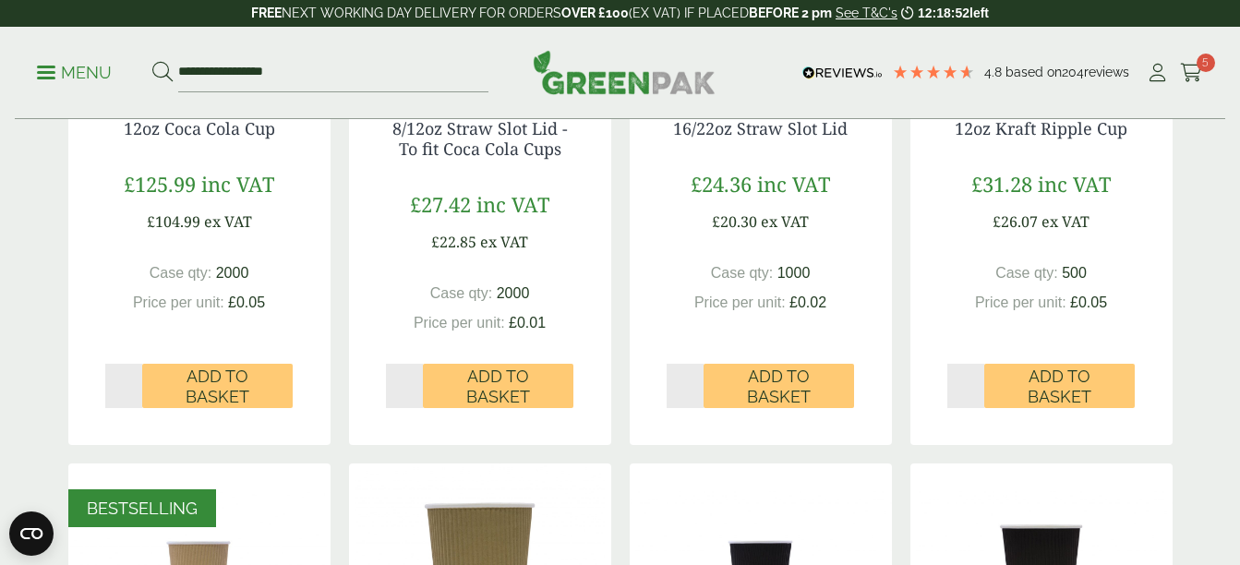
scroll to position [613, 0]
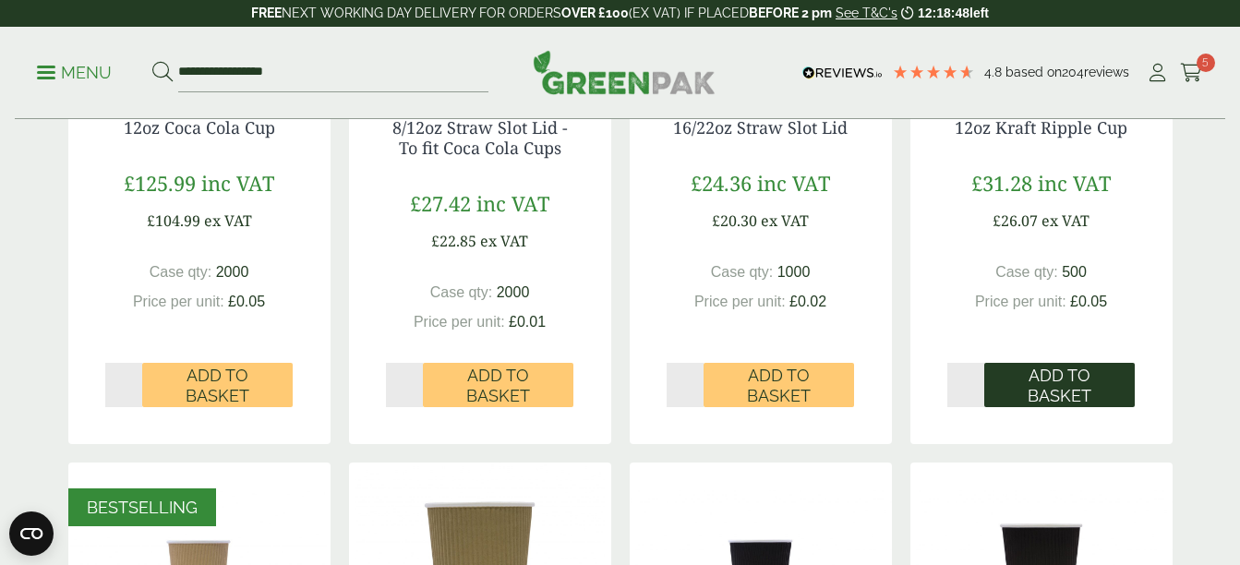
click at [1041, 383] on span "Add to Basket" at bounding box center [1059, 386] width 125 height 40
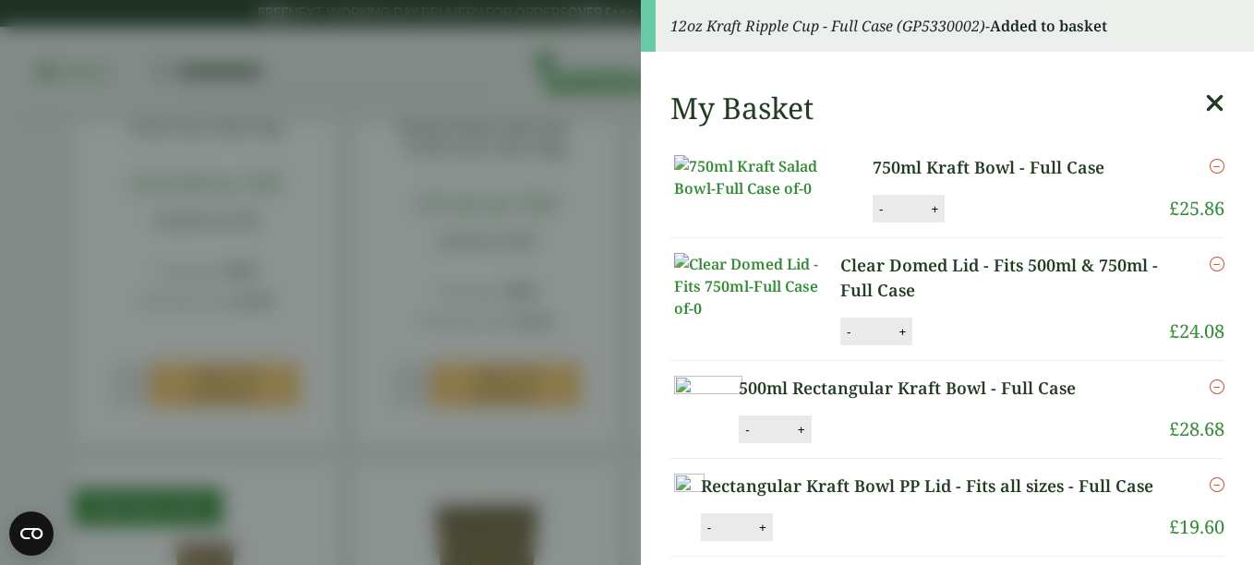
click at [1205, 101] on icon at bounding box center [1214, 103] width 19 height 26
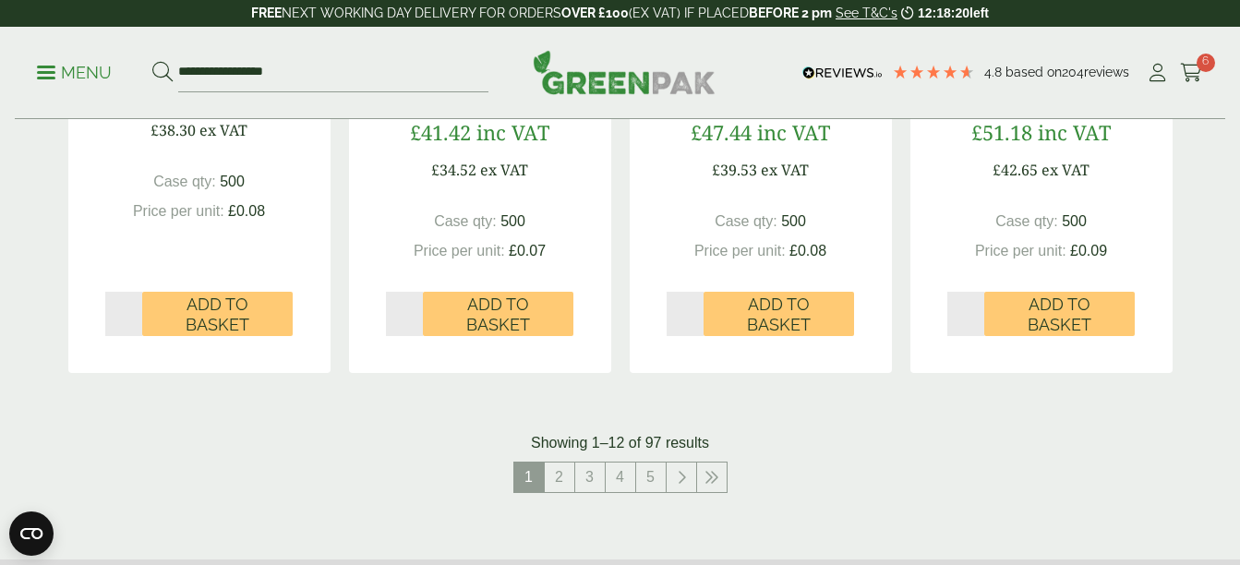
scroll to position [1908, 0]
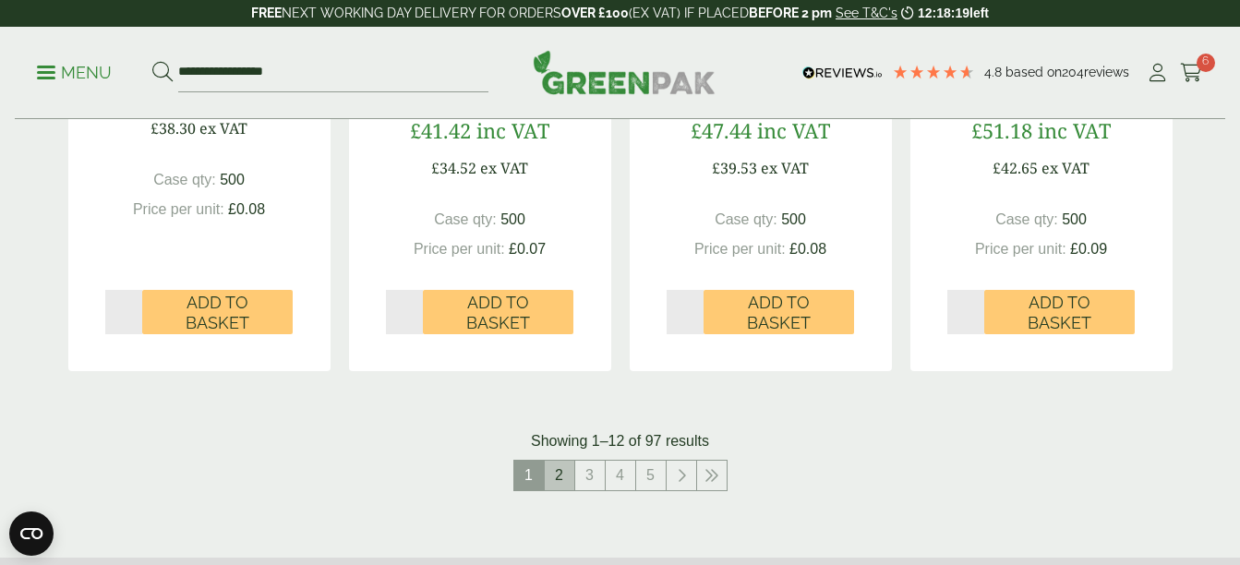
click at [559, 472] on link "2" at bounding box center [560, 476] width 30 height 30
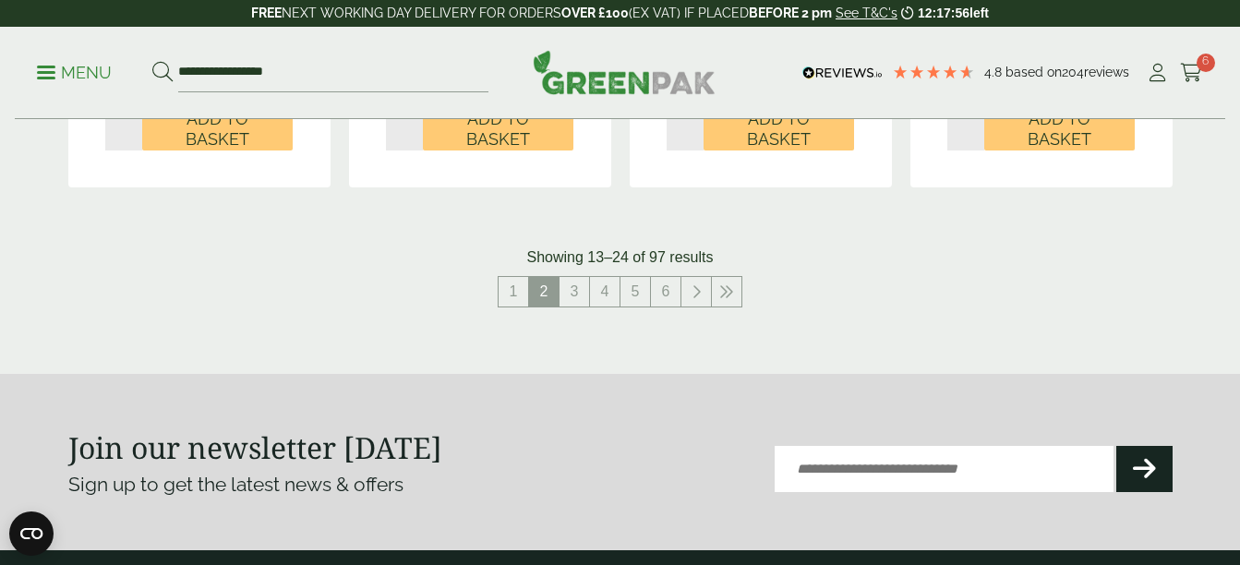
scroll to position [2093, 0]
click at [568, 283] on link "3" at bounding box center [574, 291] width 30 height 30
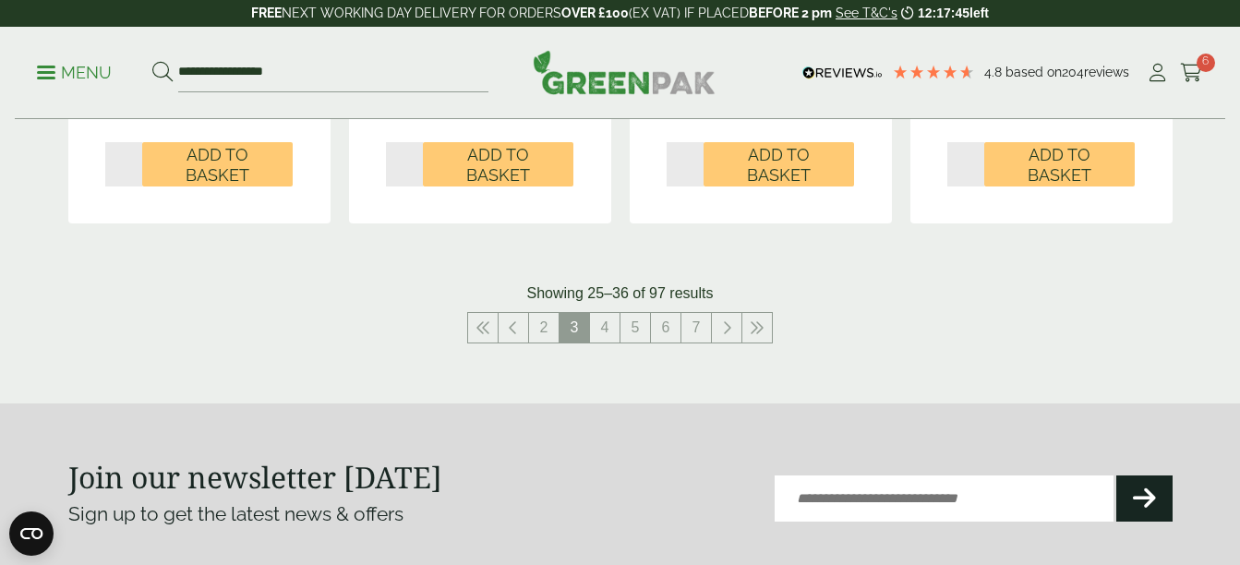
scroll to position [2046, 0]
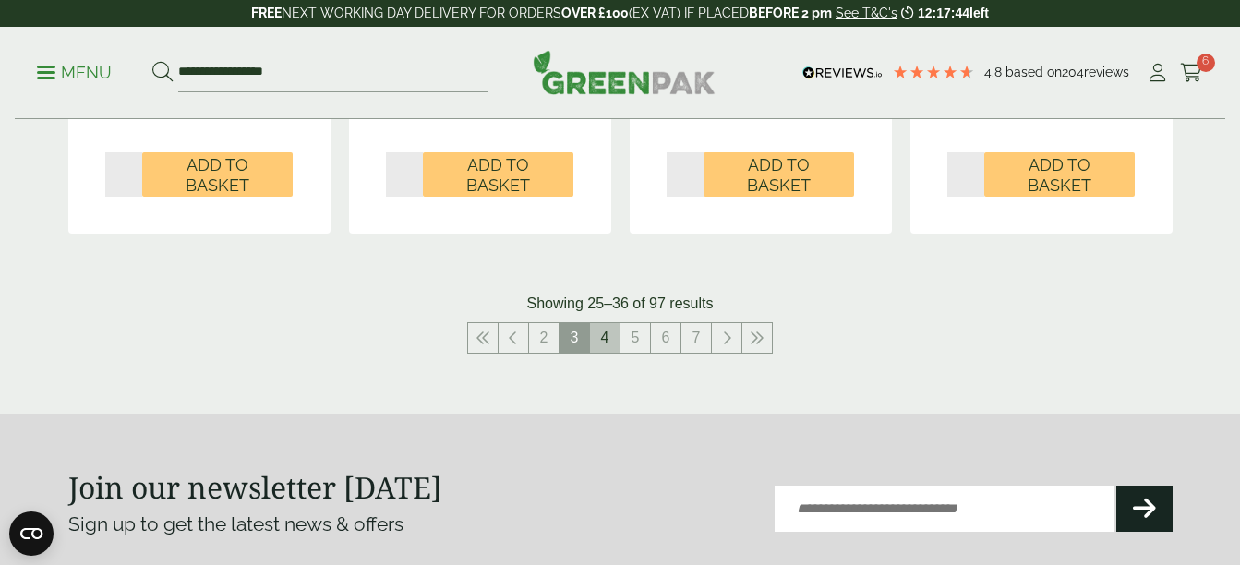
click at [611, 332] on link "4" at bounding box center [605, 338] width 30 height 30
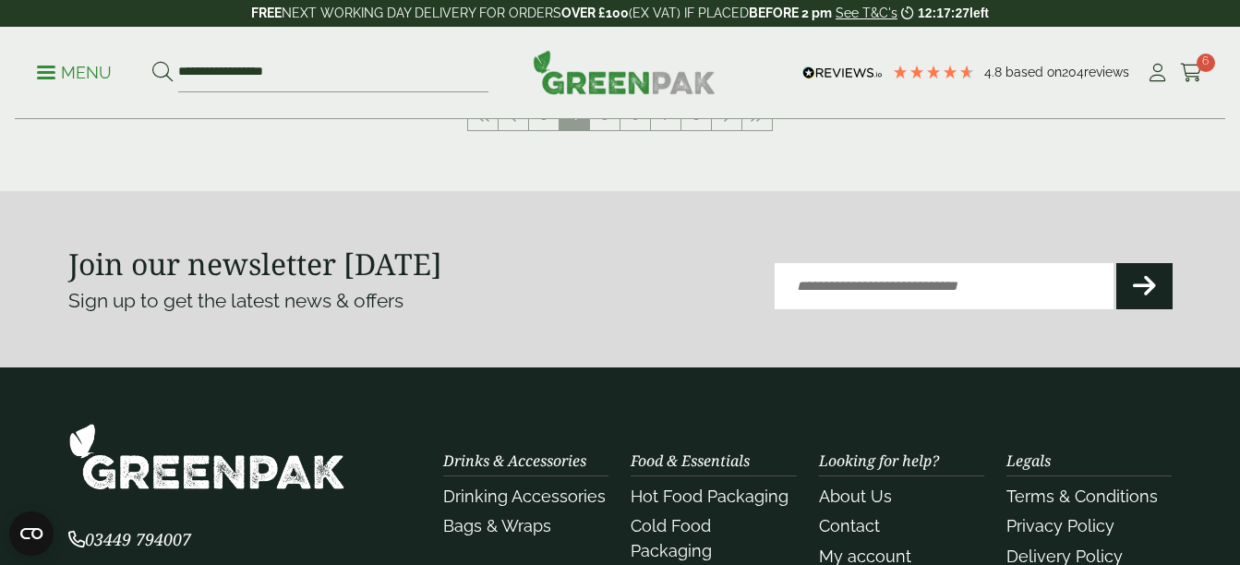
scroll to position [2295, 0]
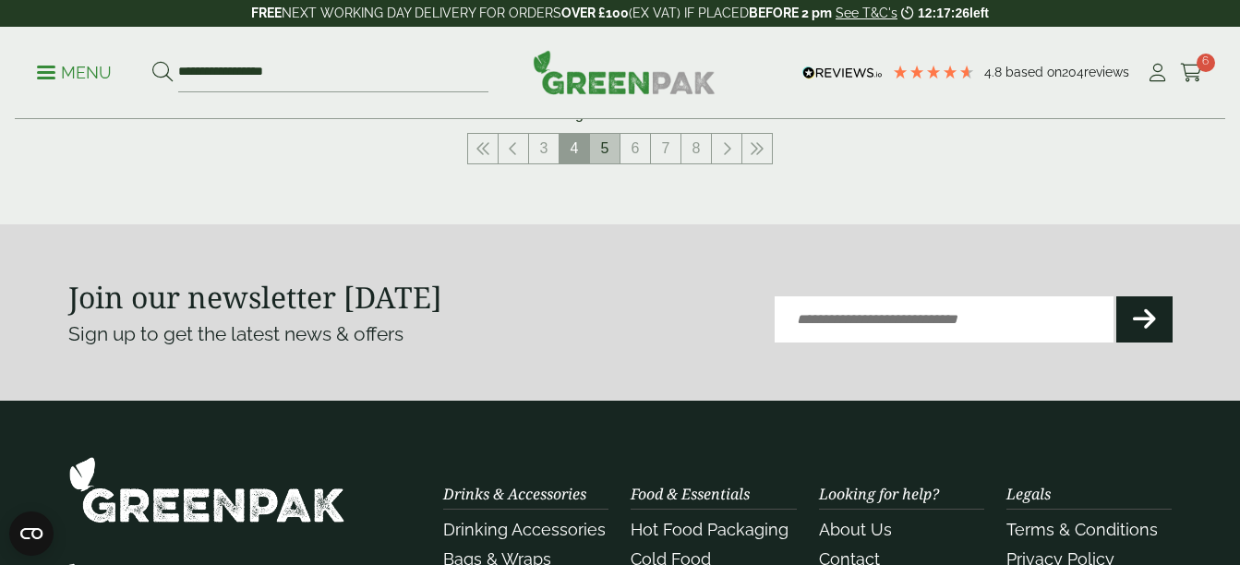
click at [597, 149] on link "5" at bounding box center [605, 149] width 30 height 30
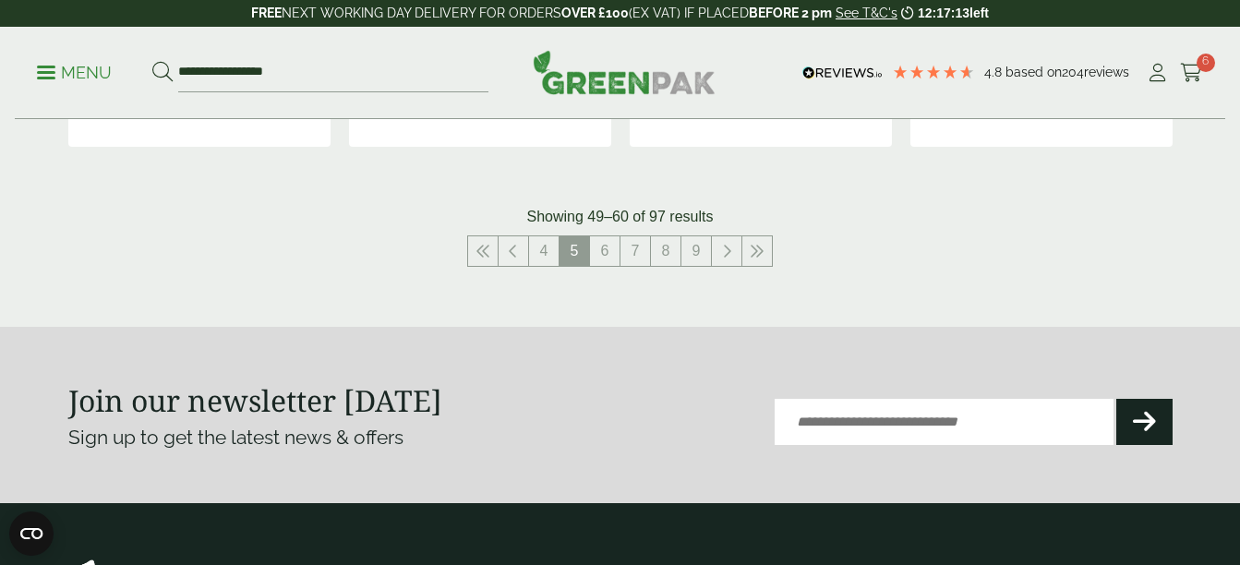
scroll to position [2132, 0]
click at [606, 254] on link "6" at bounding box center [605, 252] width 30 height 30
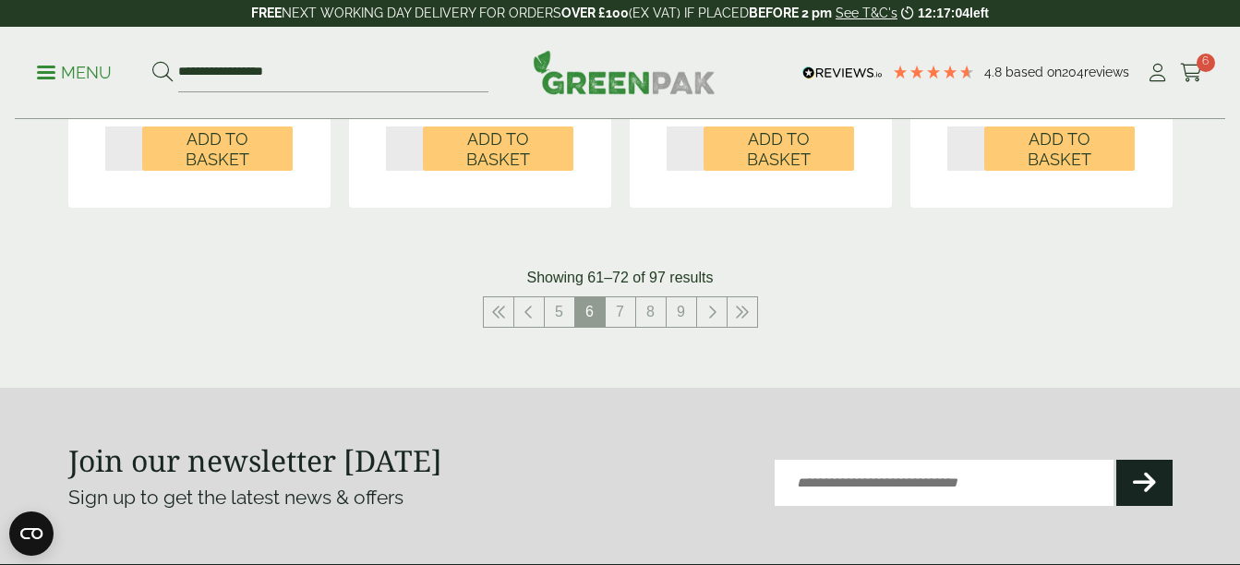
click at [598, 269] on p "Showing 61–72 of 97 results" at bounding box center [620, 278] width 186 height 22
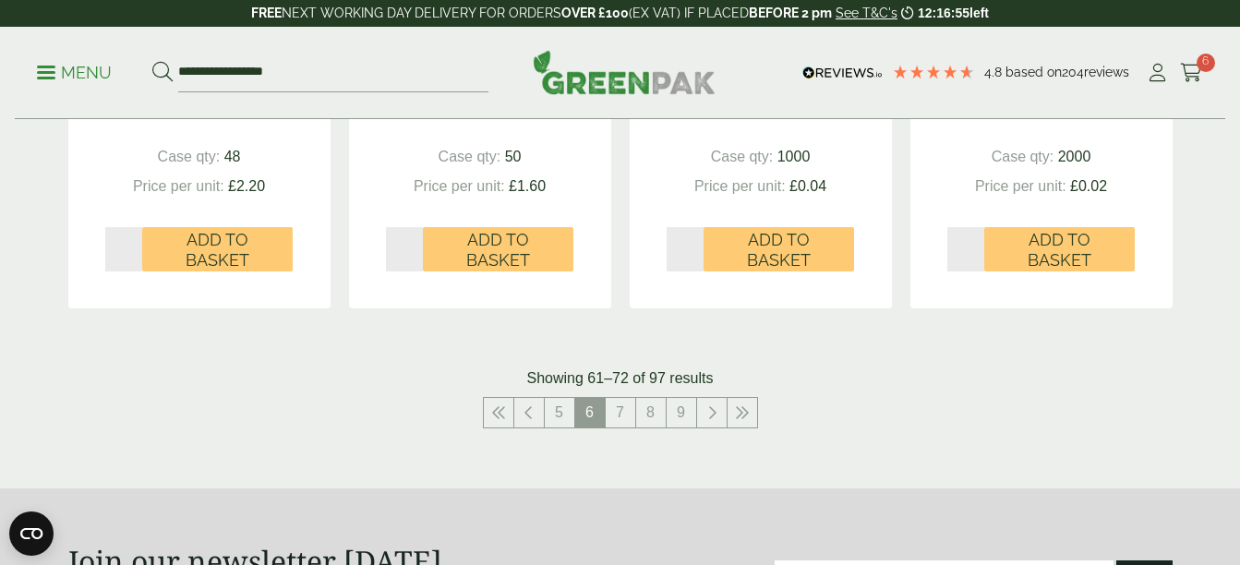
scroll to position [2038, 0]
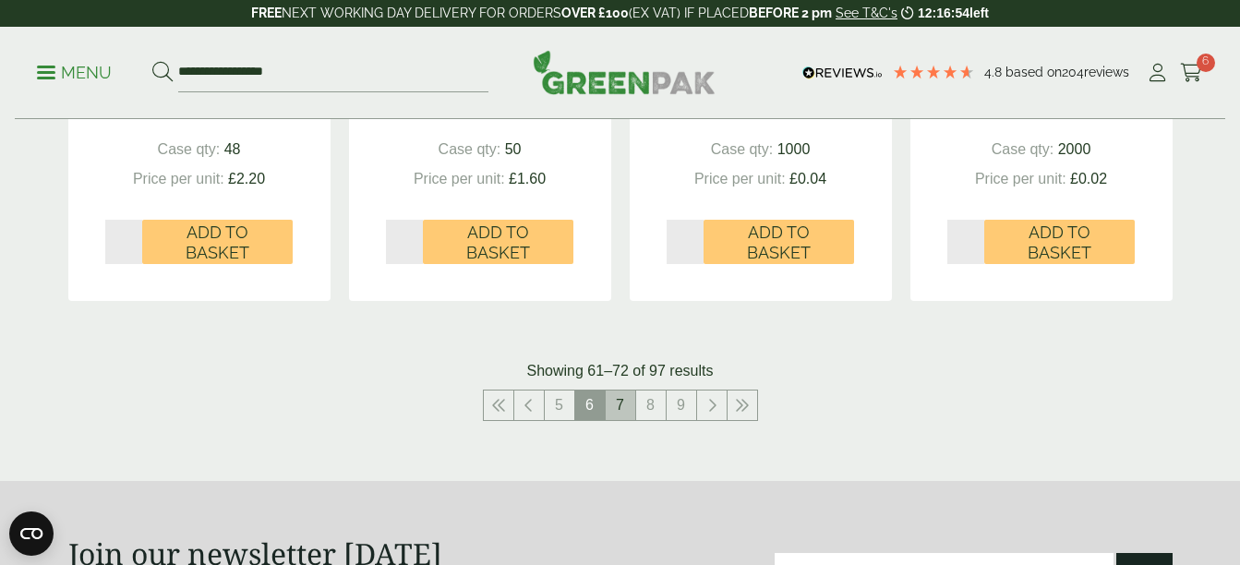
click at [625, 390] on link "7" at bounding box center [621, 405] width 30 height 30
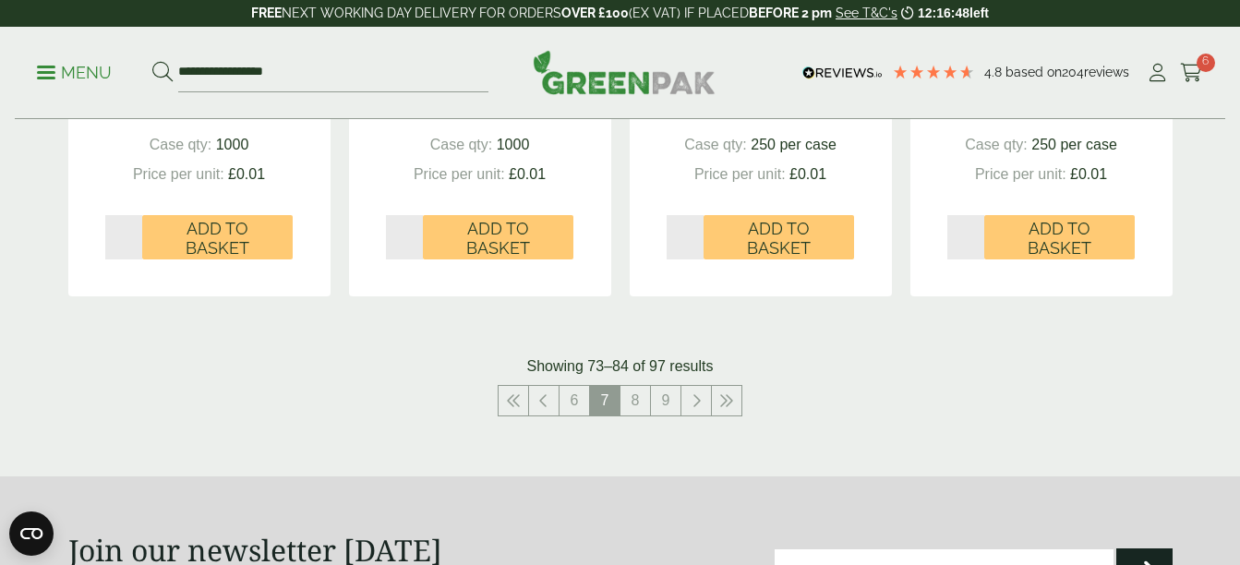
scroll to position [2024, 0]
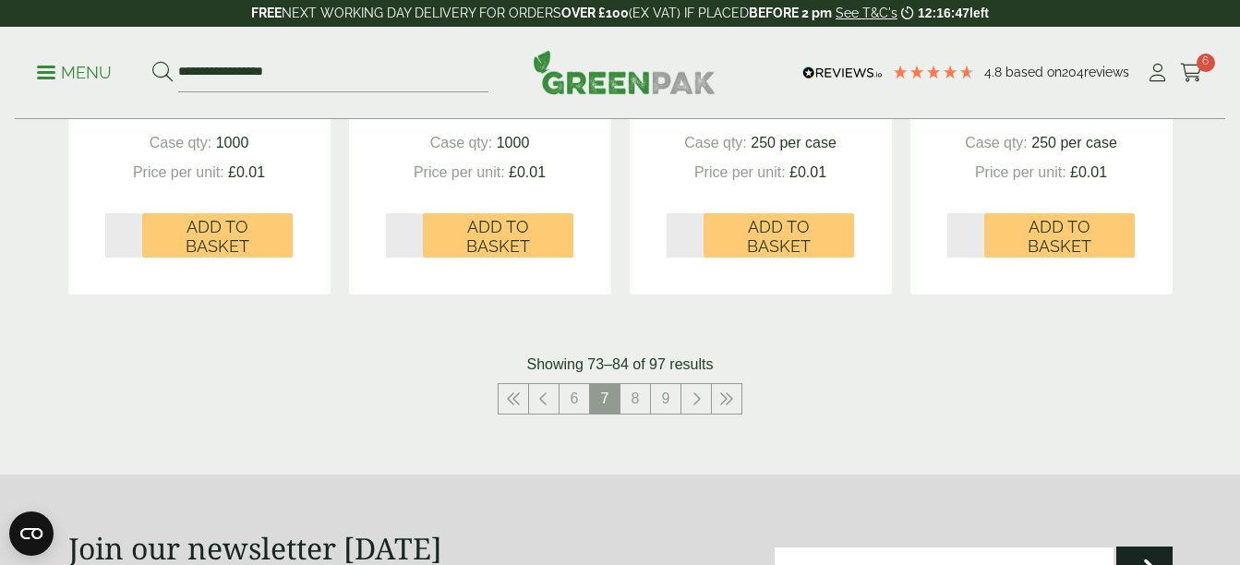
click at [638, 407] on link "8" at bounding box center [635, 399] width 30 height 30
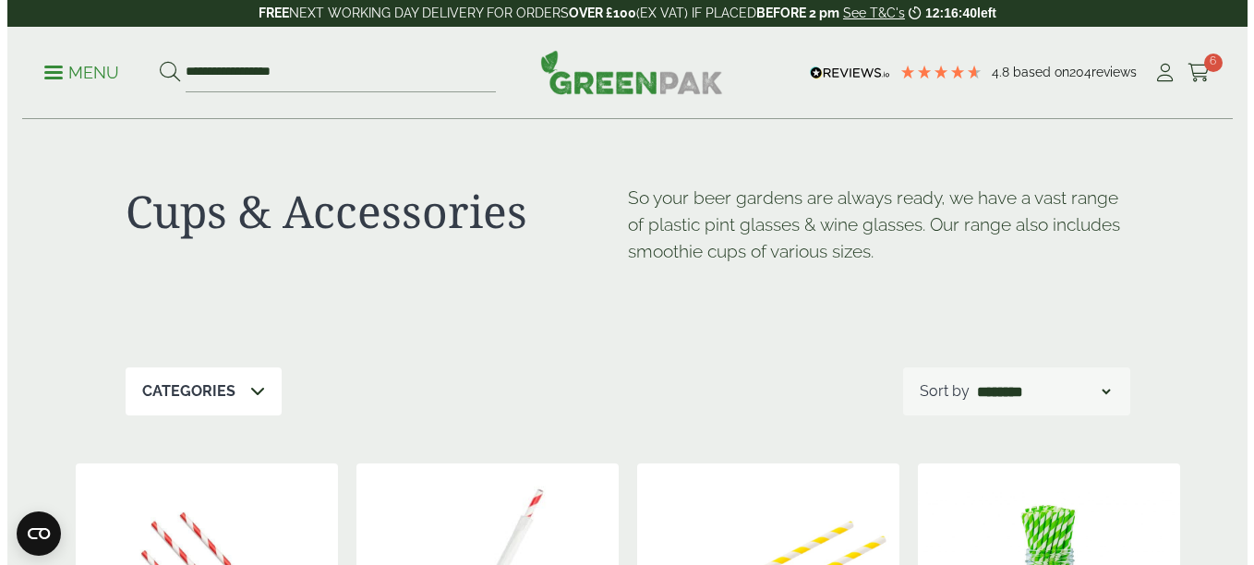
scroll to position [150, 0]
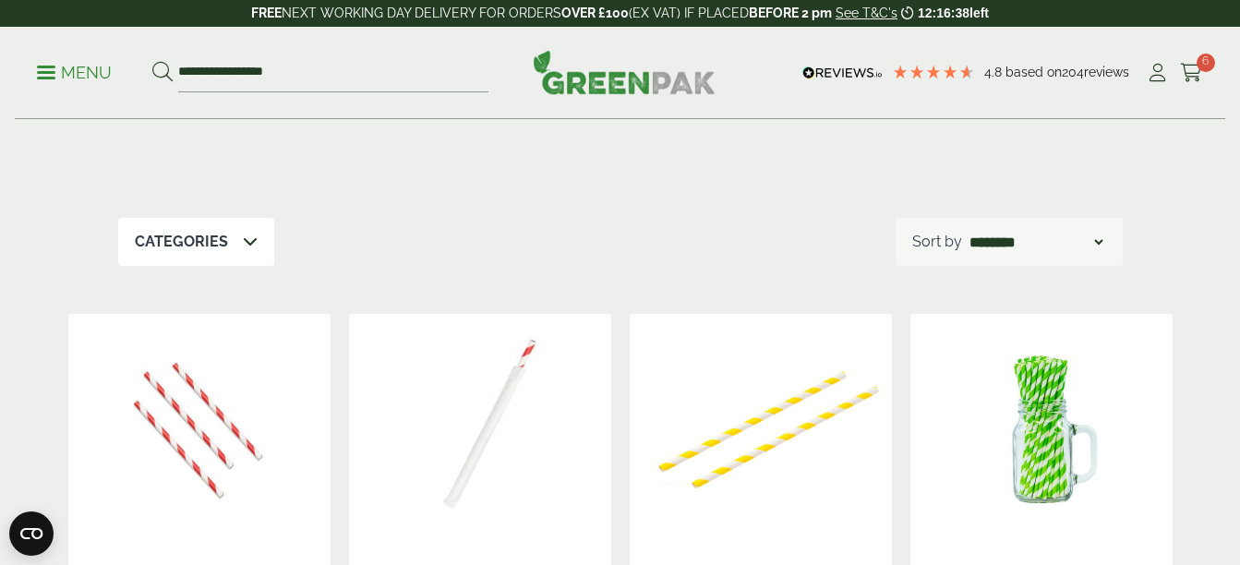
click at [85, 70] on p "Menu" at bounding box center [74, 73] width 75 height 22
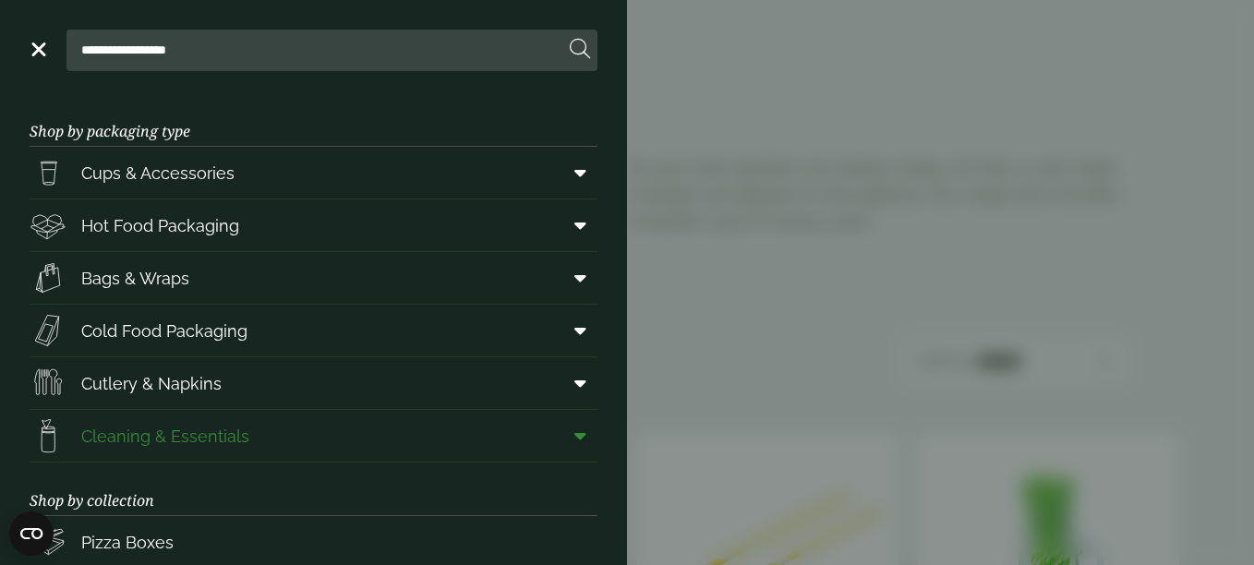
click at [185, 450] on span "Cleaning & Essentials" at bounding box center [140, 435] width 220 height 37
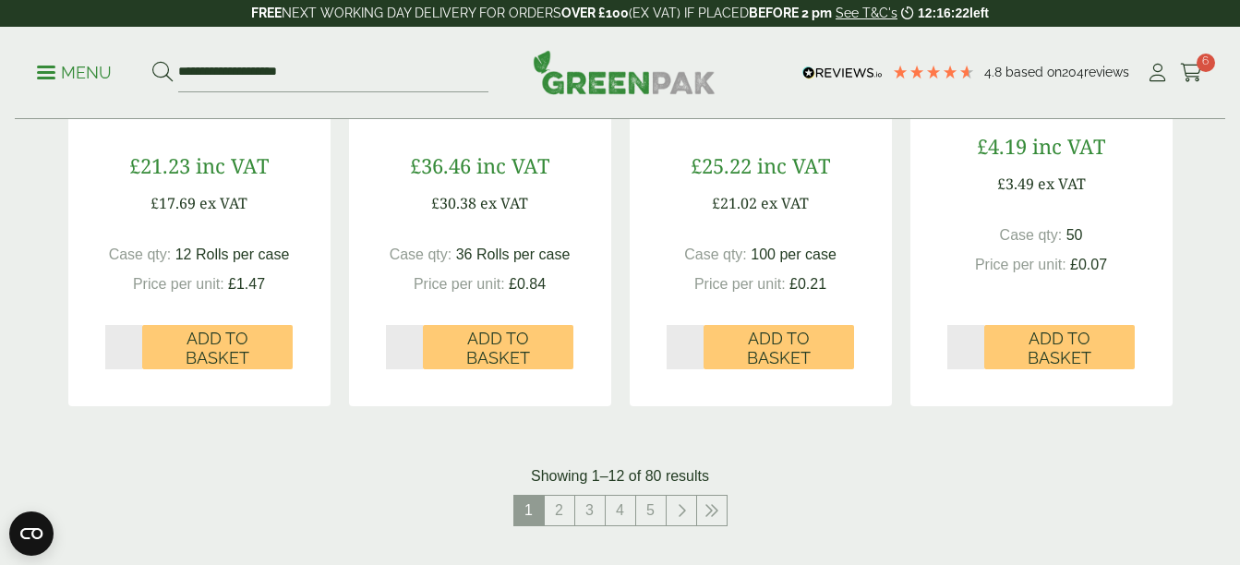
scroll to position [2047, 0]
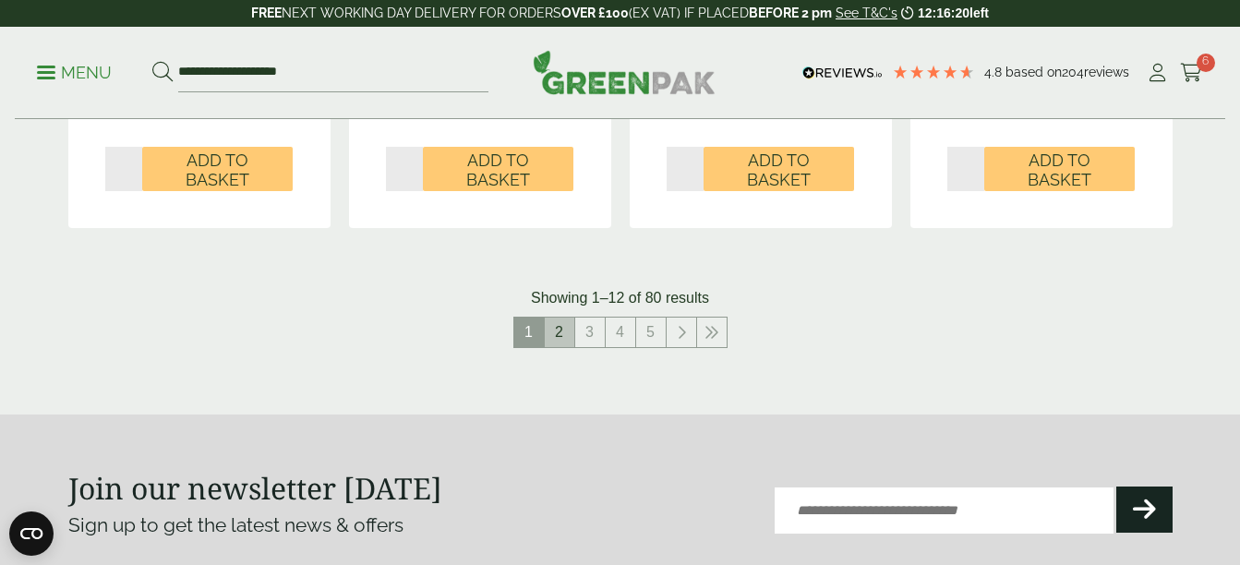
click at [557, 322] on link "2" at bounding box center [560, 333] width 30 height 30
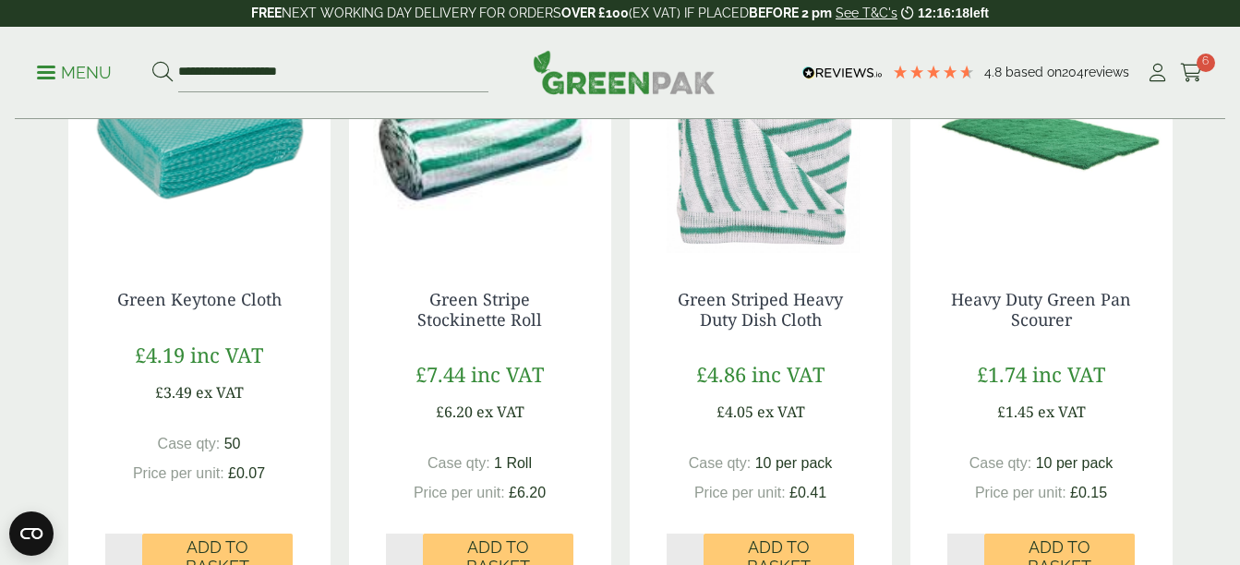
scroll to position [1637, 0]
